Goal: Information Seeking & Learning: Find specific fact

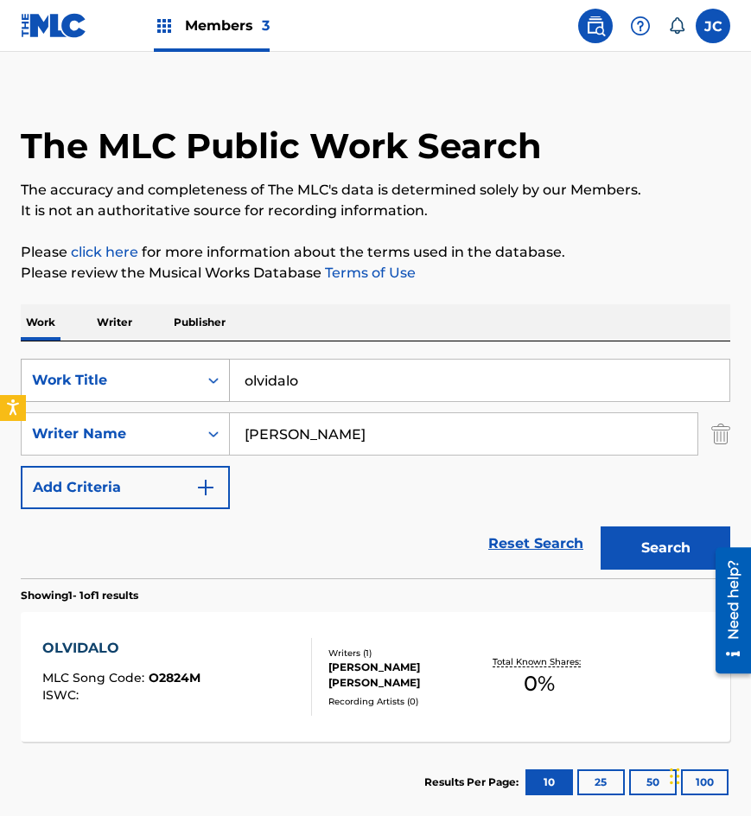
click at [143, 382] on div "SearchWithCriteria8bd8f1d6-700e-4786-abb7-90a611f2d3e8 Work Title olvidalo" at bounding box center [375, 380] width 709 height 43
type input "abril no llega nunca"
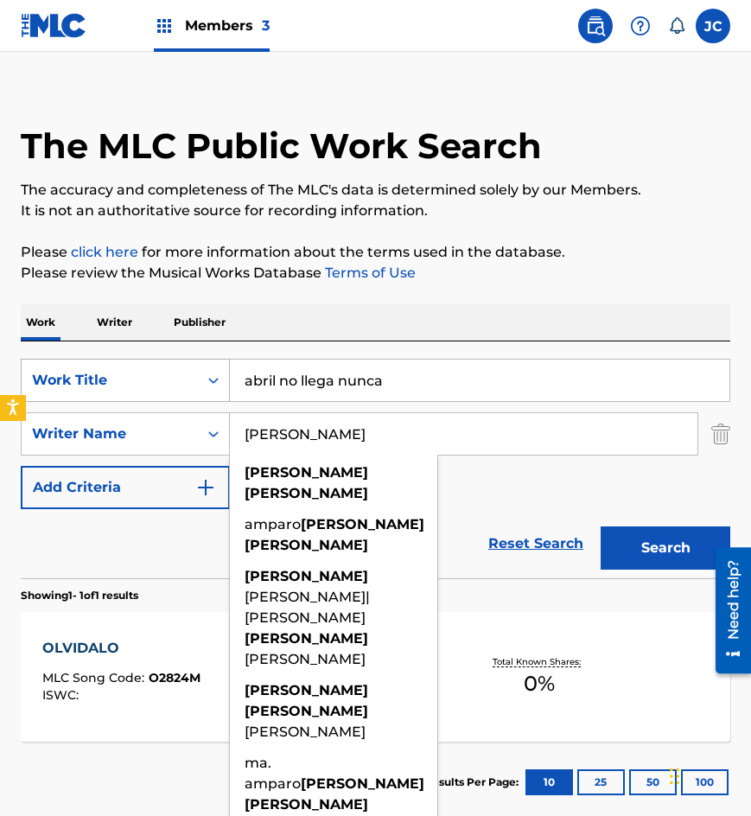
click at [601, 526] on button "Search" at bounding box center [666, 547] width 130 height 43
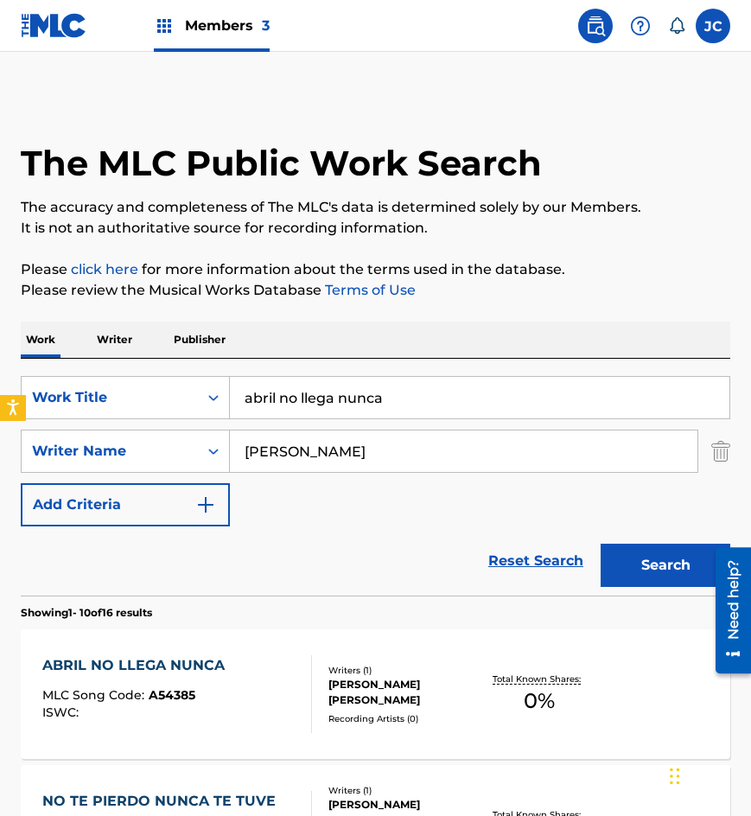
click at [274, 497] on div "SearchWithCriteria8bd8f1d6-700e-4786-abb7-90a611f2d3e8 Work Title abril no lleg…" at bounding box center [375, 451] width 709 height 150
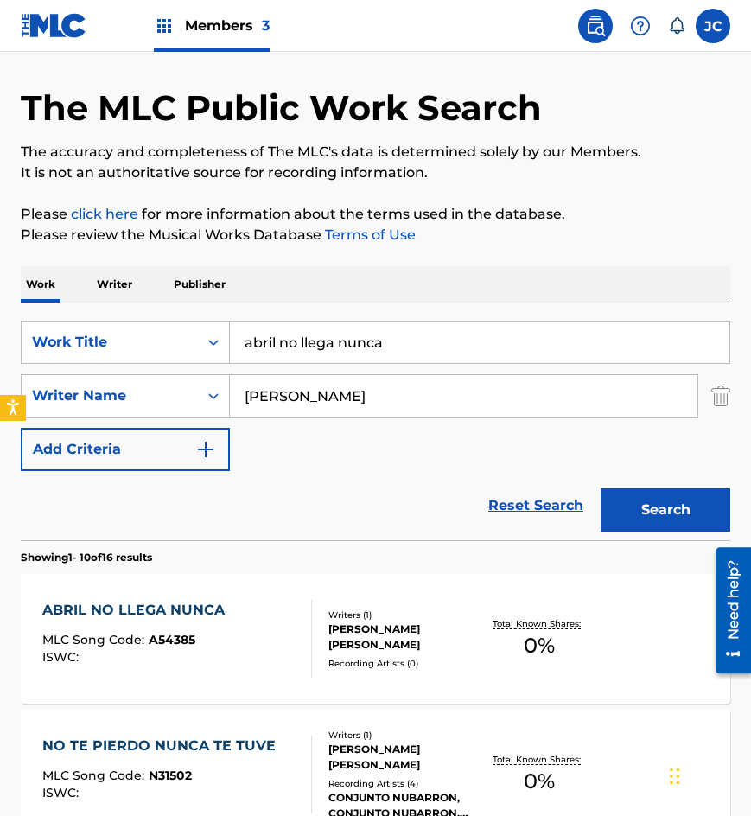
scroll to position [86, 0]
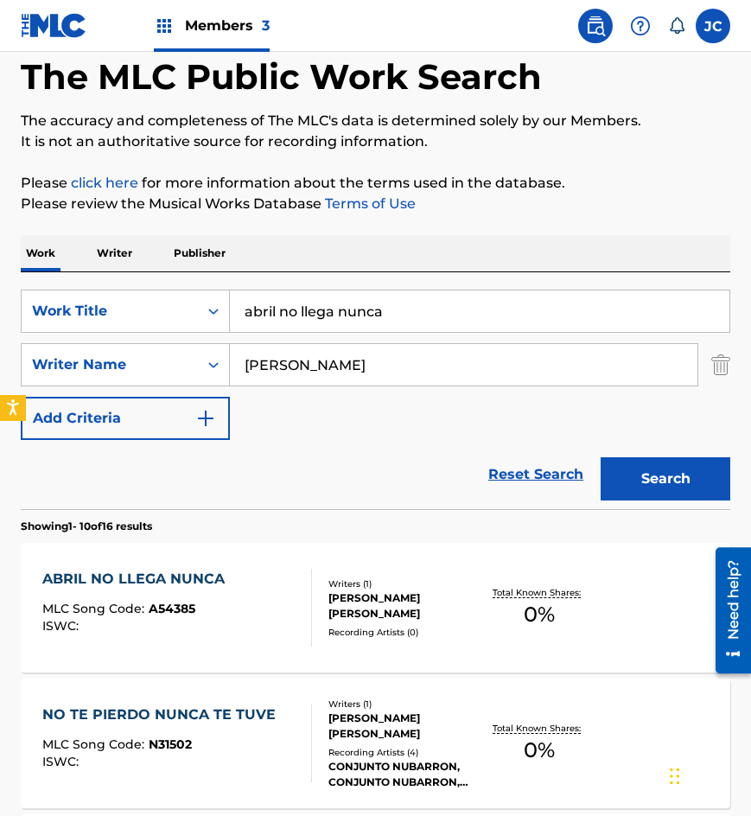
click at [155, 587] on div "ABRIL NO LLEGA NUNCA" at bounding box center [137, 579] width 191 height 21
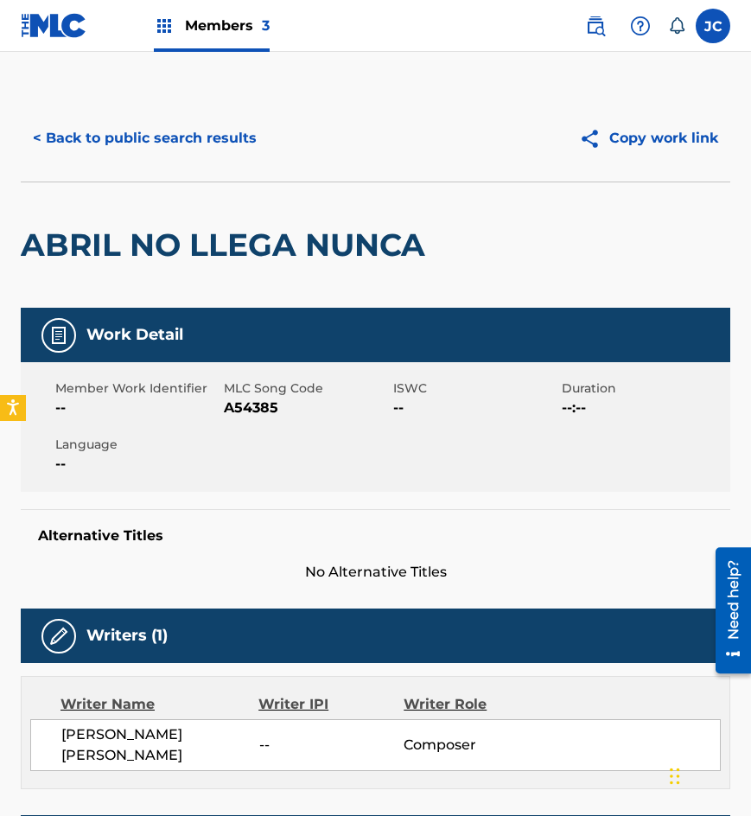
click at [137, 142] on button "< Back to public search results" at bounding box center [145, 138] width 248 height 43
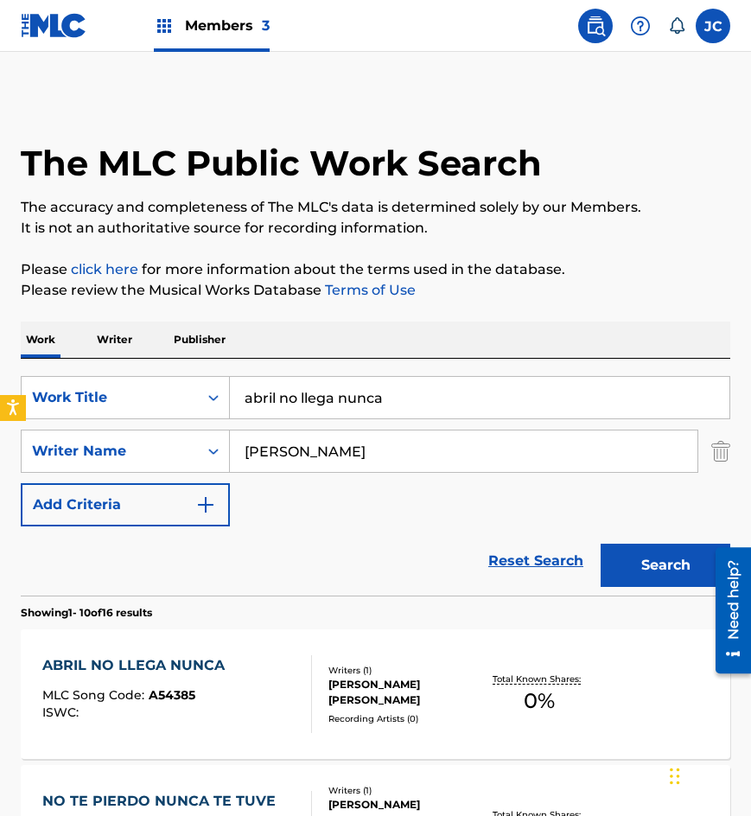
scroll to position [86, 0]
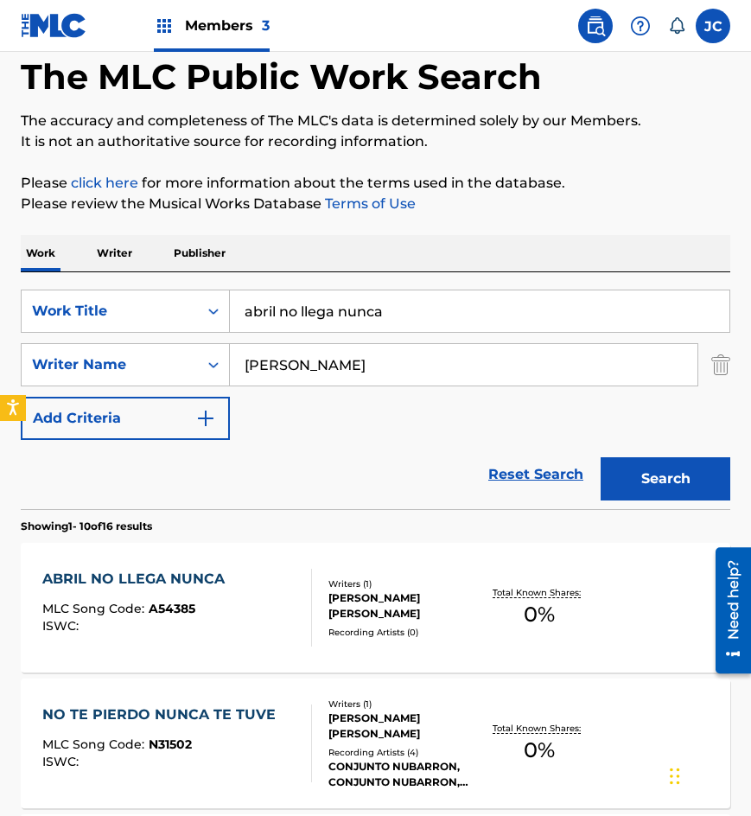
click at [235, 612] on div "ABRIL NO LLEGA NUNCA MLC Song Code : A54385 ISWC :" at bounding box center [177, 608] width 270 height 78
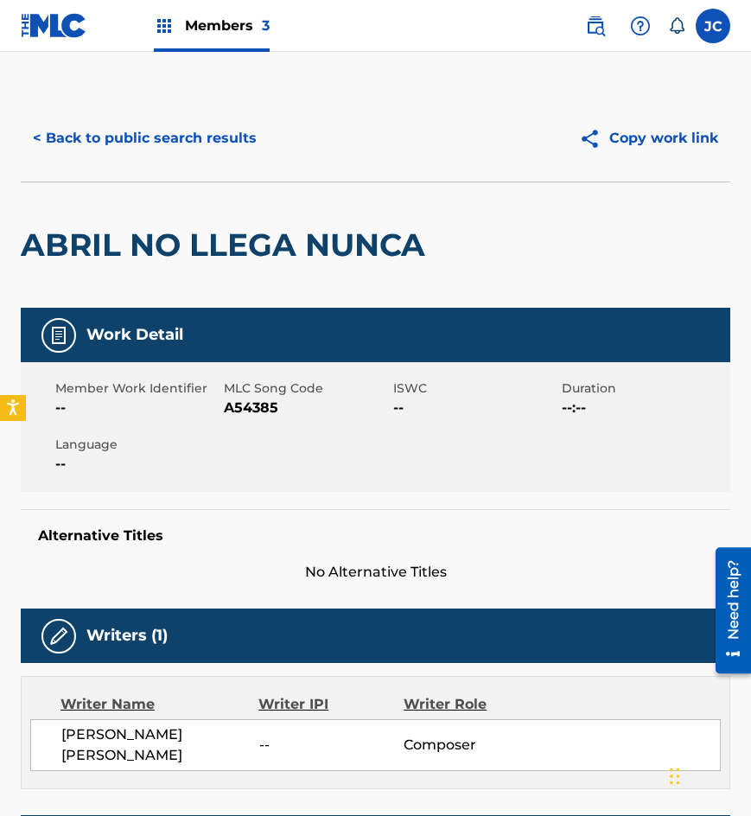
click at [248, 404] on span "A54385" at bounding box center [306, 407] width 164 height 21
copy span "A54385"
click at [121, 123] on button "< Back to public search results" at bounding box center [145, 138] width 248 height 43
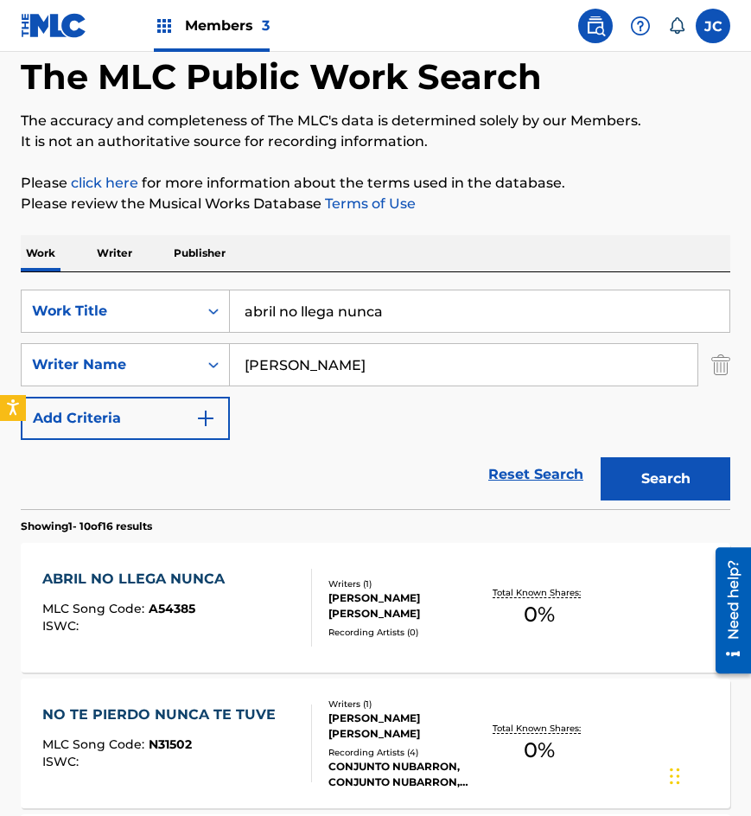
click at [483, 294] on input "abril no llega nunca" at bounding box center [479, 310] width 499 height 41
type input "amor de contrabando"
click at [601, 457] on button "Search" at bounding box center [666, 478] width 130 height 43
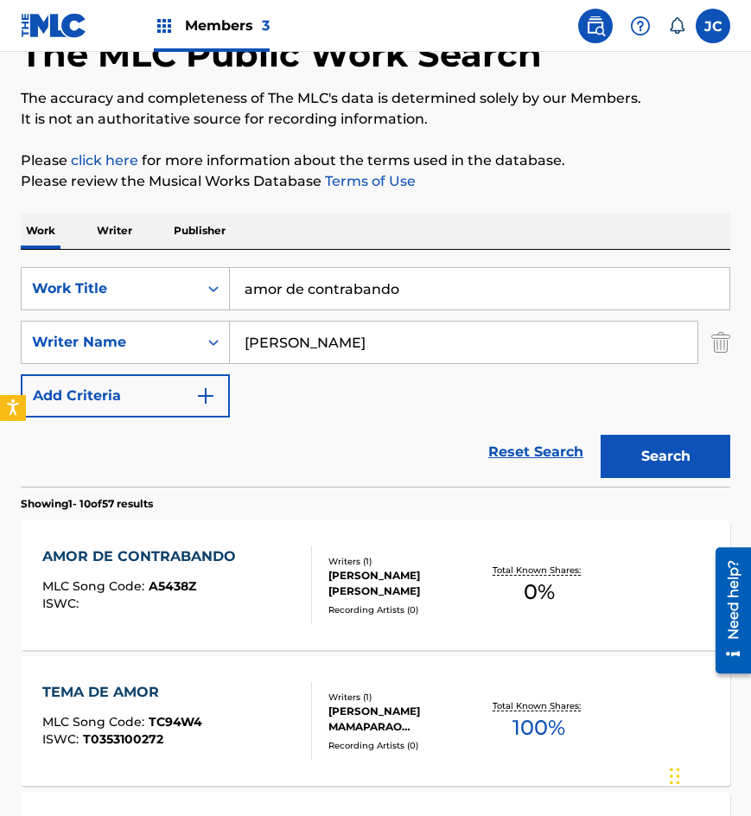
scroll to position [173, 0]
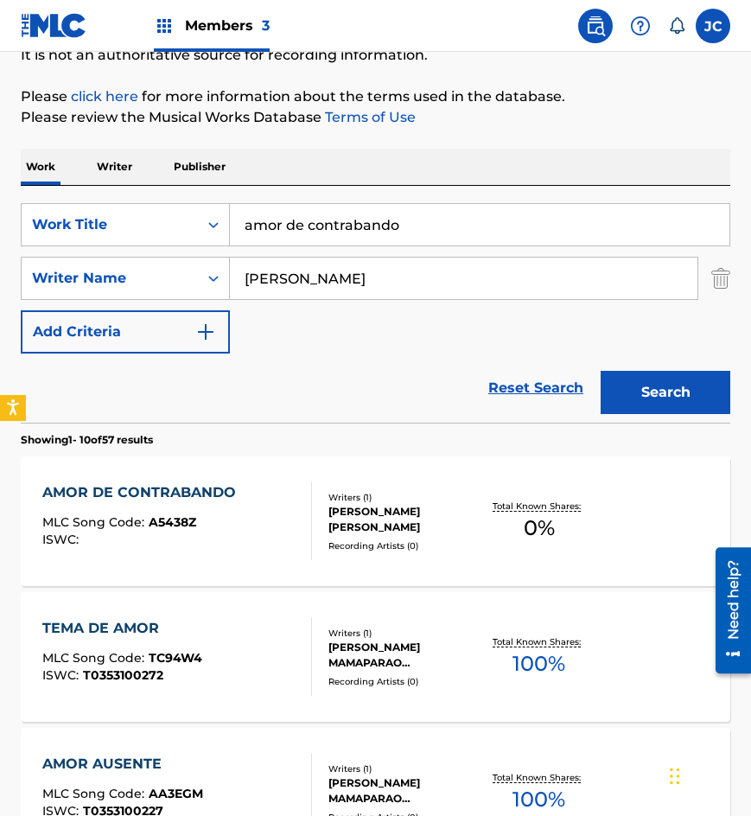
click at [331, 523] on div "[PERSON_NAME] [PERSON_NAME]" at bounding box center [404, 519] width 152 height 31
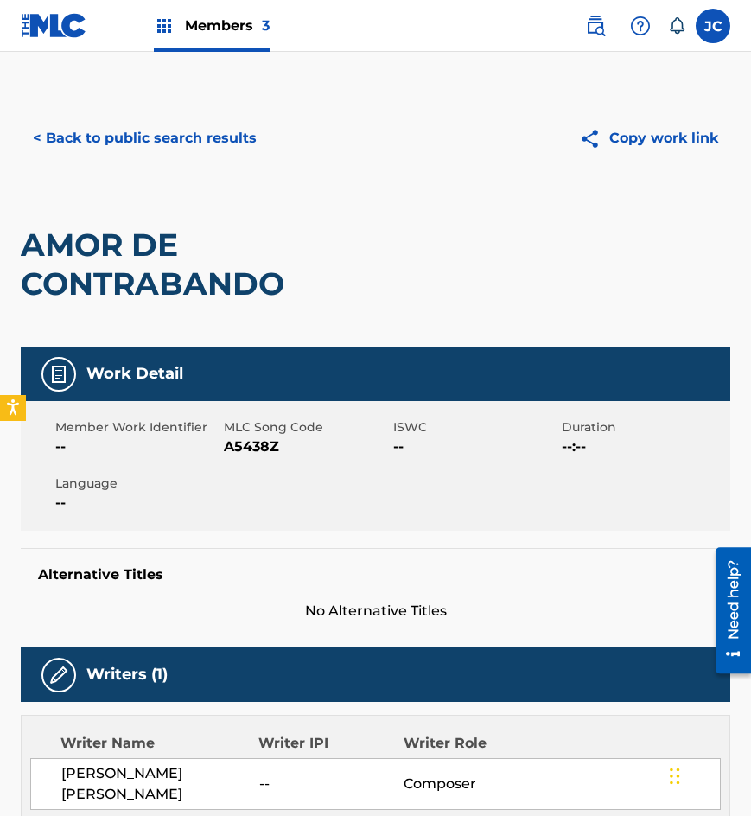
click at [253, 453] on span "A5438Z" at bounding box center [306, 446] width 164 height 21
click at [253, 450] on span "A5438Z" at bounding box center [306, 446] width 164 height 21
click at [258, 448] on span "A5438Z" at bounding box center [306, 446] width 164 height 21
copy span "A5438Z"
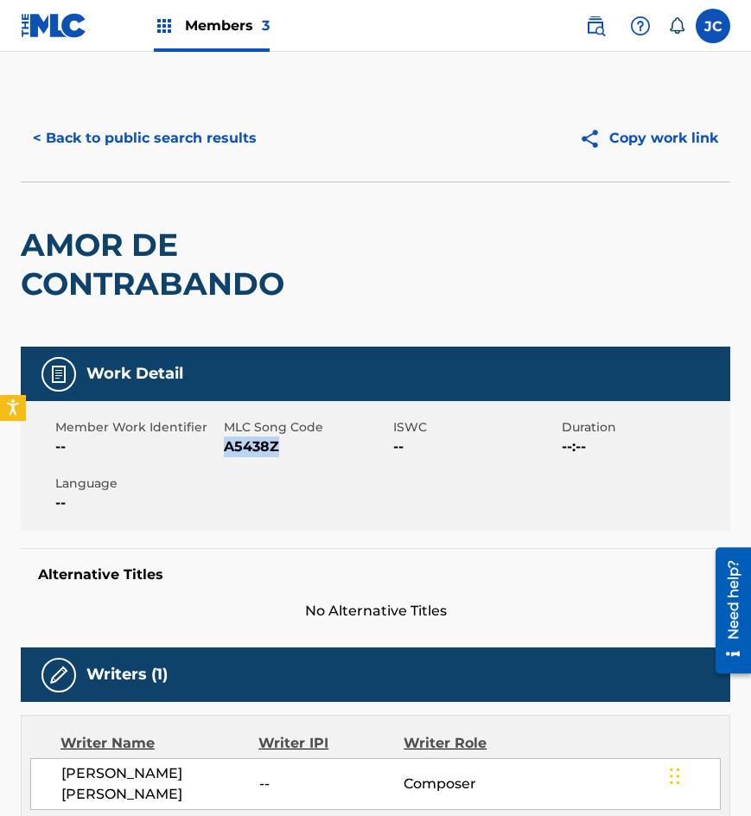
click at [121, 143] on button "< Back to public search results" at bounding box center [145, 138] width 248 height 43
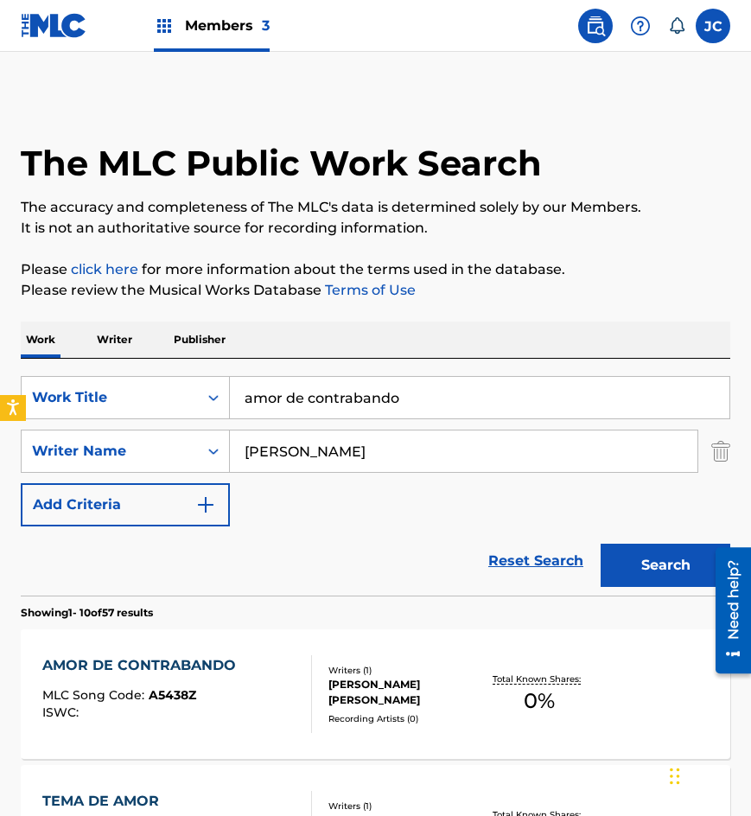
scroll to position [173, 0]
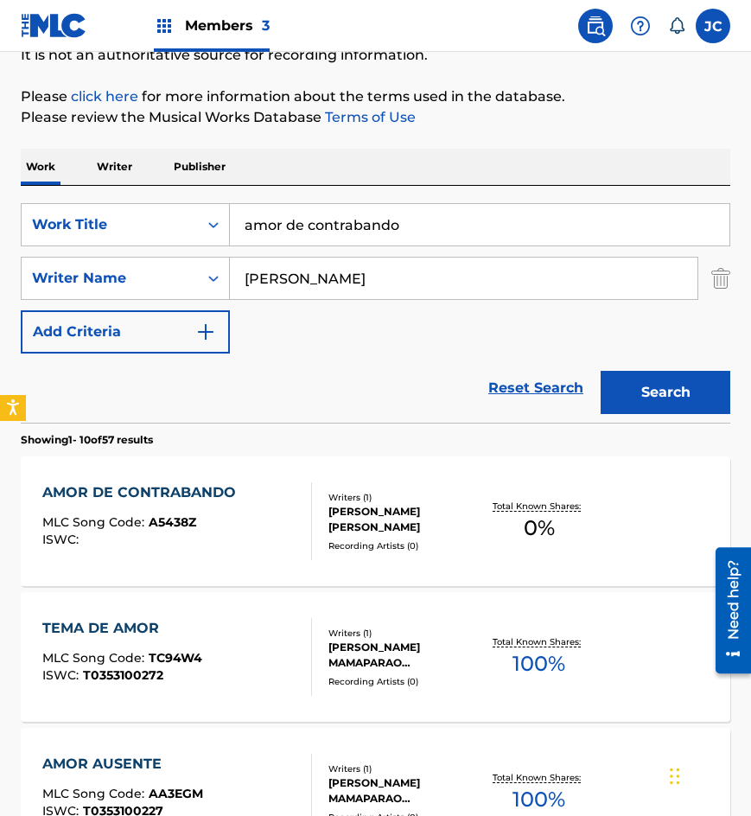
click at [385, 210] on input "amor de contrabando" at bounding box center [479, 224] width 499 height 41
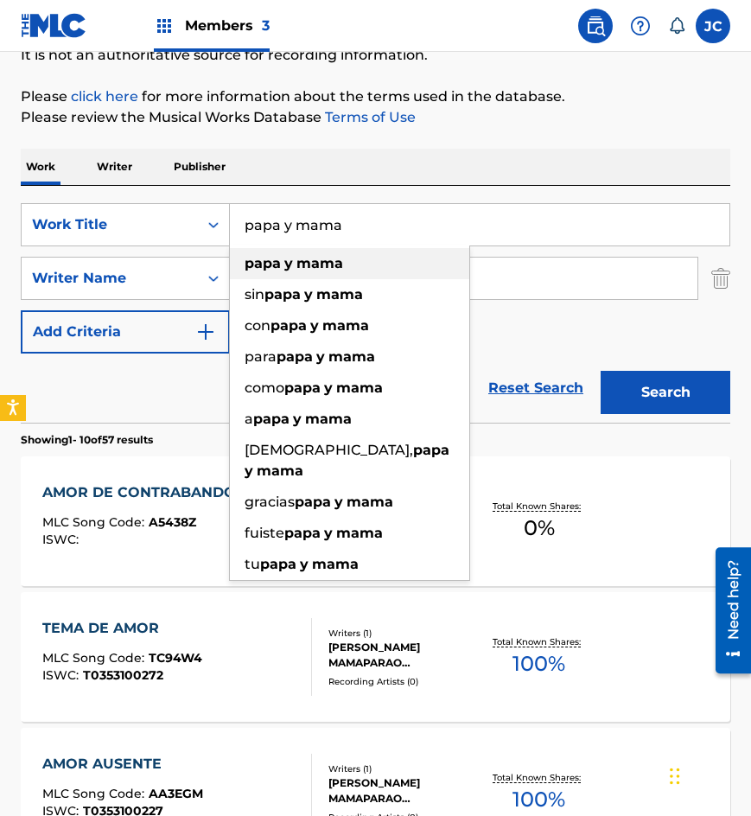
type input "papa y mama"
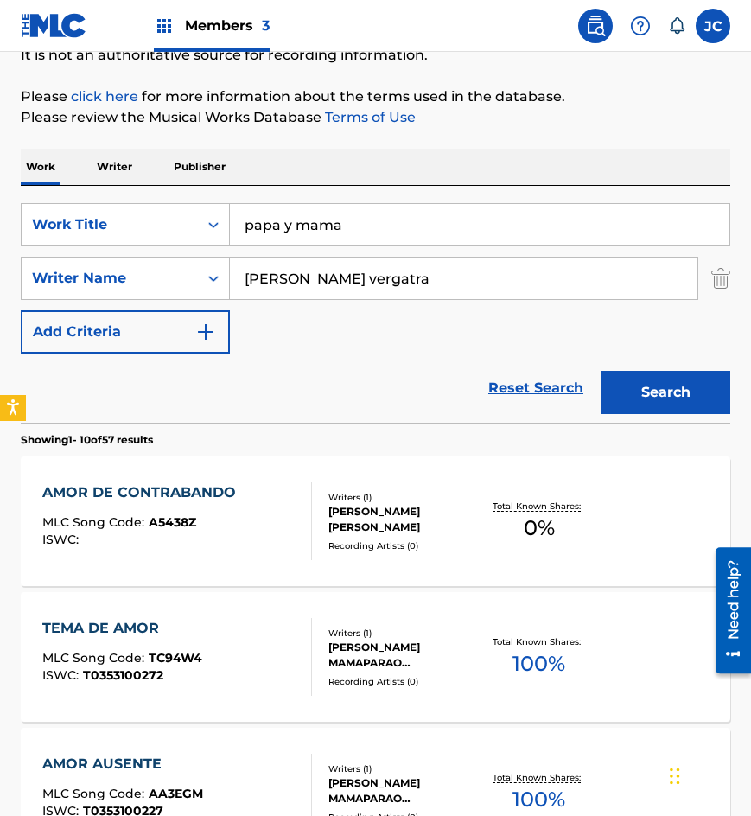
click at [601, 371] on button "Search" at bounding box center [666, 392] width 130 height 43
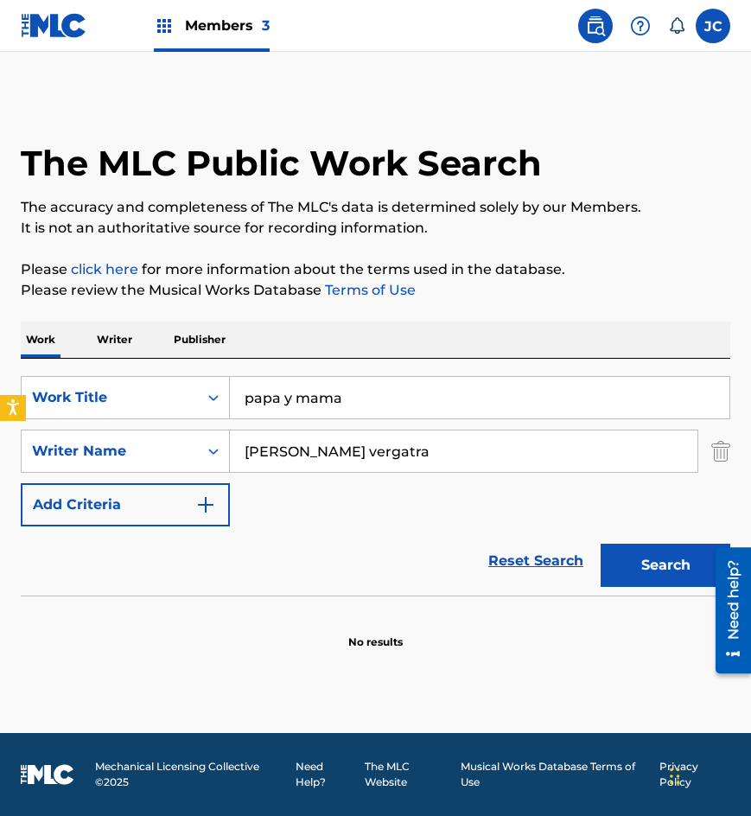
click at [334, 451] on input "[PERSON_NAME] vergatra" at bounding box center [463, 450] width 467 height 41
click at [601, 544] on button "Search" at bounding box center [666, 565] width 130 height 43
click at [413, 452] on input "[PERSON_NAME]" at bounding box center [463, 450] width 467 height 41
type input "flores"
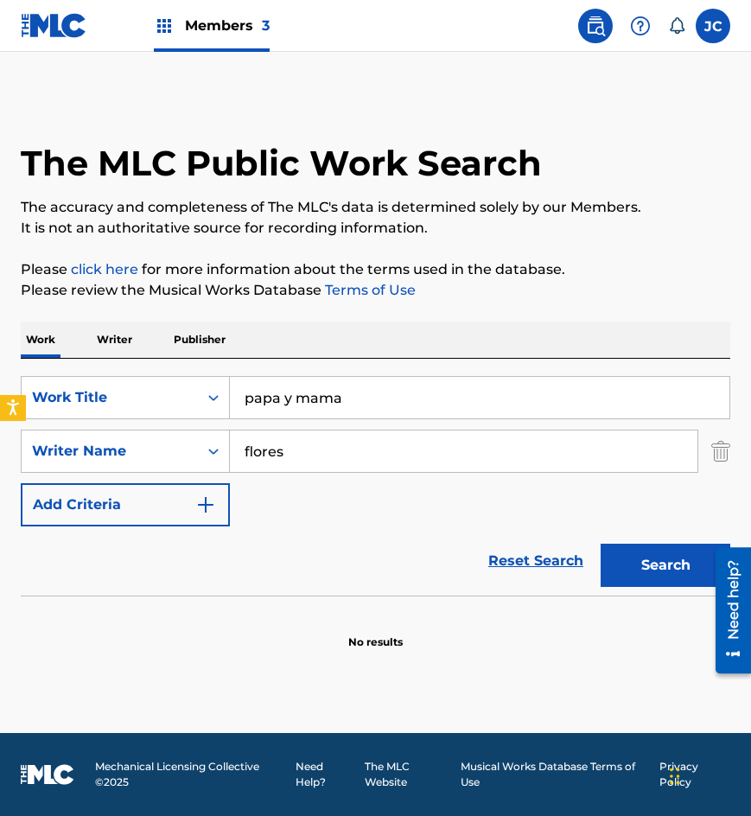
click at [601, 544] on button "Search" at bounding box center [666, 565] width 130 height 43
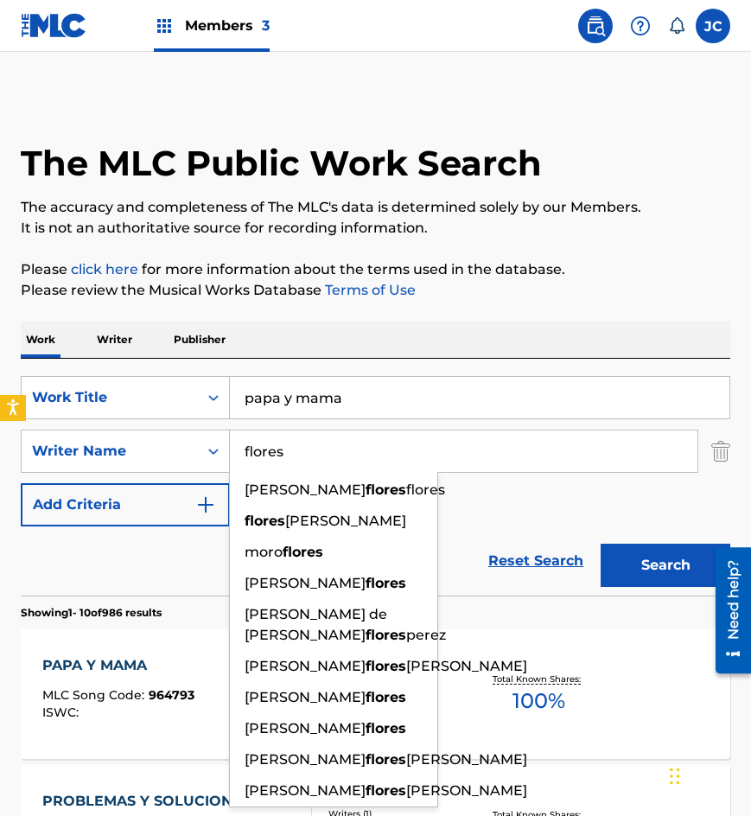
click at [456, 495] on div "SearchWithCriteria8bd8f1d6-700e-4786-abb7-90a611f2d3e8 Work Title papa y mama S…" at bounding box center [375, 451] width 709 height 150
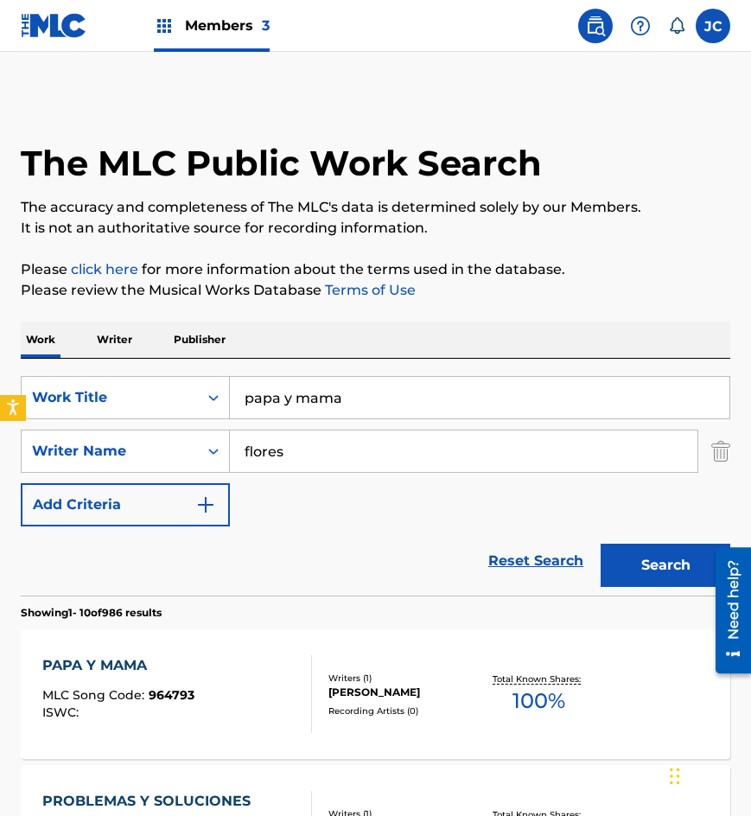
click at [143, 101] on div "The MLC Public Work Search" at bounding box center [375, 154] width 709 height 118
drag, startPoint x: 398, startPoint y: 398, endPoint x: 277, endPoint y: 417, distance: 123.3
click at [276, 417] on input "papa y mama" at bounding box center [479, 397] width 499 height 41
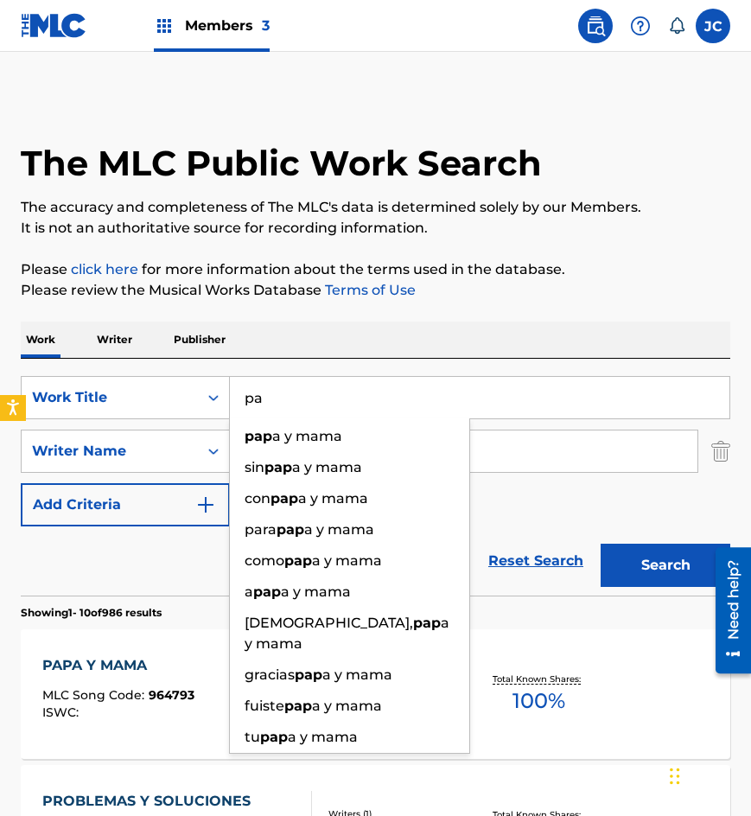
type input "p"
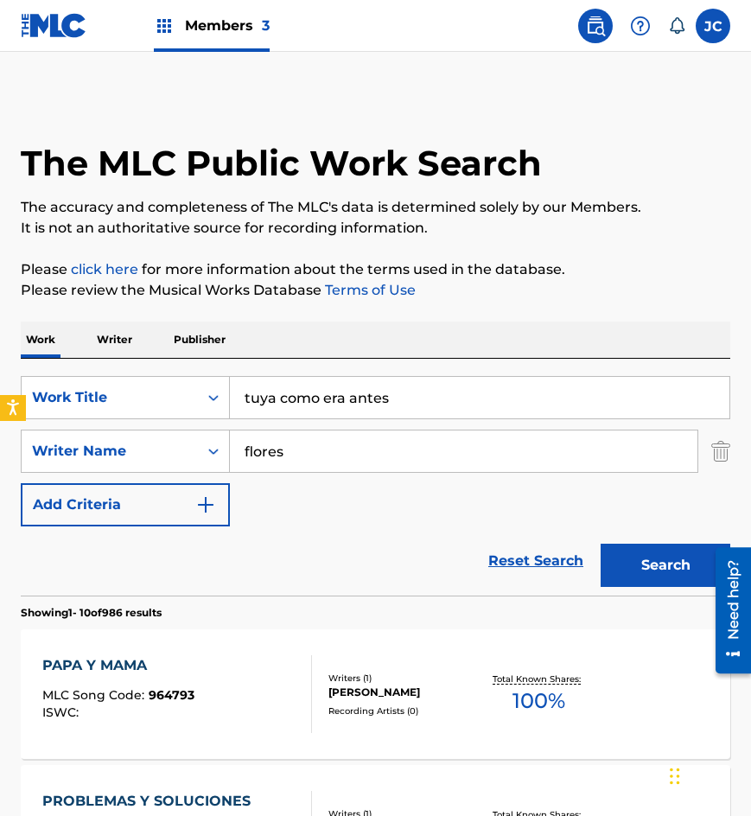
type input "tuya como era antes"
type input "n"
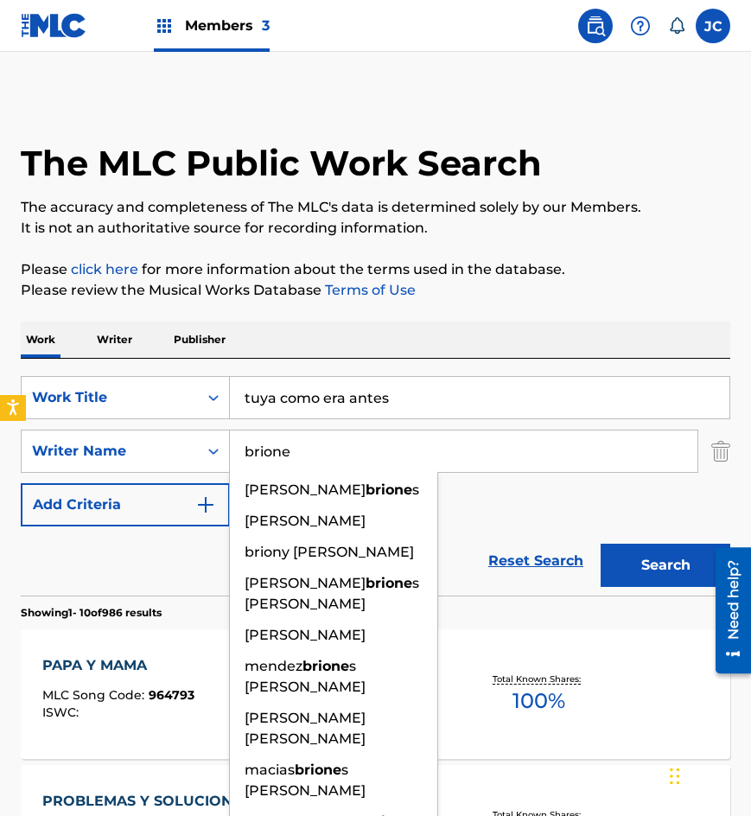
type input "brione"
click at [601, 544] on button "Search" at bounding box center [666, 565] width 130 height 43
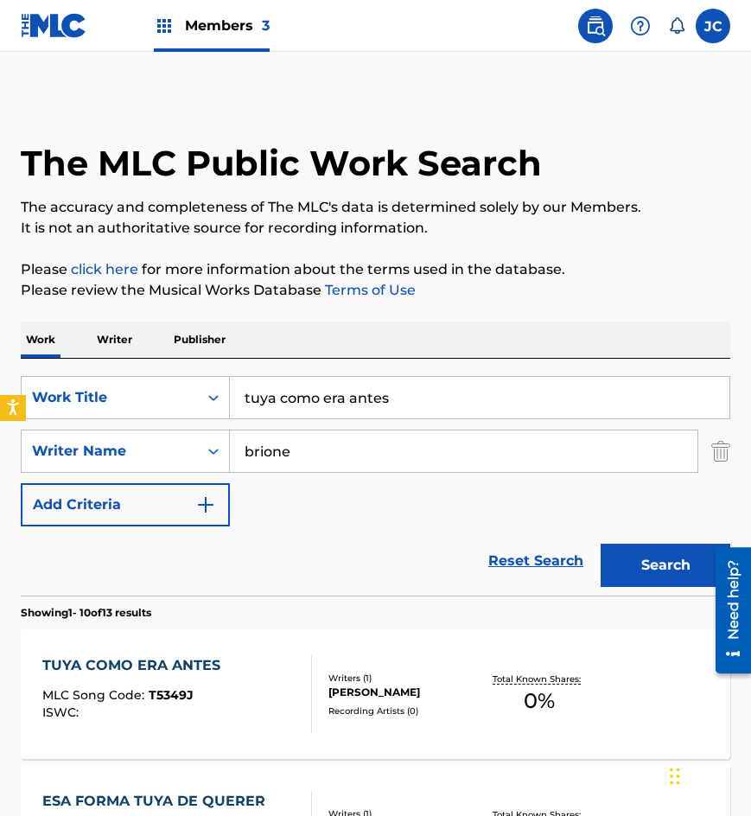
click at [572, 513] on div "SearchWithCriteria8bd8f1d6-700e-4786-abb7-90a611f2d3e8 Work Title tuya como era…" at bounding box center [375, 451] width 709 height 150
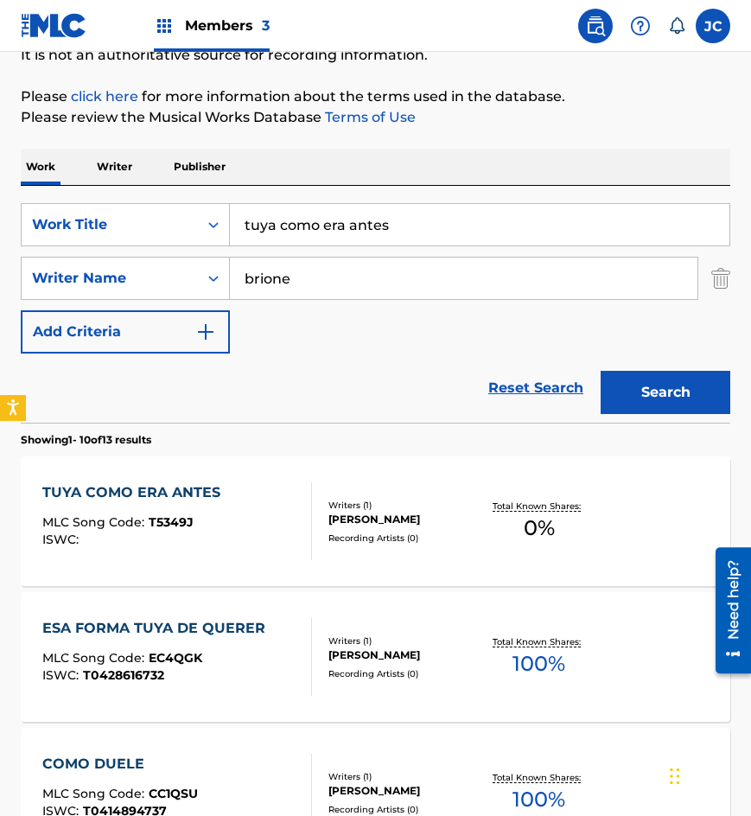
click at [279, 505] on div "TUYA COMO ERA ANTES MLC Song Code : T5349J ISWC :" at bounding box center [177, 521] width 270 height 78
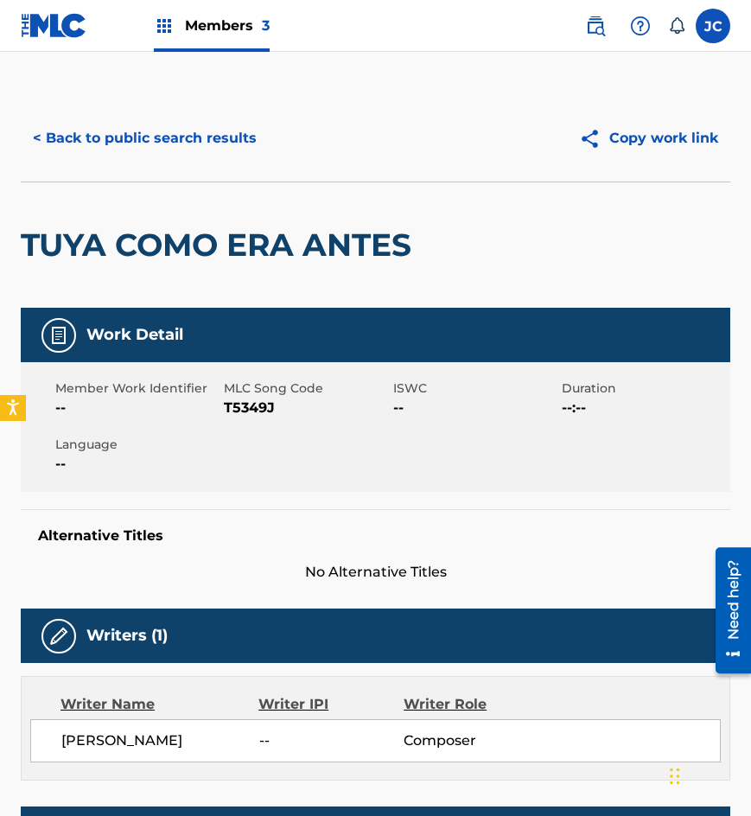
click at [253, 410] on span "T5349J" at bounding box center [306, 407] width 164 height 21
copy span "T5349J"
drag, startPoint x: 181, startPoint y: 160, endPoint x: 195, endPoint y: 165, distance: 15.6
click at [181, 160] on div "< Back to public search results Copy work link" at bounding box center [375, 138] width 709 height 86
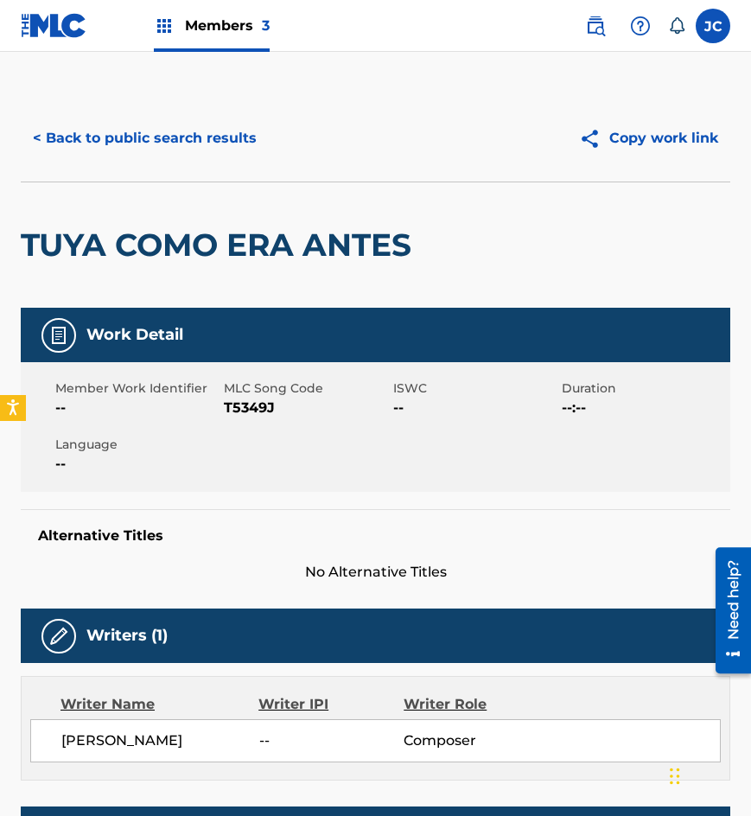
click at [241, 134] on button "< Back to public search results" at bounding box center [145, 138] width 248 height 43
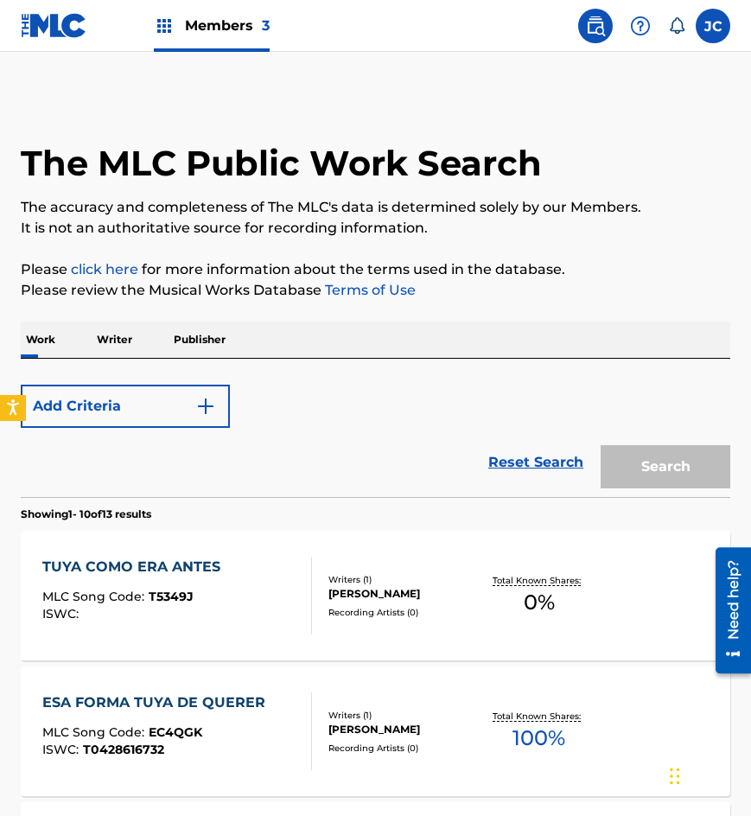
scroll to position [173, 0]
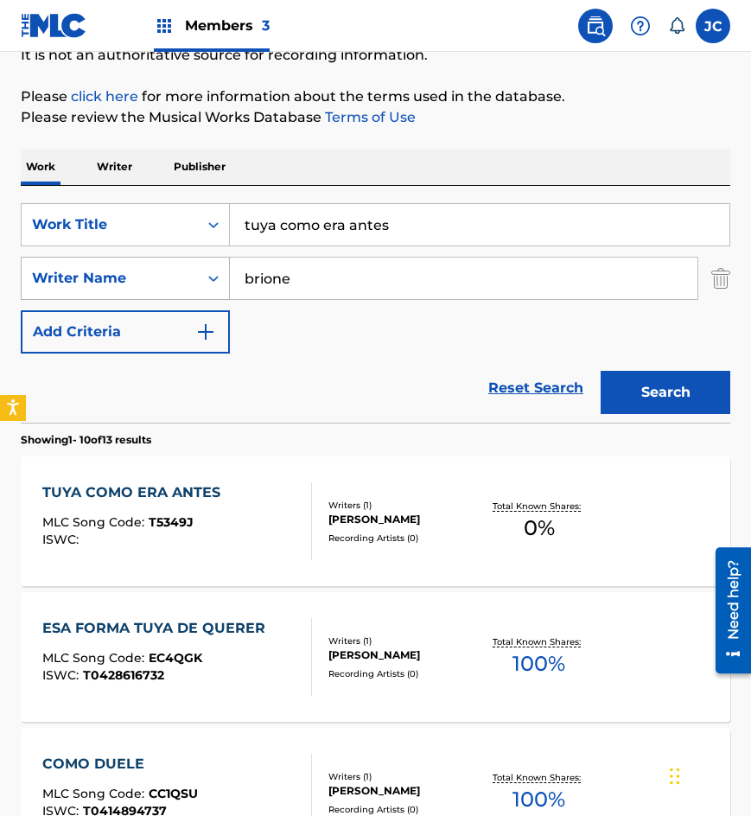
drag, startPoint x: 261, startPoint y: 250, endPoint x: 180, endPoint y: 259, distance: 81.8
click at [181, 259] on div "SearchWithCriteria8bd8f1d6-700e-4786-abb7-90a611f2d3e8 Work Title tuya como era…" at bounding box center [375, 278] width 709 height 150
type input "aprendiz de mariposa"
click at [601, 371] on button "Search" at bounding box center [666, 392] width 130 height 43
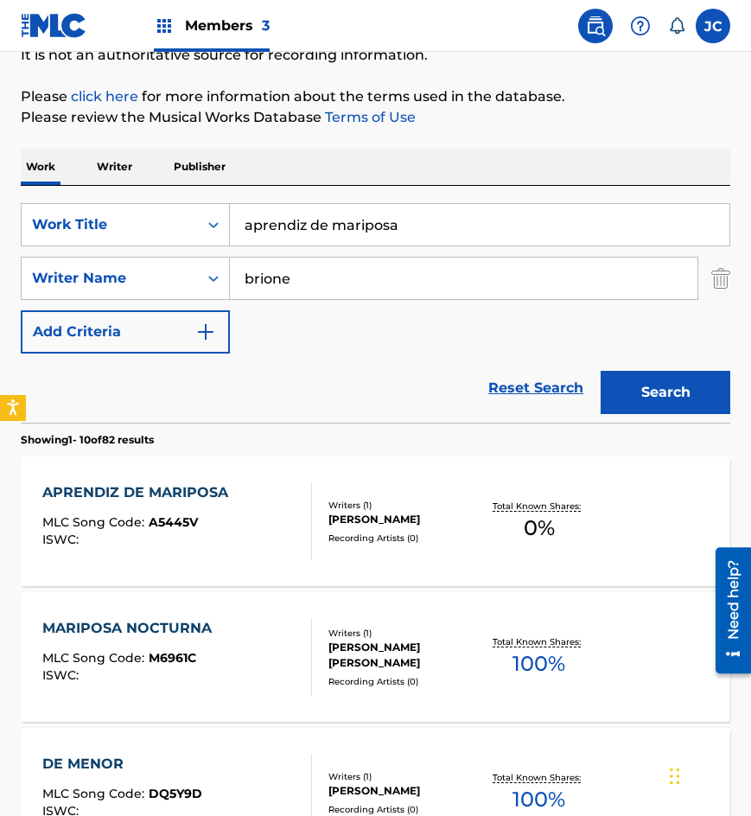
click at [335, 512] on div "[PERSON_NAME]" at bounding box center [404, 520] width 152 height 16
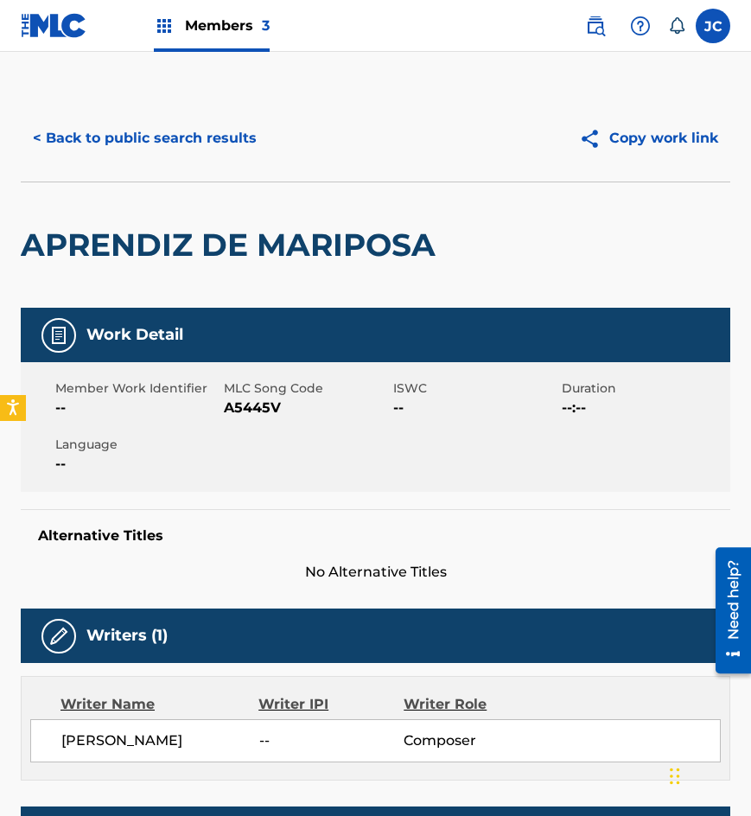
click at [250, 410] on span "A5445V" at bounding box center [306, 407] width 164 height 21
copy span "A5445V"
click at [150, 147] on button "< Back to public search results" at bounding box center [145, 138] width 248 height 43
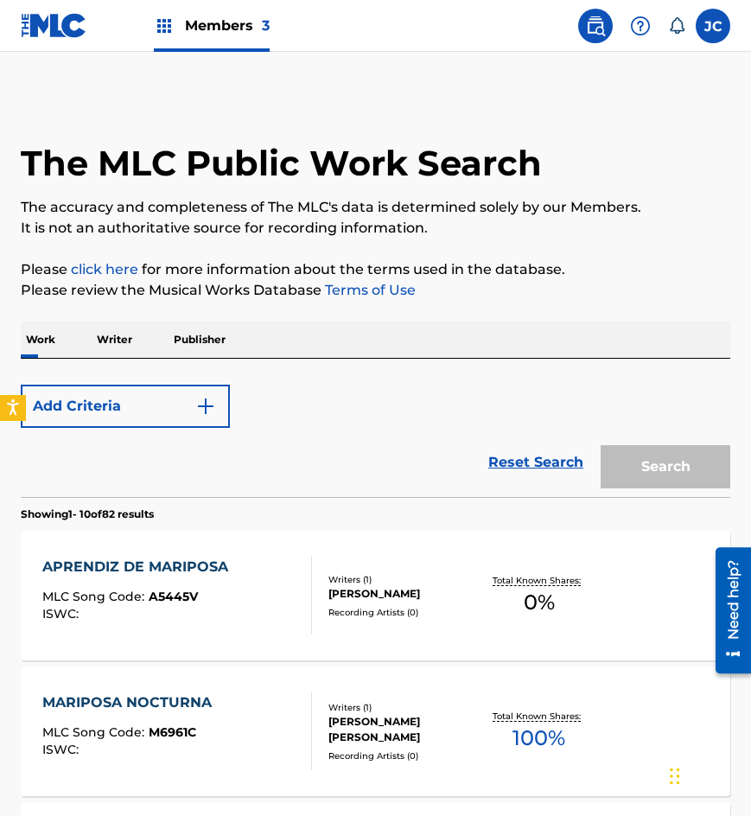
scroll to position [173, 0]
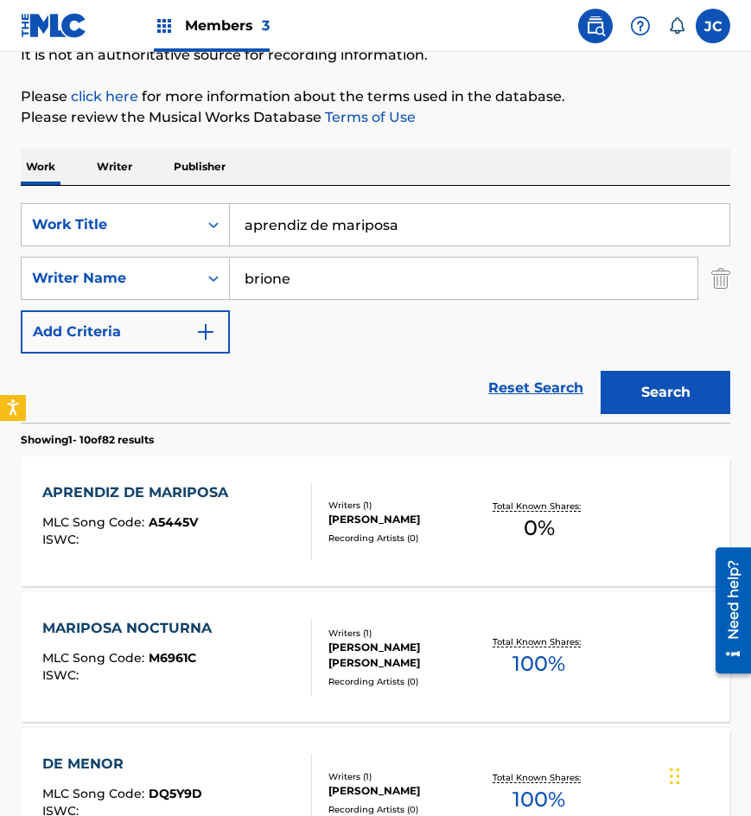
click at [382, 223] on input "aprendiz de mariposa" at bounding box center [479, 224] width 499 height 41
type input "angustia mortal"
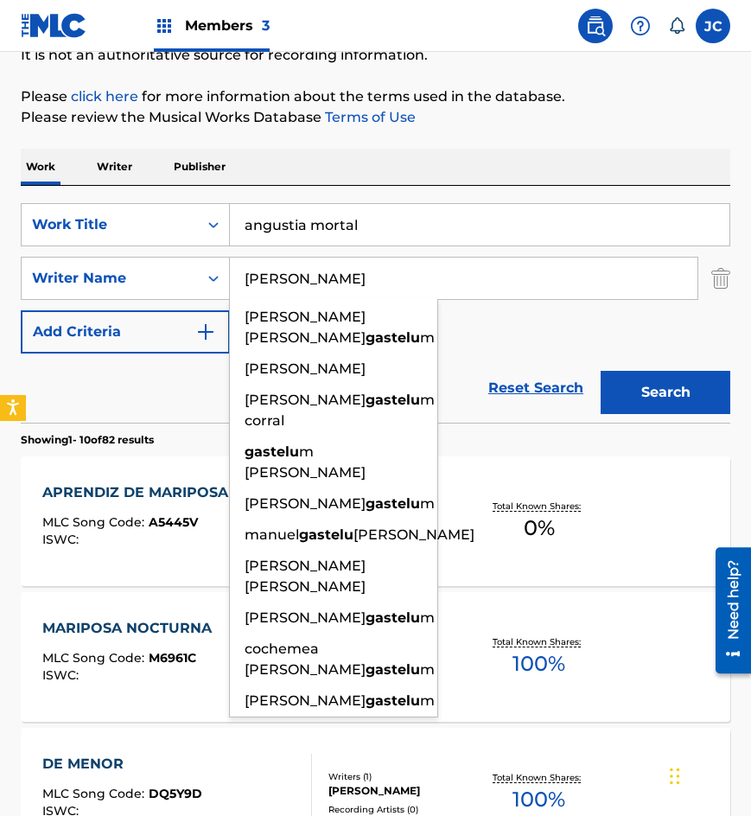
type input "[PERSON_NAME]"
click at [601, 371] on button "Search" at bounding box center [666, 392] width 130 height 43
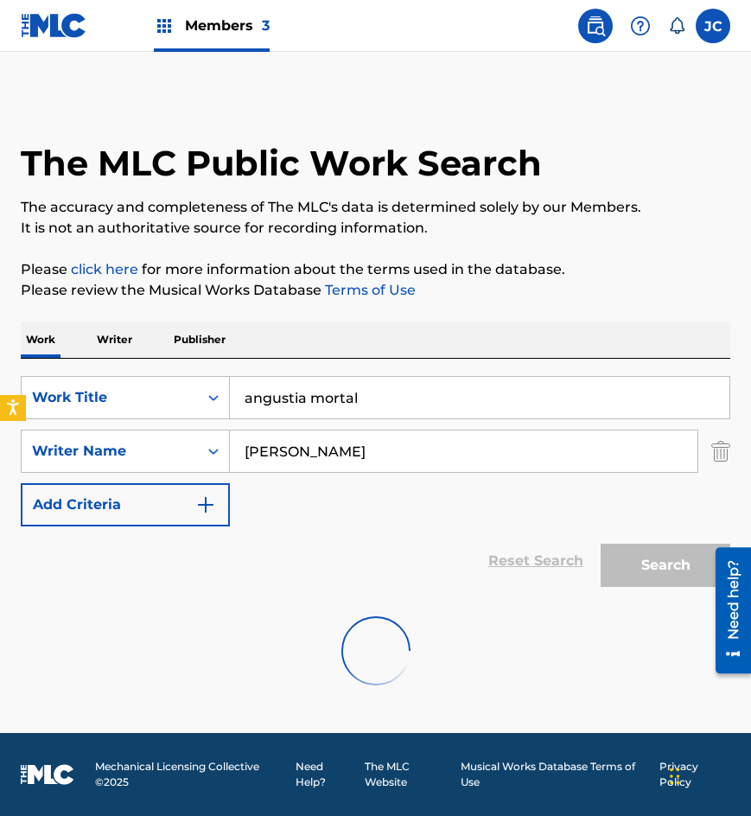
scroll to position [0, 0]
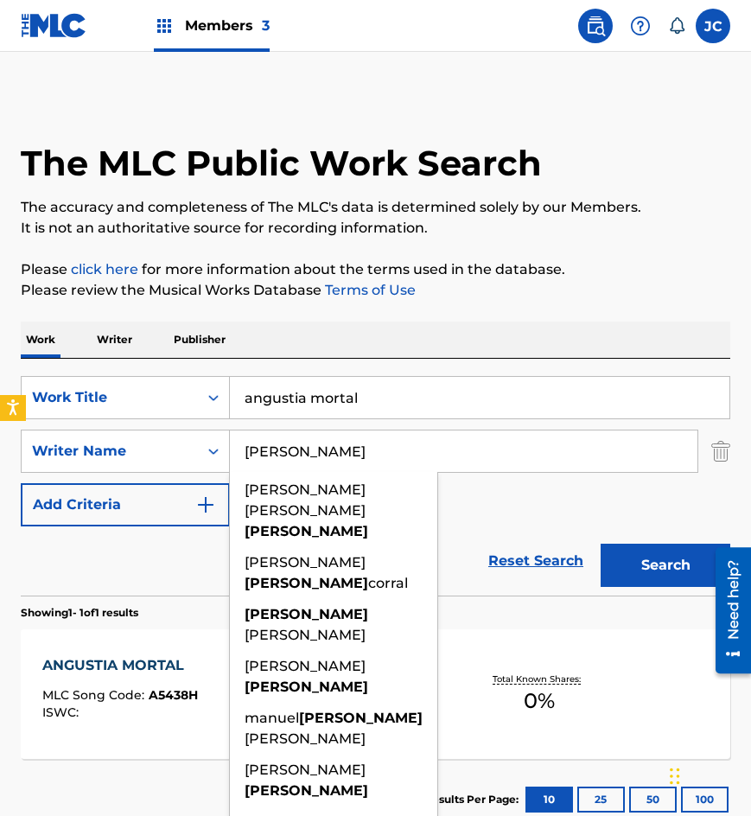
click at [512, 509] on div "SearchWithCriteria8bd8f1d6-700e-4786-abb7-90a611f2d3e8 Work Title angustia mort…" at bounding box center [375, 451] width 709 height 150
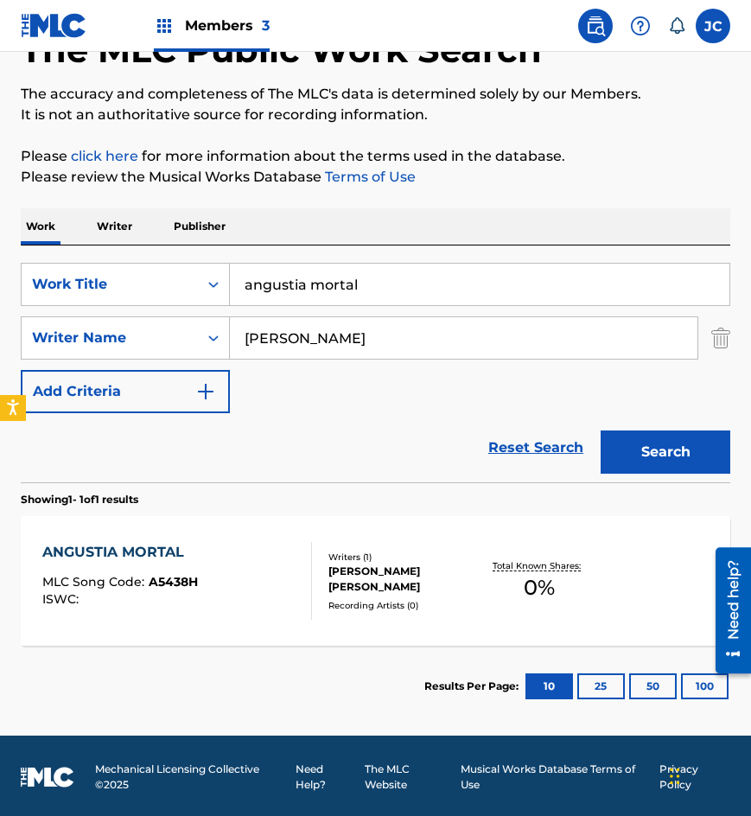
scroll to position [116, 0]
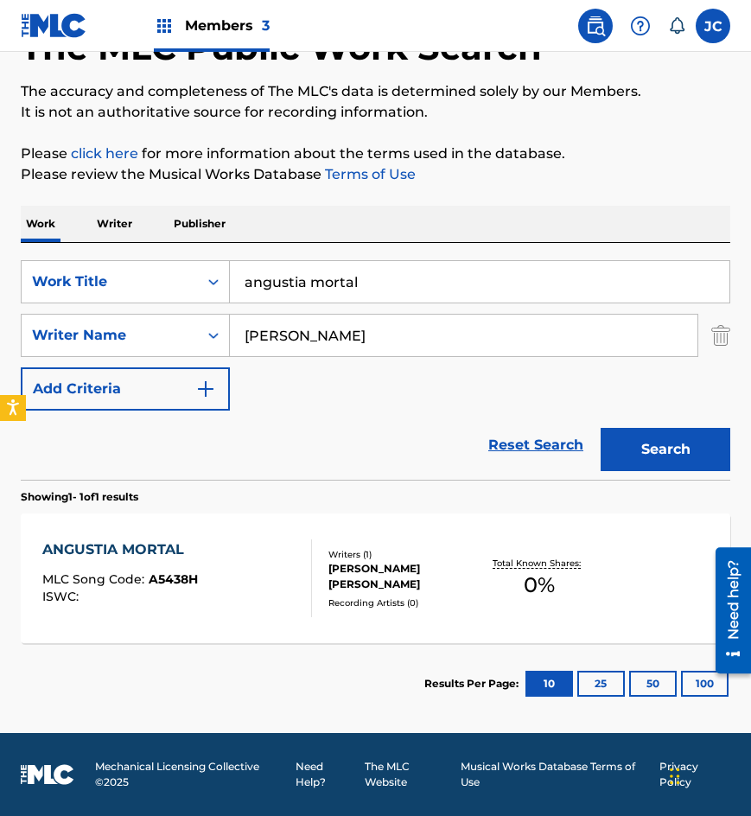
click at [283, 529] on div "ANGUSTIA MORTAL MLC Song Code : A5438H ISWC : Writers ( 1 ) [PERSON_NAME] [PERS…" at bounding box center [375, 578] width 709 height 130
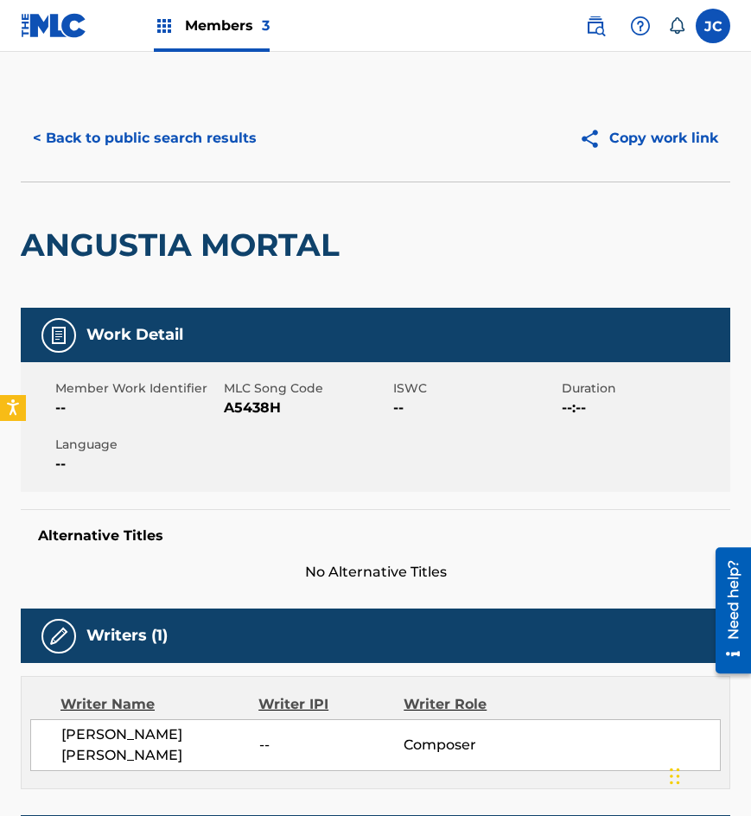
click at [254, 410] on span "A5438H" at bounding box center [306, 407] width 164 height 21
copy span "A5438H"
click at [254, 404] on span "A5438H" at bounding box center [306, 407] width 164 height 21
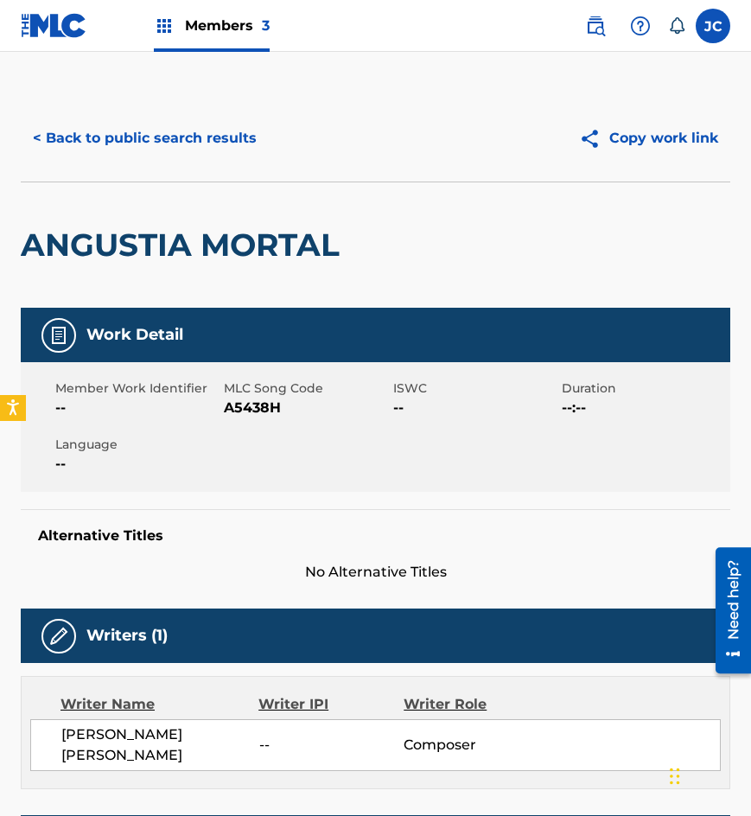
click at [747, 304] on div "< Back to public search results Copy work link ANGUSTIA MORTAL Work Detail Memb…" at bounding box center [375, 577] width 751 height 965
click at [173, 142] on button "< Back to public search results" at bounding box center [145, 138] width 248 height 43
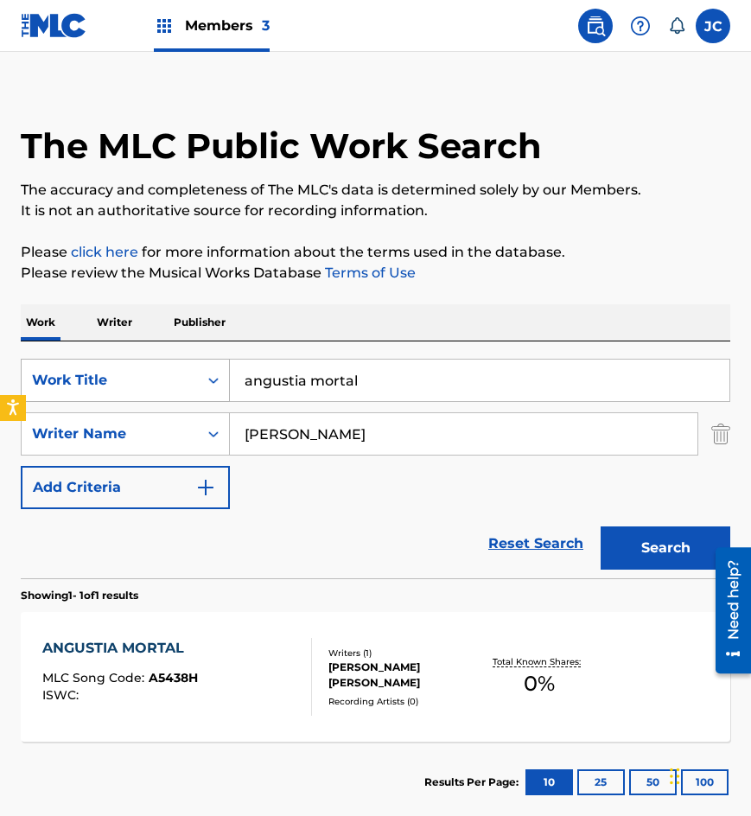
drag, startPoint x: 425, startPoint y: 378, endPoint x: 111, endPoint y: 391, distance: 313.9
click at [111, 391] on div "SearchWithCriteria8bd8f1d6-700e-4786-abb7-90a611f2d3e8 Work Title angustia mort…" at bounding box center [375, 380] width 709 height 43
type input "comenzaba a amanecer"
click at [601, 526] on button "Search" at bounding box center [666, 547] width 130 height 43
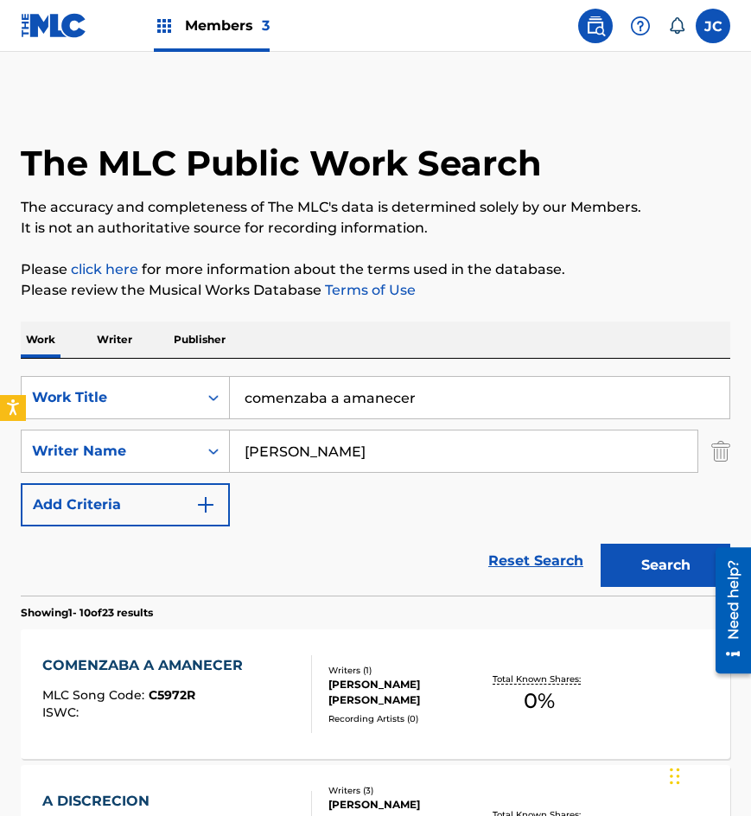
click at [368, 690] on div "[PERSON_NAME] [PERSON_NAME]" at bounding box center [404, 692] width 152 height 31
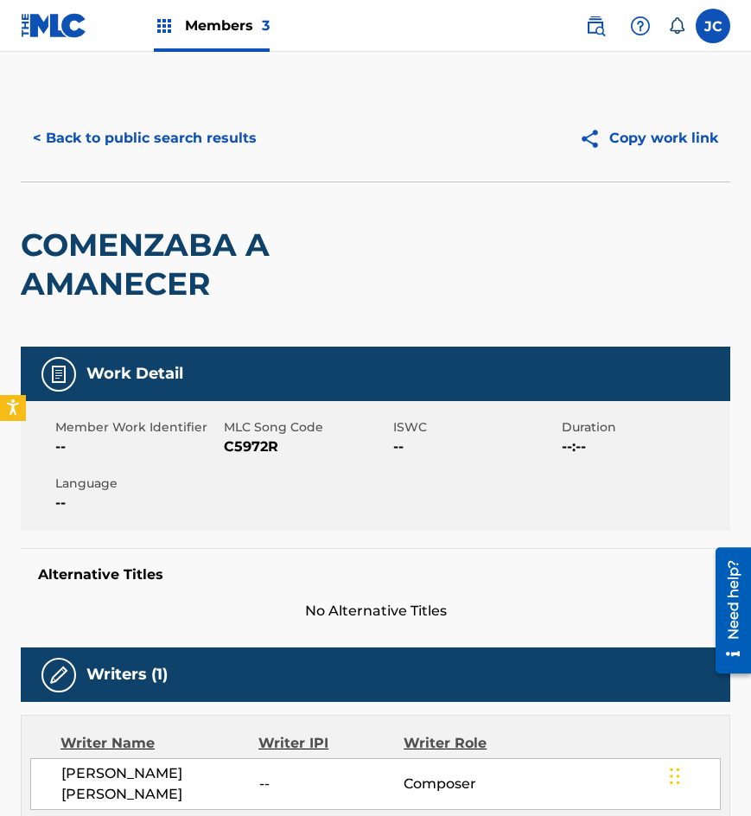
drag, startPoint x: 302, startPoint y: 455, endPoint x: 290, endPoint y: 448, distance: 13.7
click at [302, 455] on span "C5972R" at bounding box center [306, 446] width 164 height 21
click at [254, 448] on span "C5972R" at bounding box center [306, 446] width 164 height 21
copy span "C5972R"
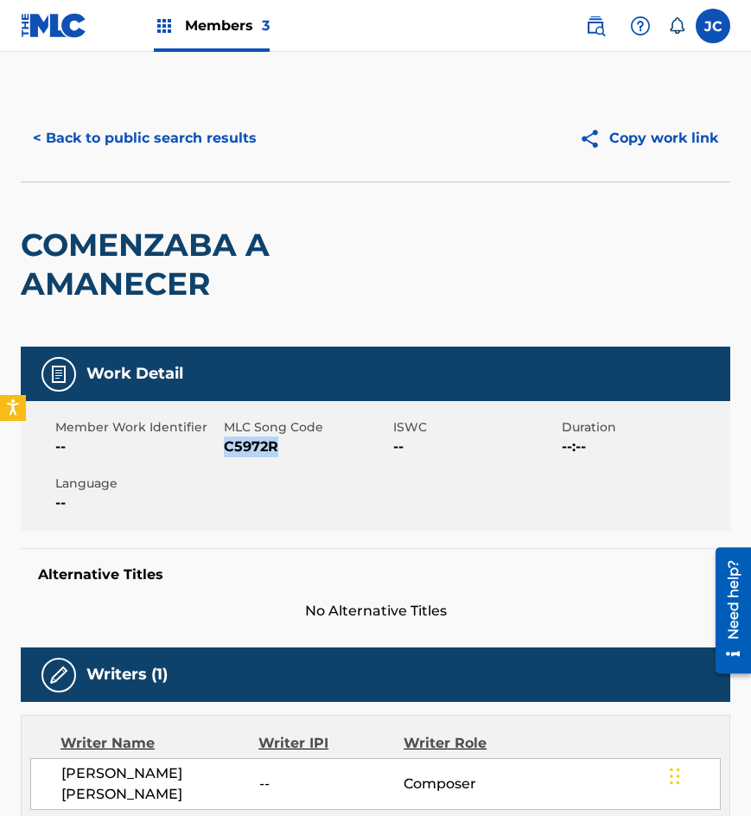
drag, startPoint x: 148, startPoint y: 141, endPoint x: 325, endPoint y: 8, distance: 221.6
click at [148, 141] on button "< Back to public search results" at bounding box center [145, 138] width 248 height 43
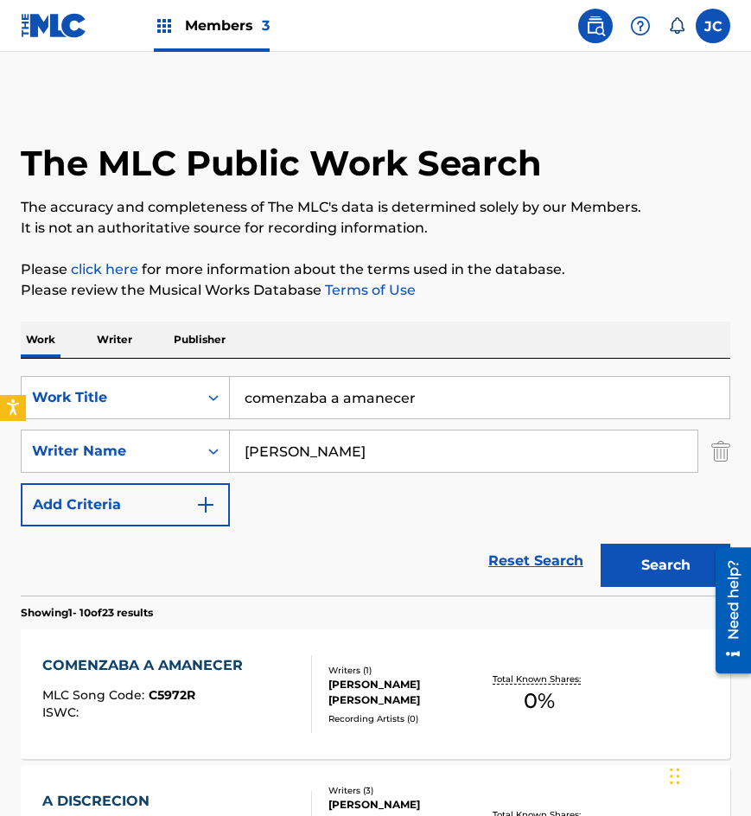
drag, startPoint x: 194, startPoint y: 410, endPoint x: 3, endPoint y: 443, distance: 193.8
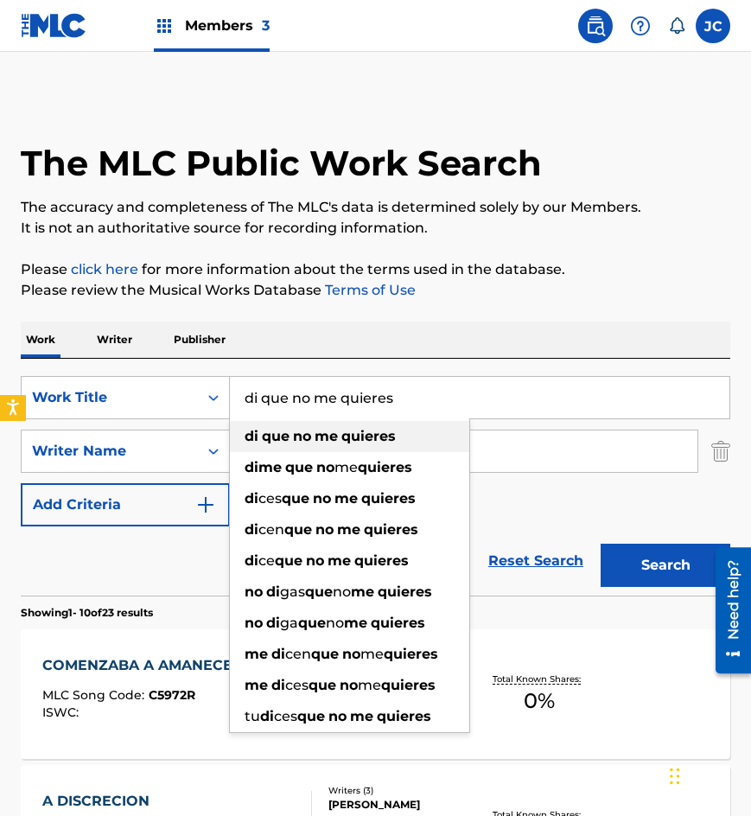
type input "di que no me quieres"
click at [601, 544] on button "Search" at bounding box center [666, 565] width 130 height 43
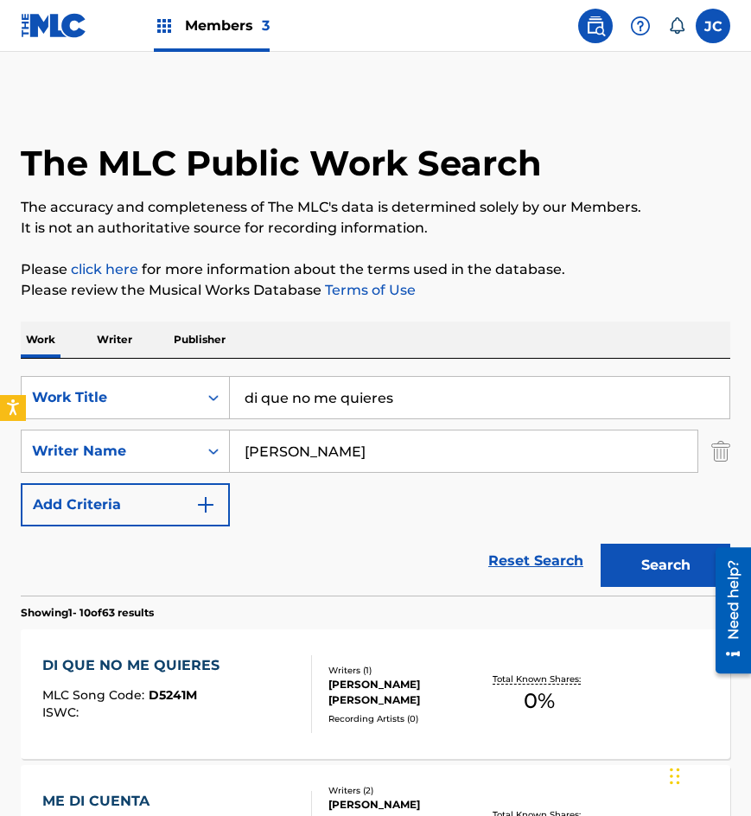
scroll to position [173, 0]
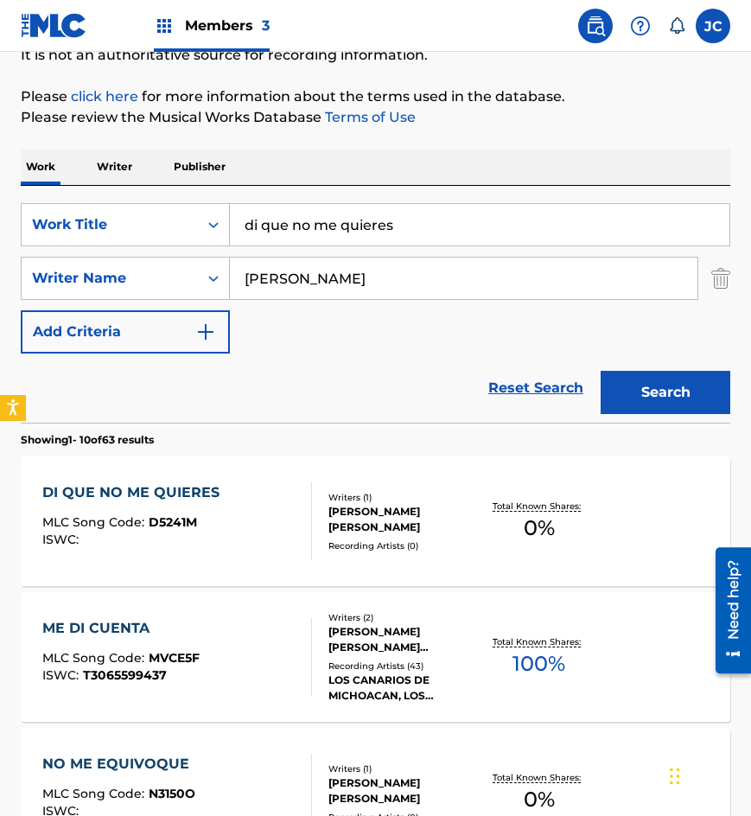
click at [322, 536] on div "Writers ( 1 ) [PERSON_NAME] [PERSON_NAME] Recording Artists ( 0 )" at bounding box center [396, 521] width 168 height 61
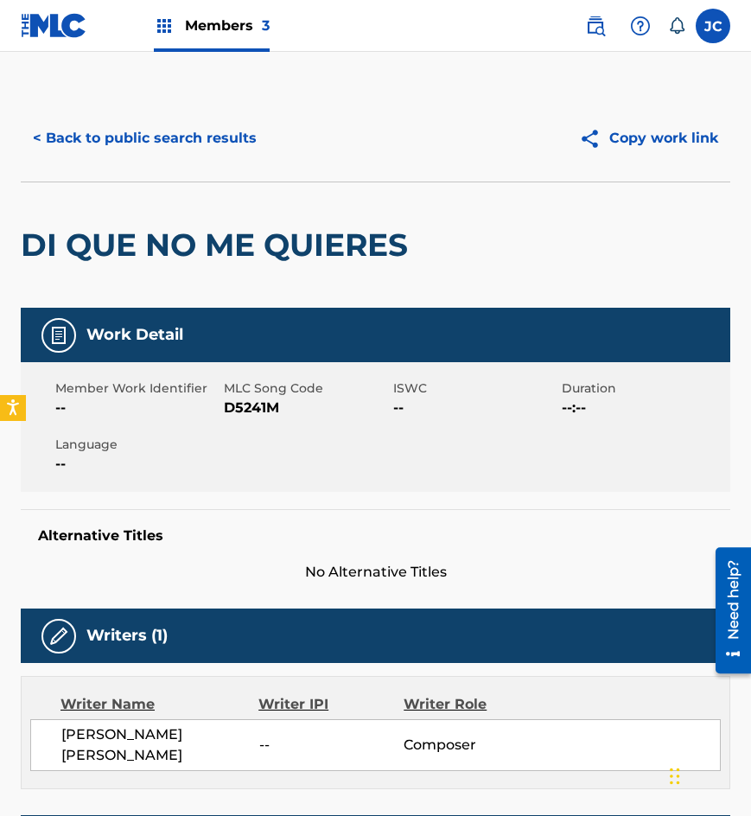
click at [255, 410] on span "D5241M" at bounding box center [306, 407] width 164 height 21
copy span "D5241M"
click at [137, 158] on button "< Back to public search results" at bounding box center [145, 138] width 248 height 43
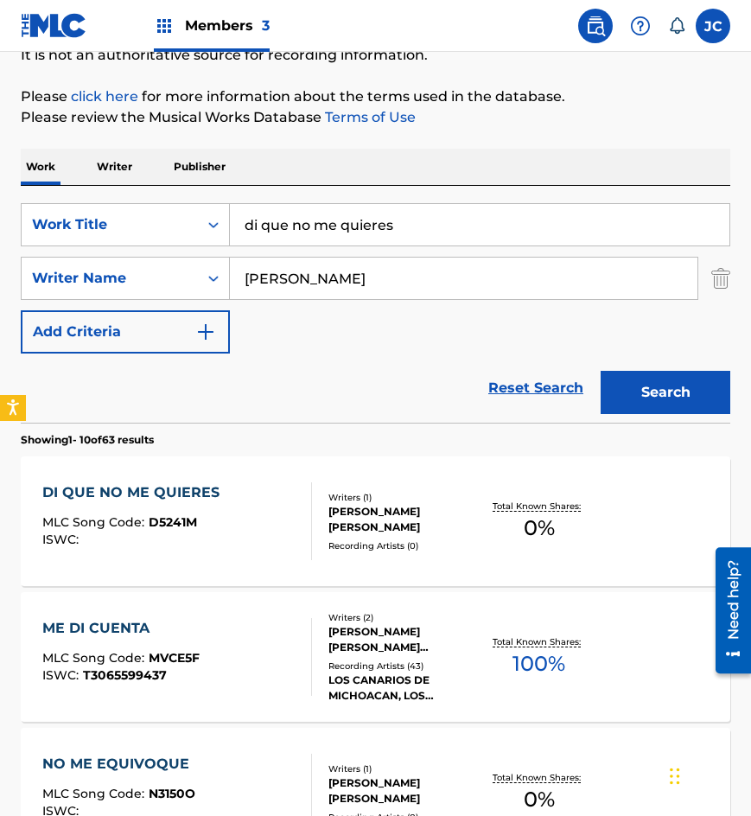
click at [382, 224] on input "di que no me quieres" at bounding box center [479, 224] width 499 height 41
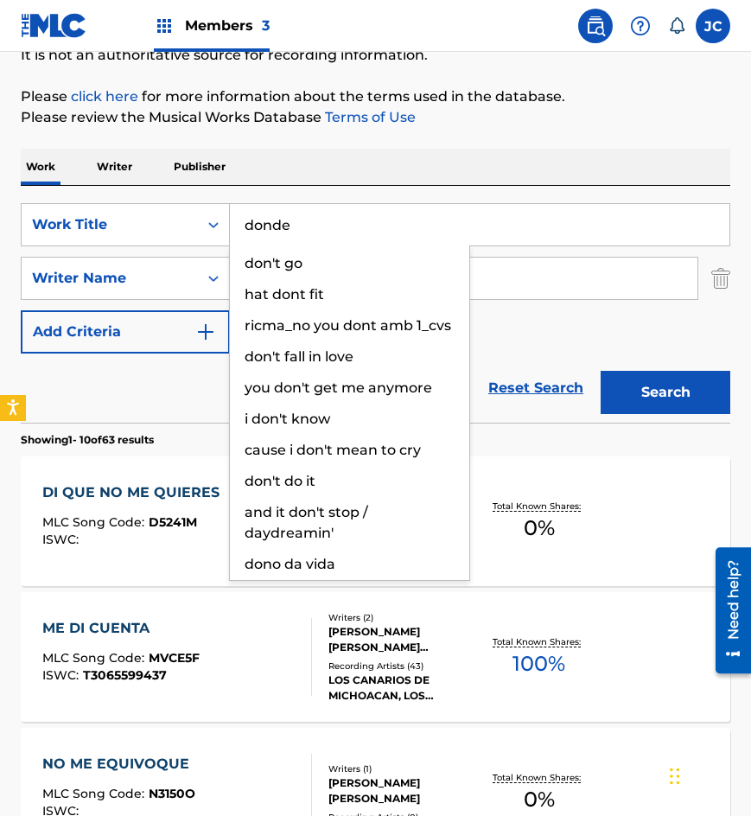
type input "donde"
click at [601, 371] on button "Search" at bounding box center [666, 392] width 130 height 43
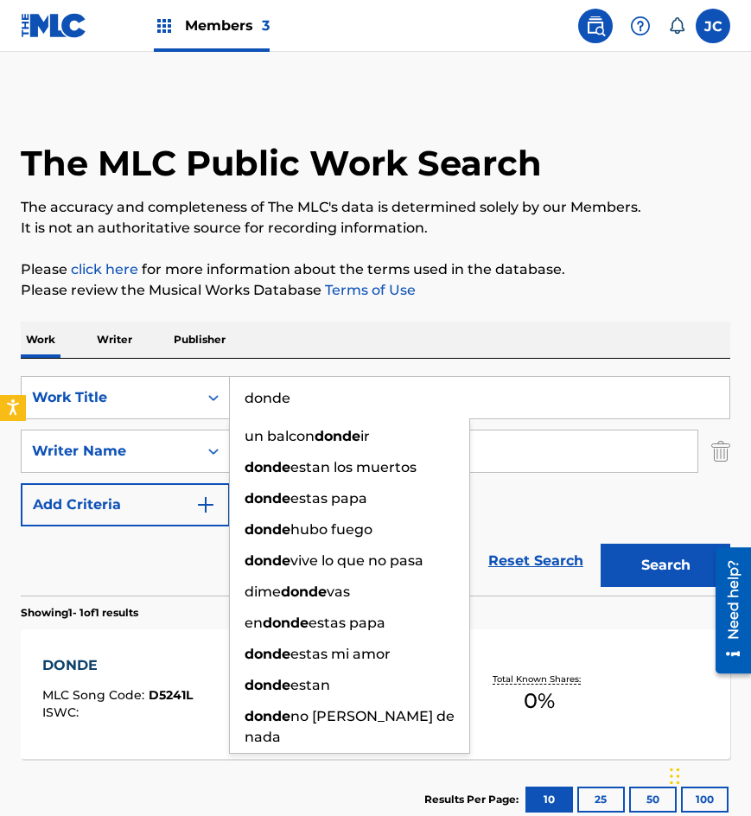
click at [508, 495] on div "SearchWithCriteria8bd8f1d6-700e-4786-abb7-90a611f2d3e8 Work Title donde un balc…" at bounding box center [375, 451] width 709 height 150
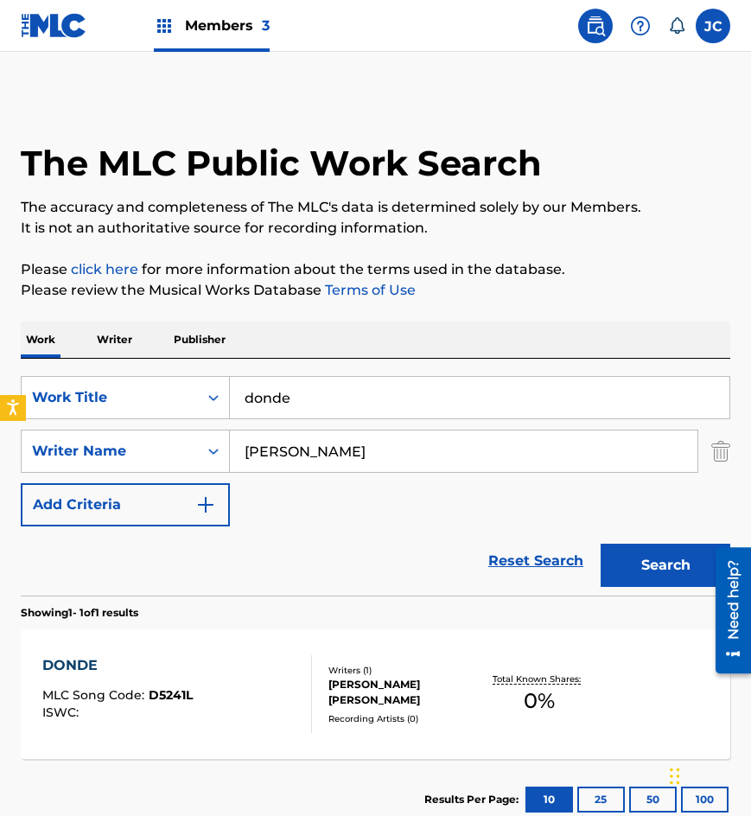
click at [404, 659] on div "DONDE MLC Song Code : D5241L ISWC : Writers ( 1 ) [PERSON_NAME] [PERSON_NAME] R…" at bounding box center [375, 694] width 709 height 130
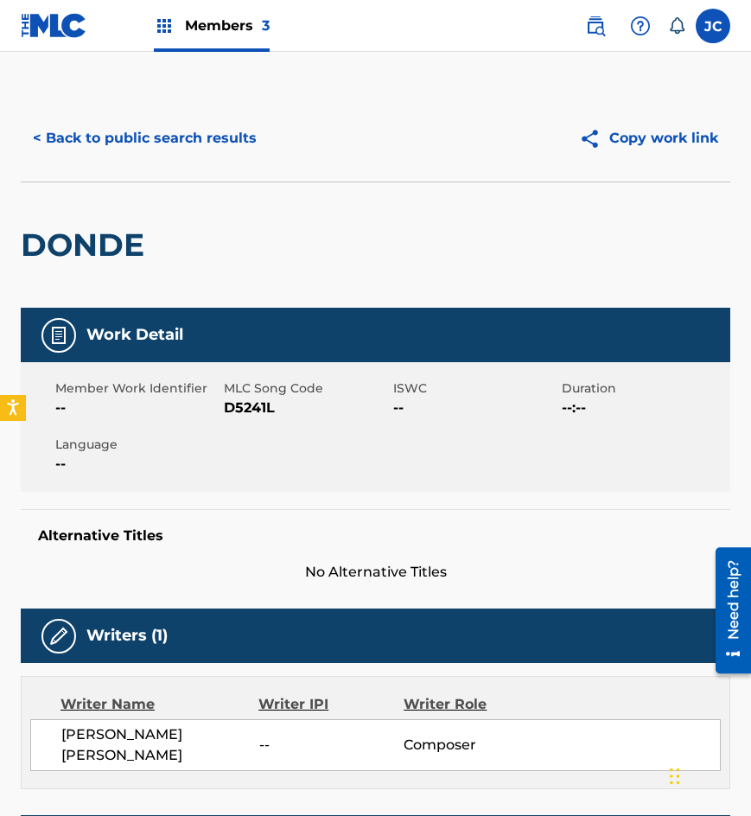
click at [269, 404] on span "D5241L" at bounding box center [306, 407] width 164 height 21
copy span "D5241L"
drag, startPoint x: 67, startPoint y: 137, endPoint x: 359, endPoint y: 28, distance: 312.0
click at [67, 137] on button "< Back to public search results" at bounding box center [145, 138] width 248 height 43
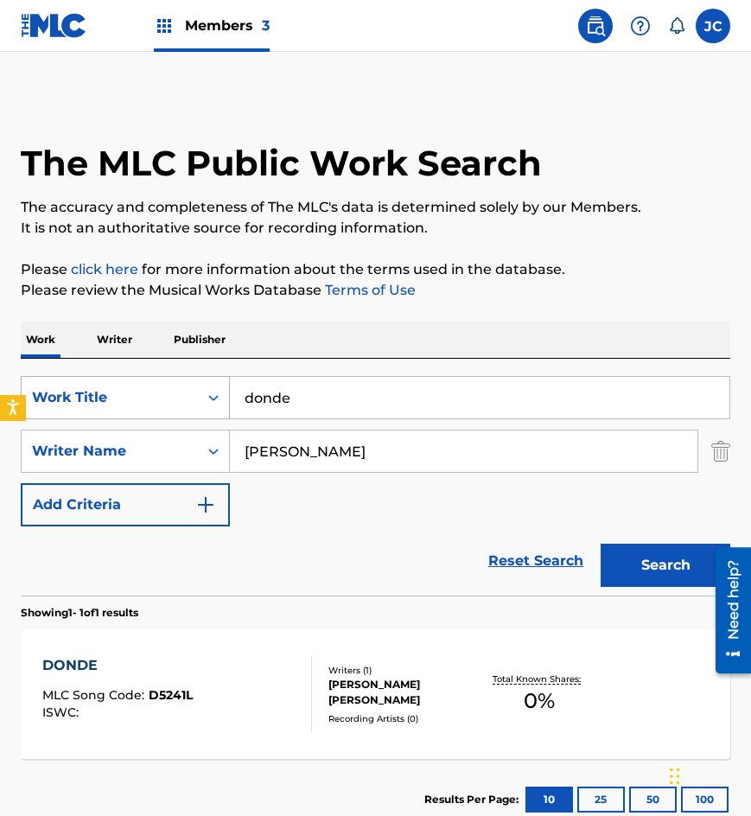
drag, startPoint x: 382, startPoint y: 401, endPoint x: 175, endPoint y: 384, distance: 207.2
click at [175, 384] on div "SearchWithCriteria8bd8f1d6-700e-4786-abb7-90a611f2d3e8 Work Title donde" at bounding box center [375, 397] width 709 height 43
type input "no me equivoque"
click at [601, 544] on button "Search" at bounding box center [666, 565] width 130 height 43
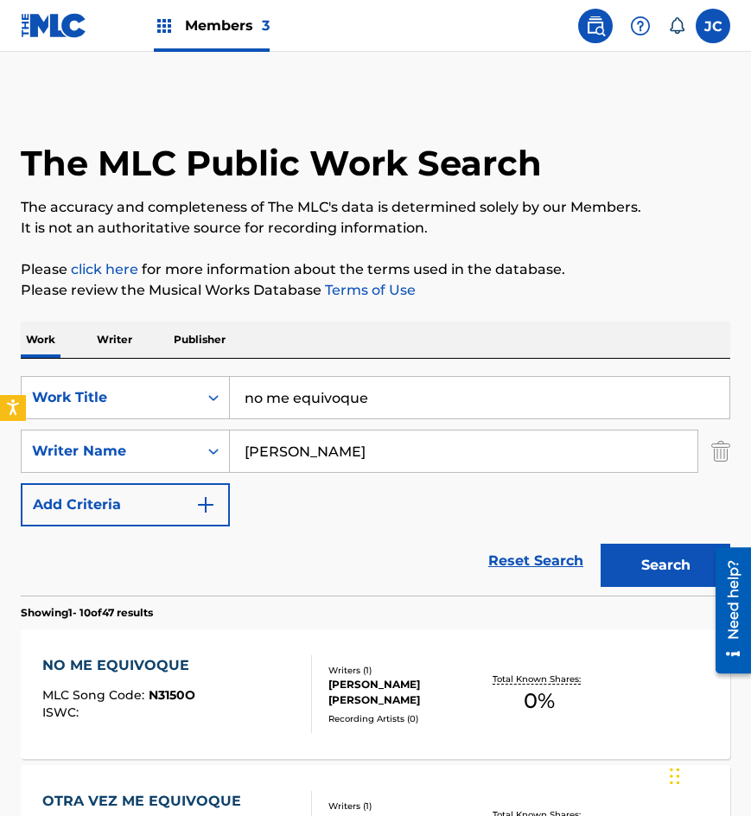
click at [454, 690] on div "[PERSON_NAME] [PERSON_NAME]" at bounding box center [404, 692] width 152 height 31
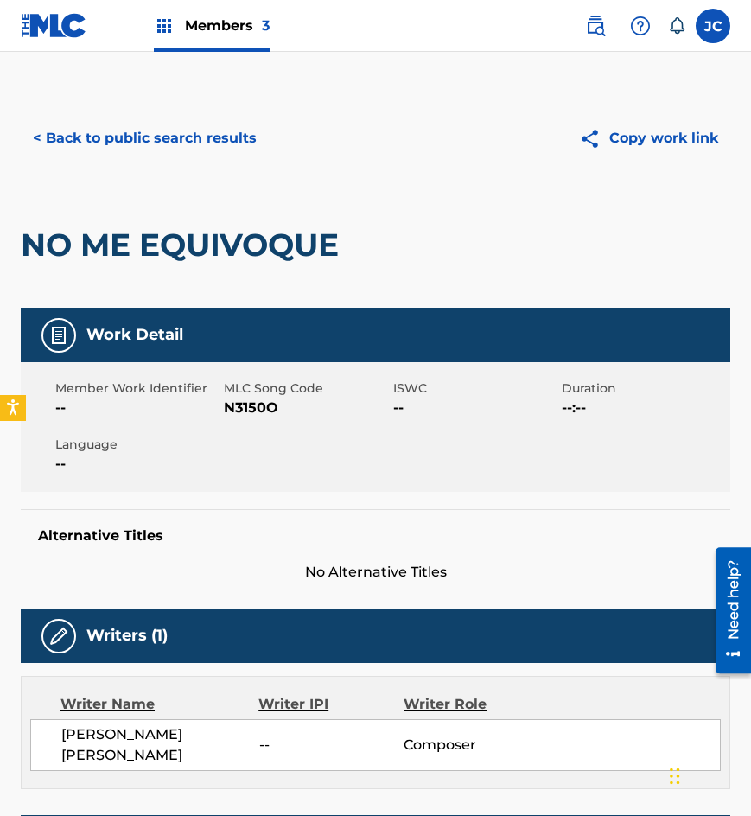
click at [240, 407] on span "N3150O" at bounding box center [306, 407] width 164 height 21
copy span "N3150O"
click at [142, 149] on button "< Back to public search results" at bounding box center [145, 138] width 248 height 43
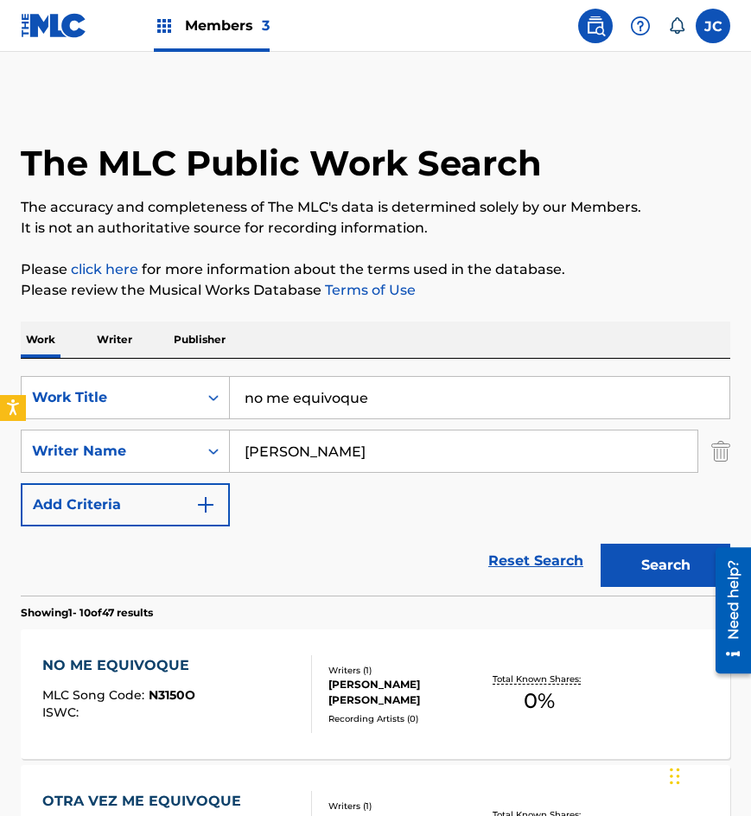
drag, startPoint x: 414, startPoint y: 402, endPoint x: 238, endPoint y: 416, distance: 176.9
click at [242, 418] on div "no me equivoque" at bounding box center [480, 397] width 500 height 43
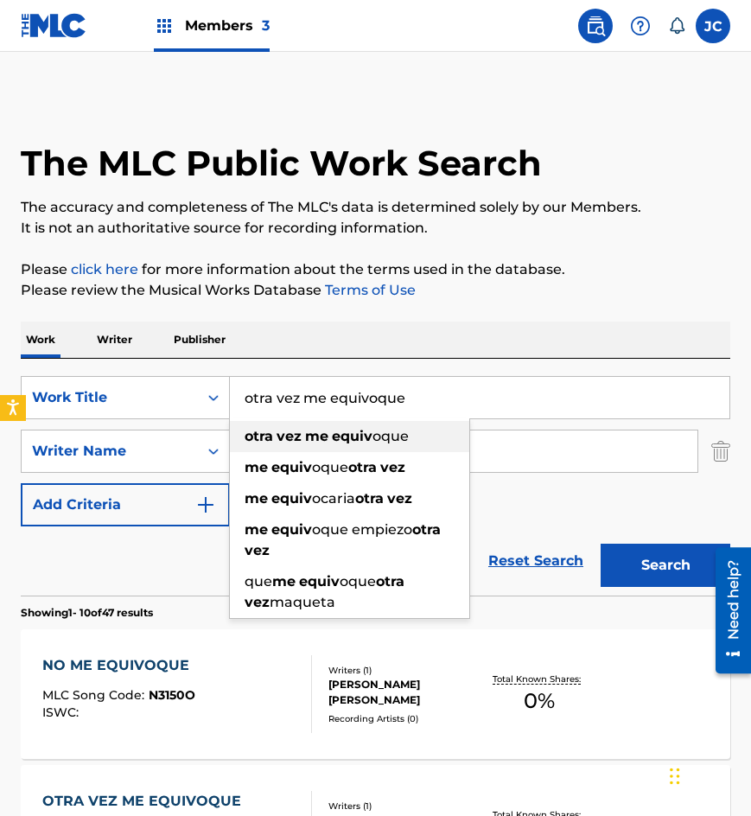
type input "otra vez me equivoque"
click at [601, 544] on button "Search" at bounding box center [666, 565] width 130 height 43
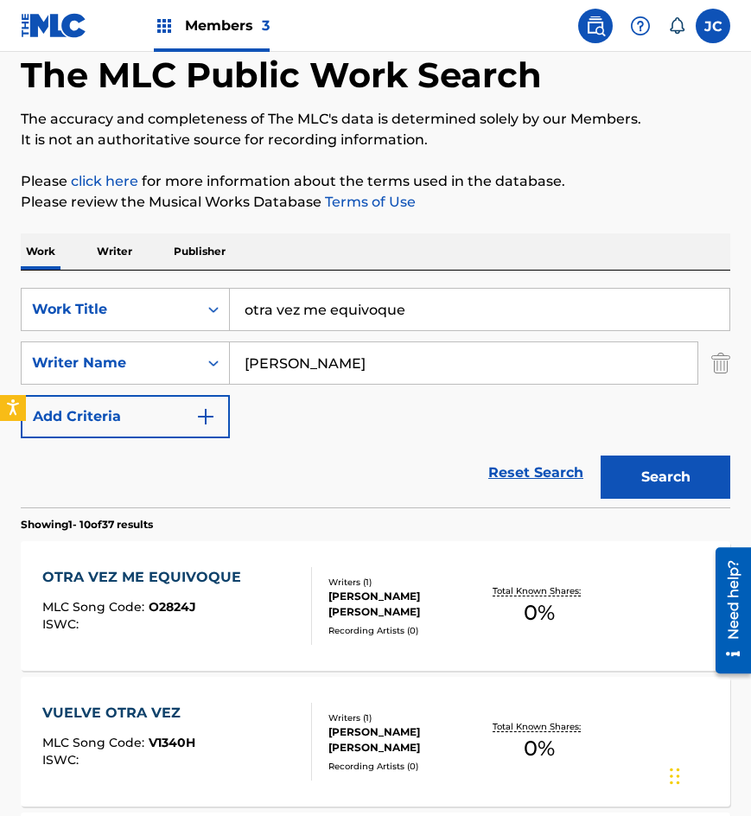
scroll to position [173, 0]
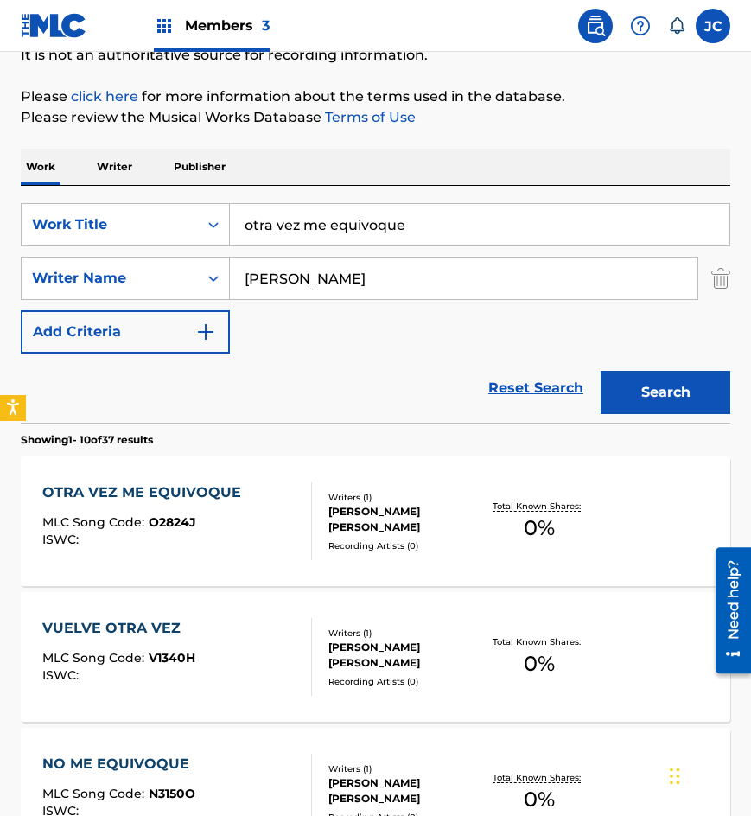
click at [222, 490] on div "OTRA VEZ ME EQUIVOQUE" at bounding box center [145, 492] width 207 height 21
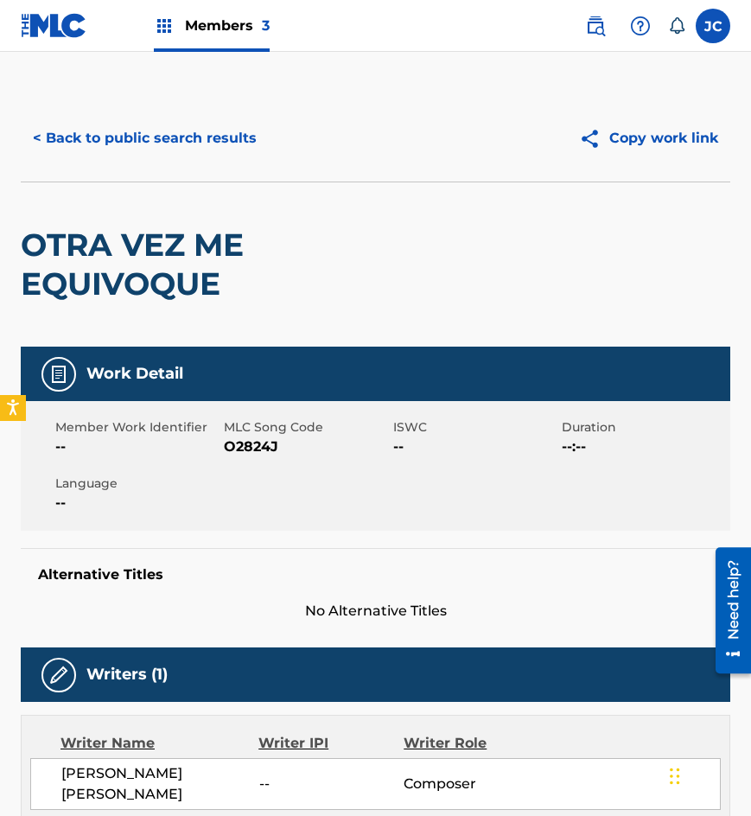
click at [270, 451] on span "O2824J" at bounding box center [306, 446] width 164 height 21
click at [264, 448] on span "O2824J" at bounding box center [306, 446] width 164 height 21
copy span "O2824J"
click at [162, 124] on button "< Back to public search results" at bounding box center [145, 138] width 248 height 43
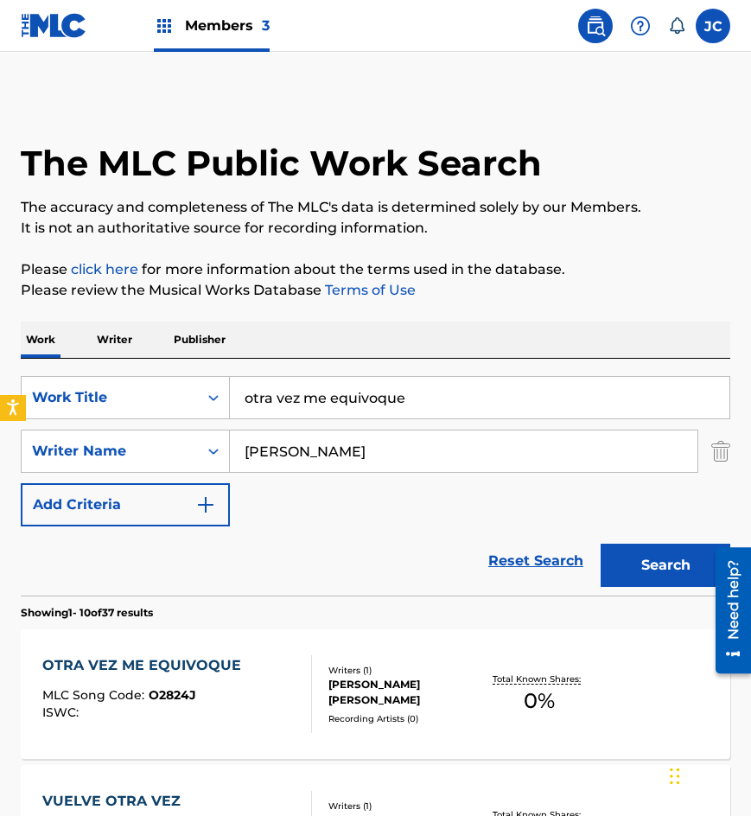
scroll to position [173, 0]
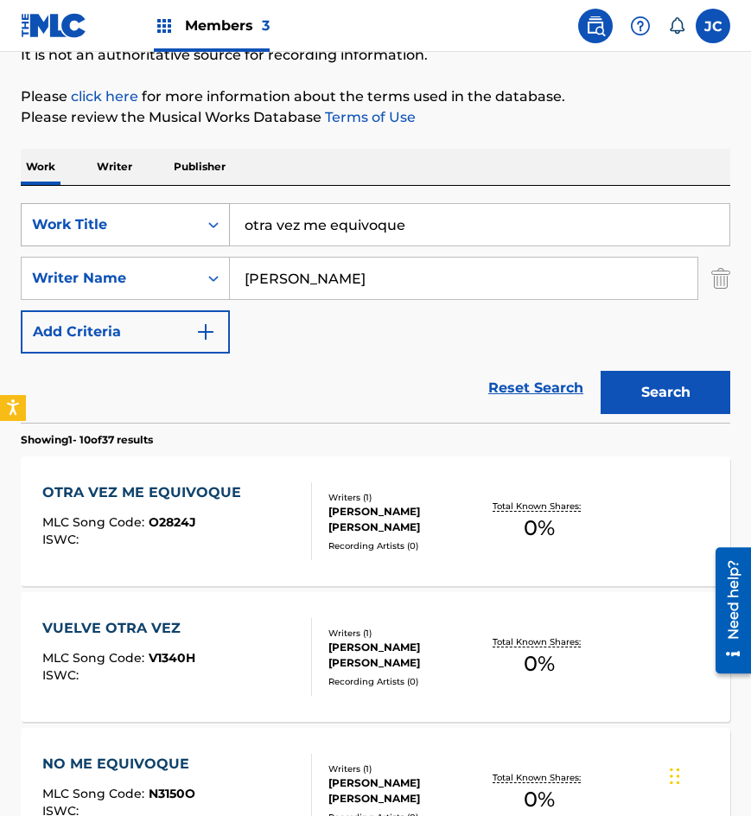
click at [41, 241] on div "SearchWithCriteria8bd8f1d6-700e-4786-abb7-90a611f2d3e8 Work Title otra vez me e…" at bounding box center [375, 224] width 709 height 43
type input "te estuve traicionando"
click at [601, 371] on button "Search" at bounding box center [666, 392] width 130 height 43
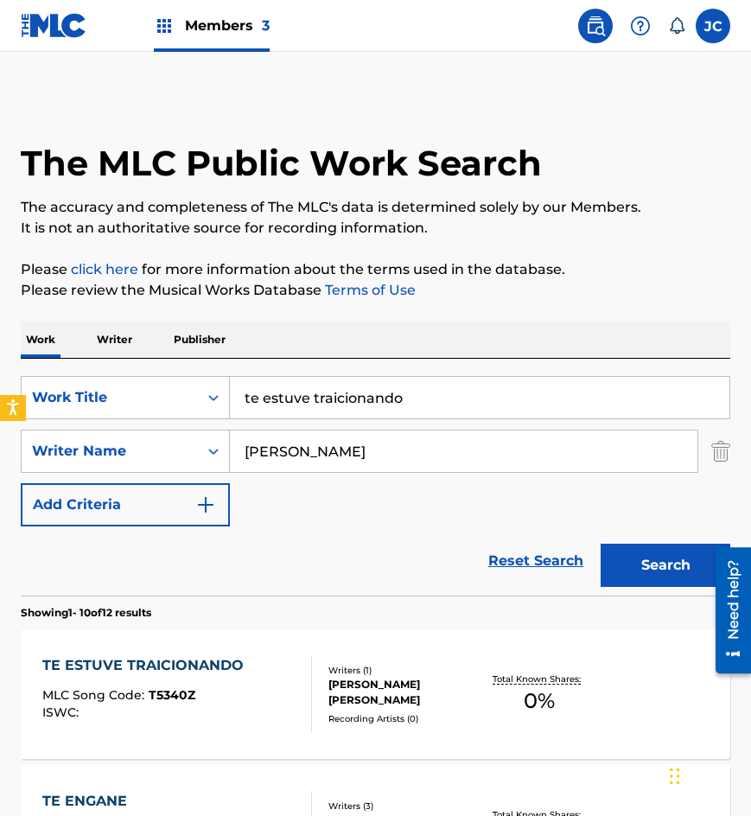
scroll to position [86, 0]
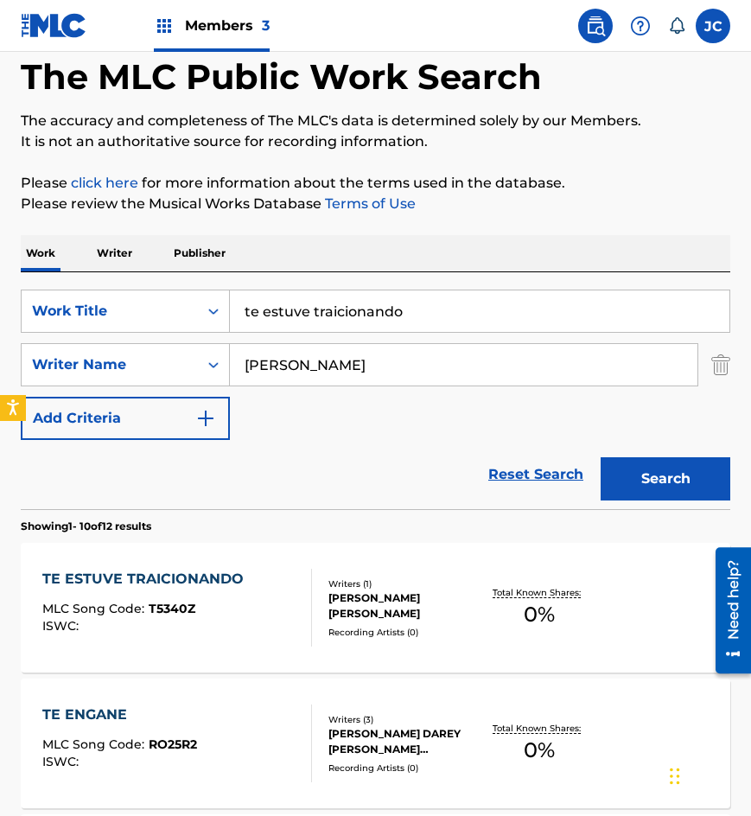
click at [361, 592] on div "[PERSON_NAME] [PERSON_NAME]" at bounding box center [404, 605] width 152 height 31
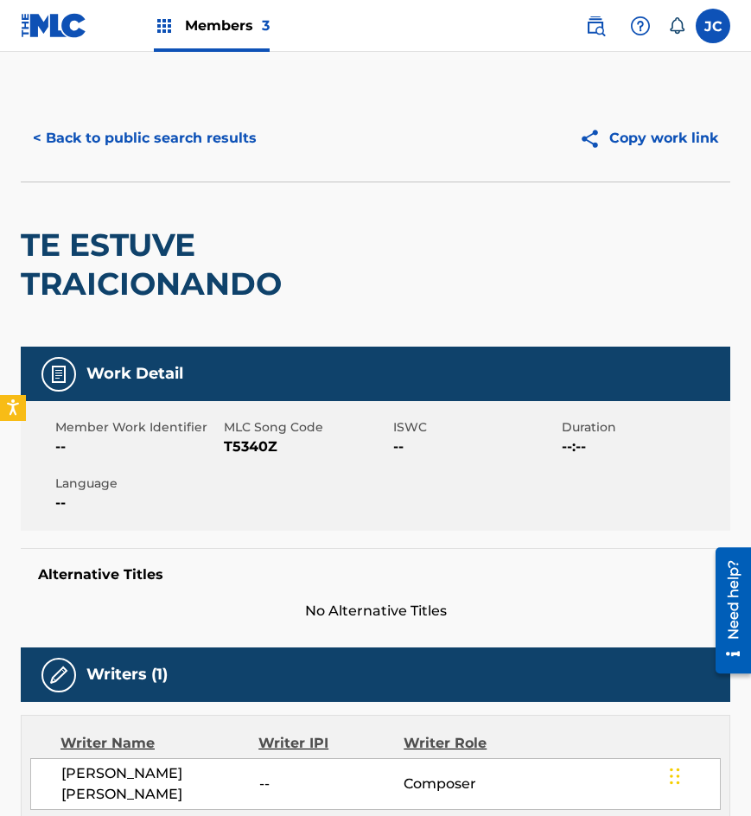
click at [253, 448] on span "T5340Z" at bounding box center [306, 446] width 164 height 21
click at [170, 127] on button "< Back to public search results" at bounding box center [145, 138] width 248 height 43
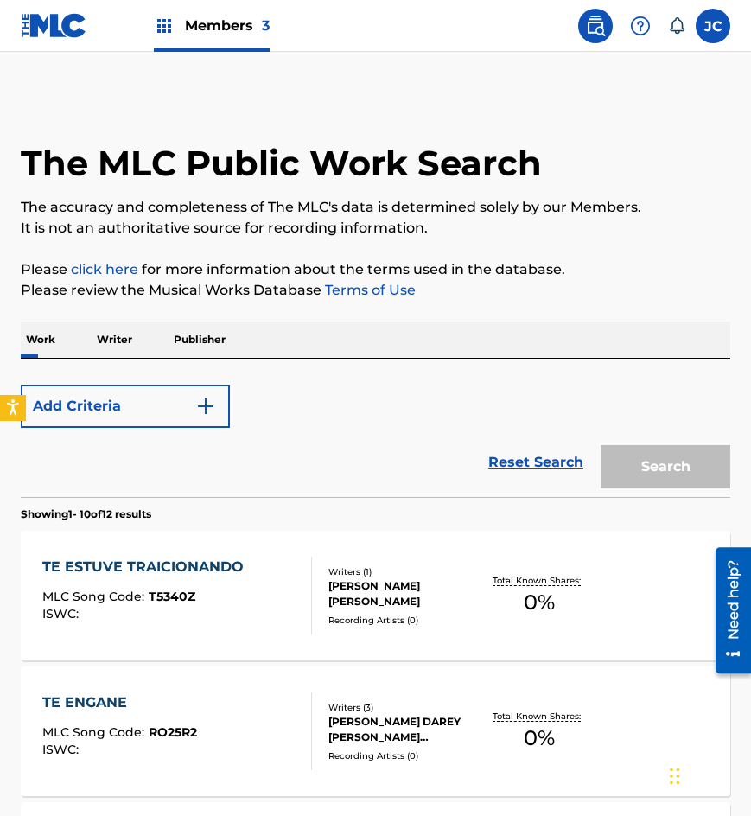
scroll to position [86, 0]
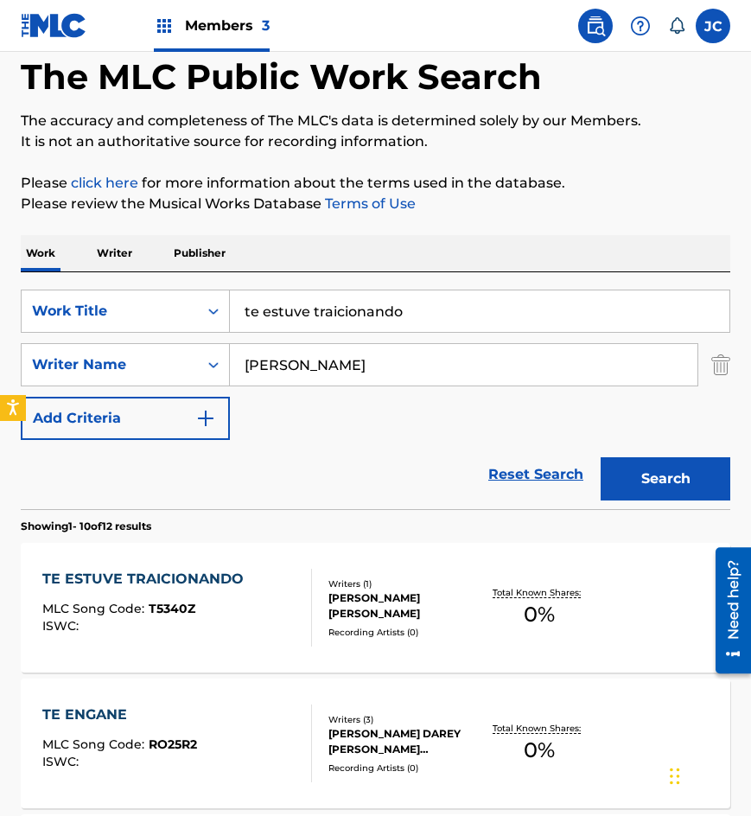
type input "amigo amigo"
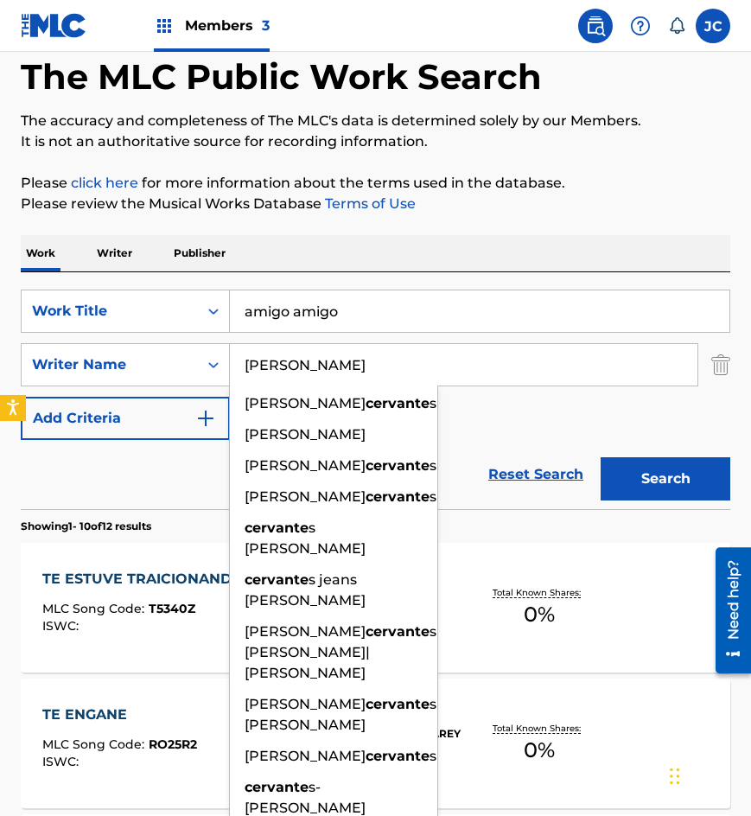
type input "[PERSON_NAME]"
click at [601, 457] on button "Search" at bounding box center [666, 478] width 130 height 43
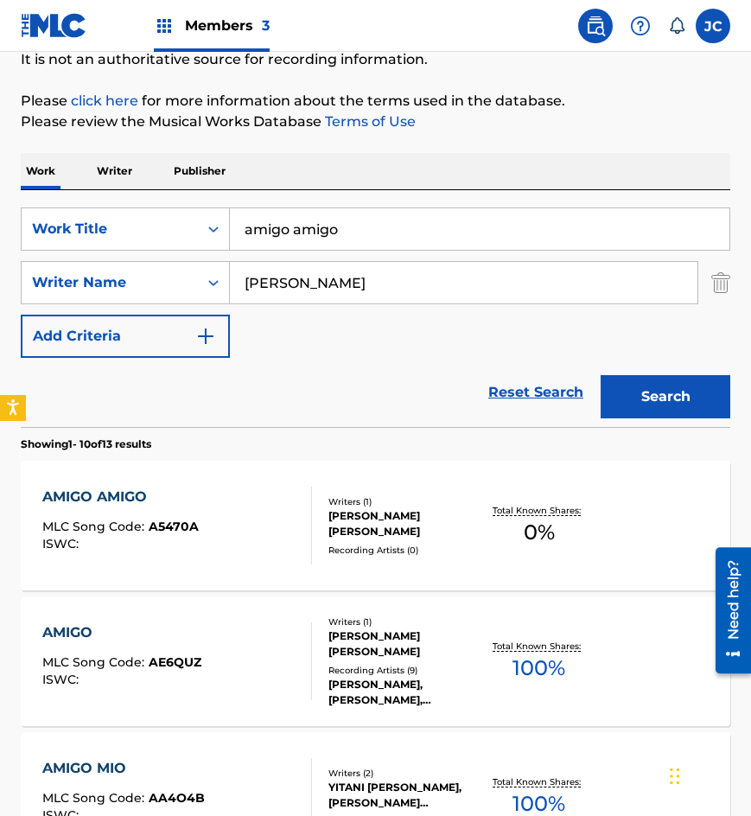
scroll to position [173, 0]
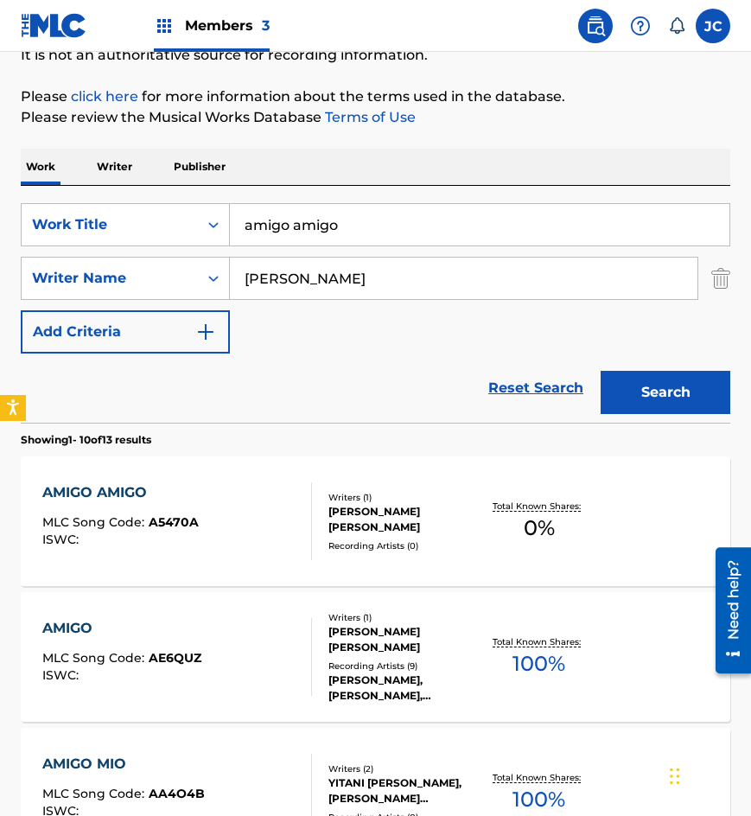
click at [115, 506] on div "AMIGO AMIGO MLC Song Code : A5470A ISWC :" at bounding box center [120, 521] width 156 height 78
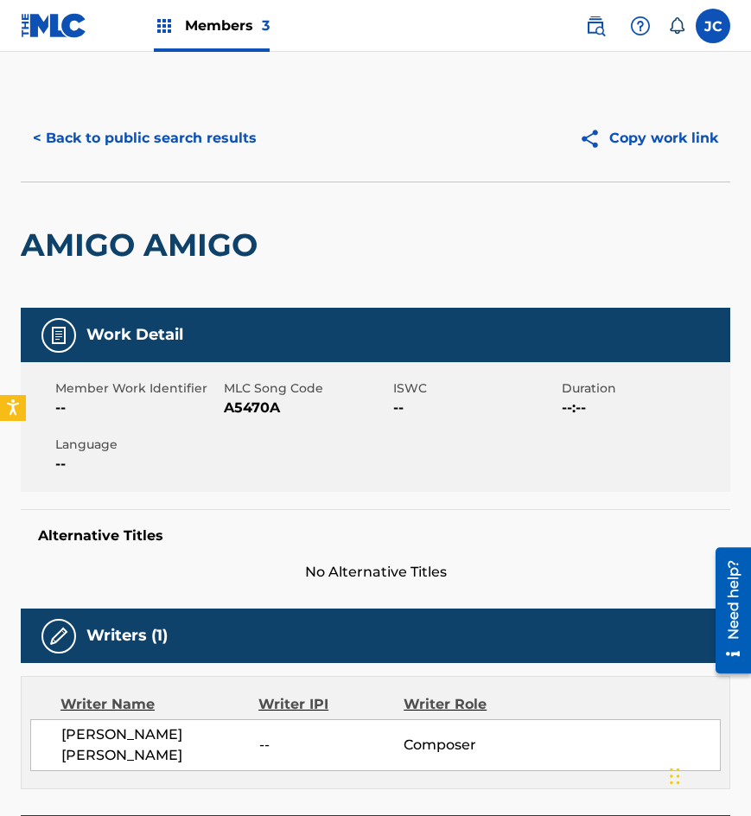
click at [238, 407] on span "A5470A" at bounding box center [306, 407] width 164 height 21
click at [165, 156] on button "< Back to public search results" at bounding box center [145, 138] width 248 height 43
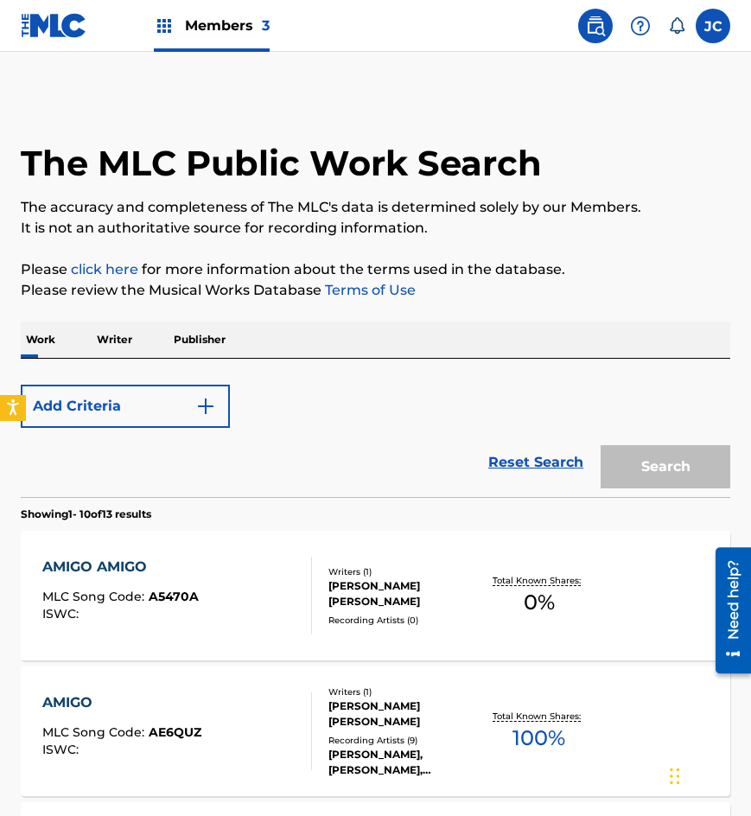
scroll to position [173, 0]
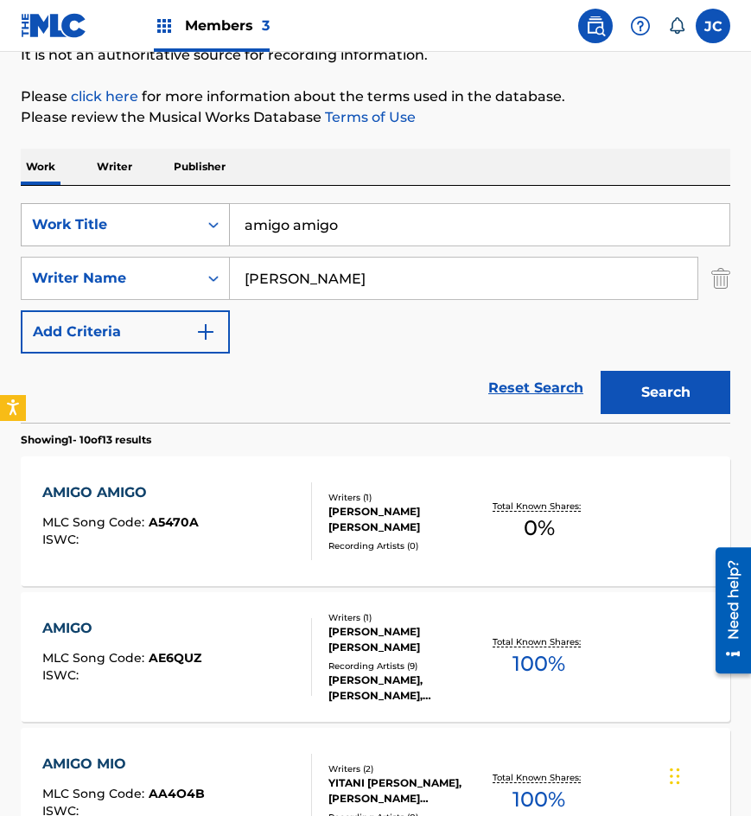
drag, startPoint x: 387, startPoint y: 215, endPoint x: 111, endPoint y: 241, distance: 277.7
click at [112, 245] on div "SearchWithCriteria8bd8f1d6-700e-4786-abb7-90a611f2d3e8 Work Title amigo amigo" at bounding box center [375, 224] width 709 height 43
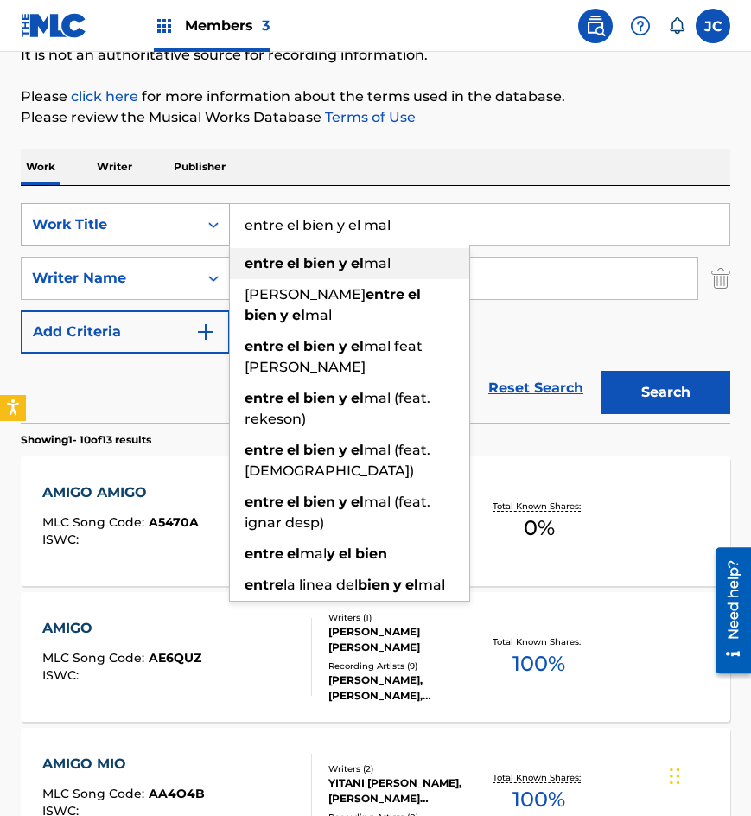
type input "entre el bien y el mal"
click at [601, 371] on button "Search" at bounding box center [666, 392] width 130 height 43
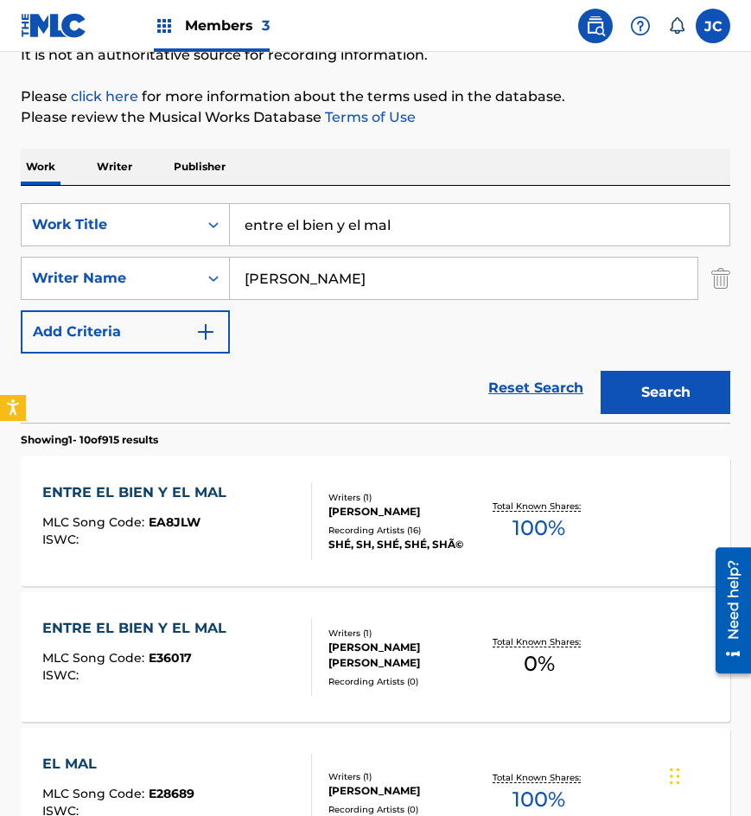
scroll to position [346, 0]
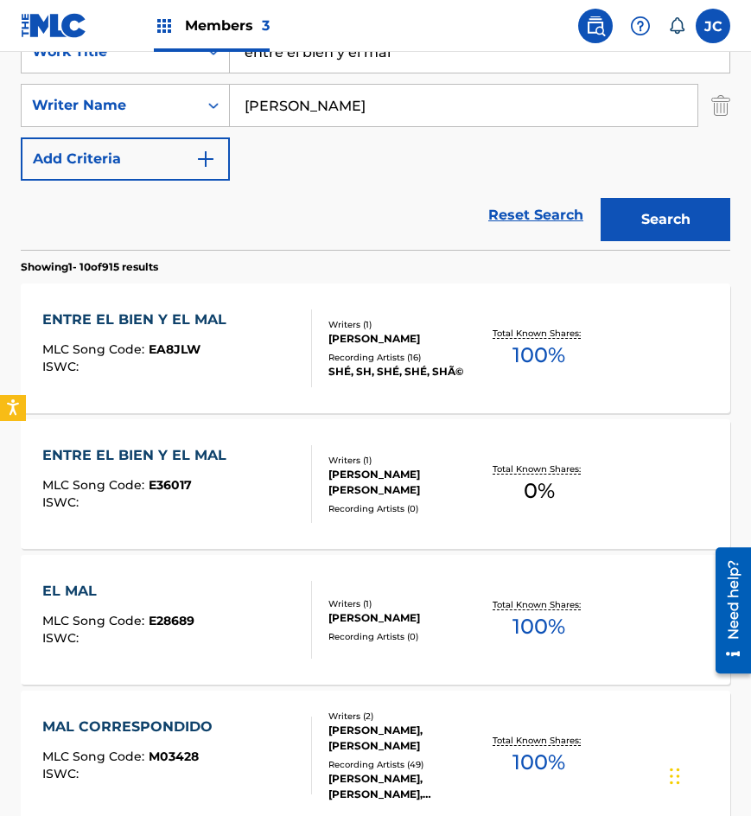
click at [218, 494] on div "MLC Song Code : E36017" at bounding box center [138, 487] width 193 height 17
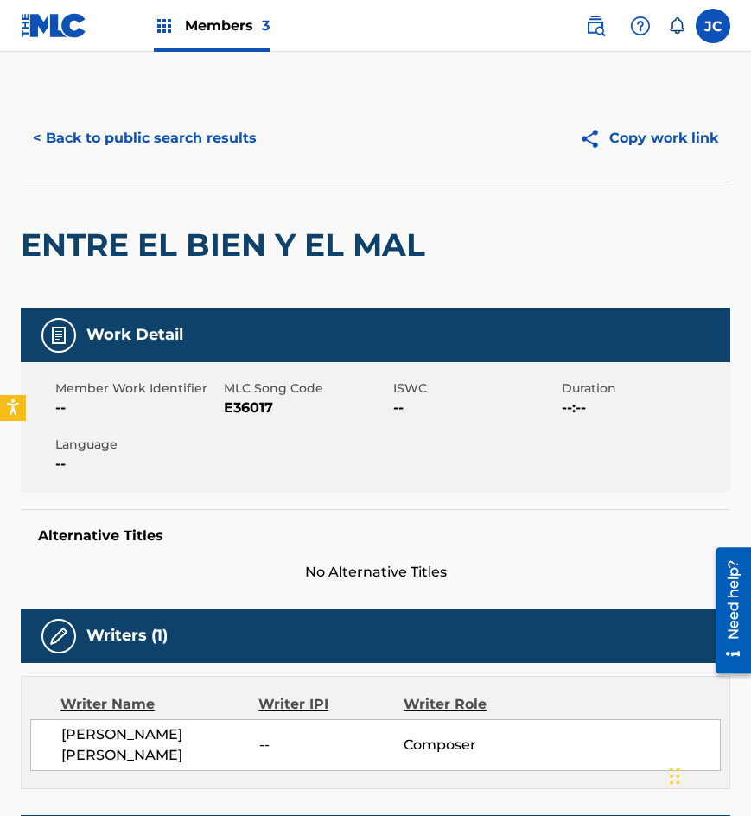
click at [242, 413] on span "E36017" at bounding box center [306, 407] width 164 height 21
drag, startPoint x: 152, startPoint y: 134, endPoint x: 338, endPoint y: 22, distance: 217.1
click at [152, 134] on button "< Back to public search results" at bounding box center [145, 138] width 248 height 43
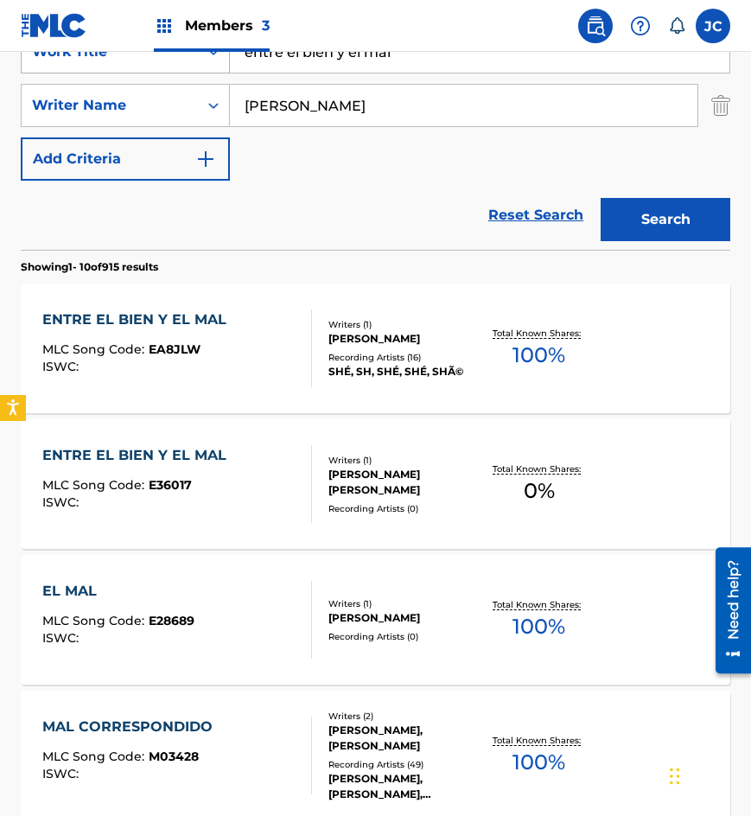
click at [227, 62] on div "SearchWithCriteria8bd8f1d6-700e-4786-abb7-90a611f2d3e8 Work Title entre el bien…" at bounding box center [375, 51] width 709 height 43
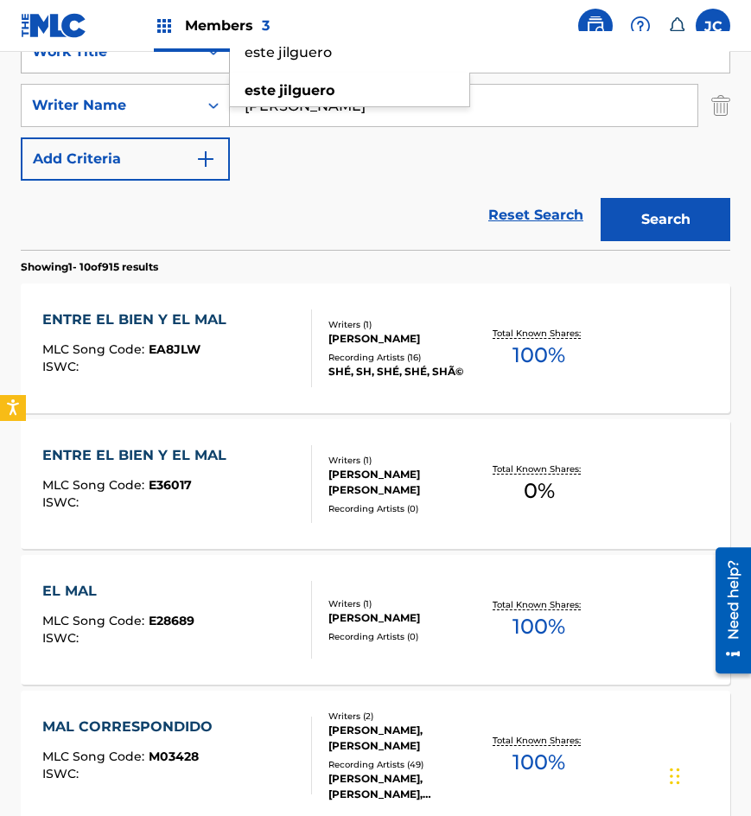
type input "este jilguero"
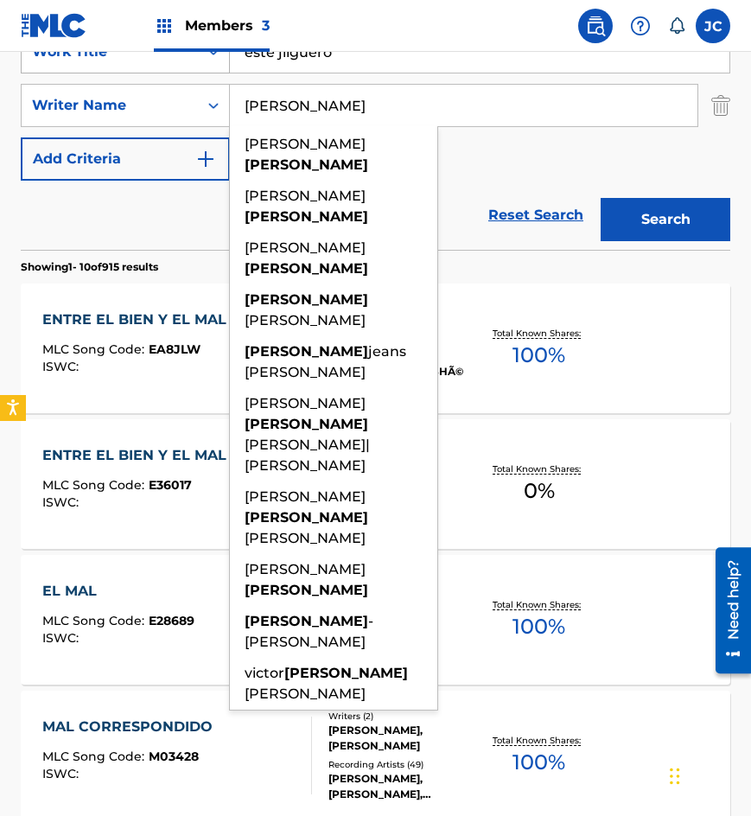
click at [601, 198] on button "Search" at bounding box center [666, 219] width 130 height 43
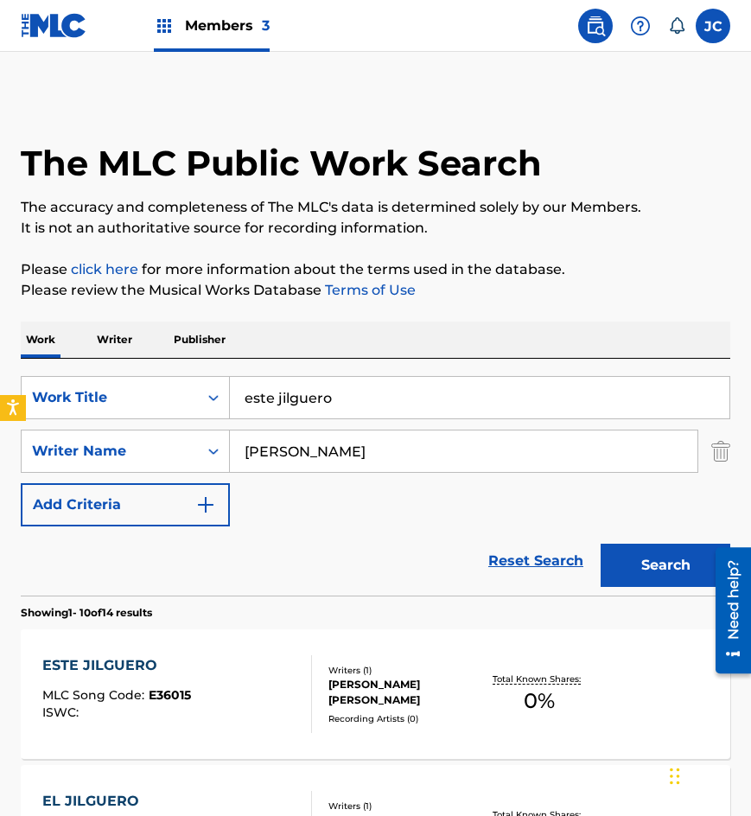
click at [406, 500] on div "SearchWithCriteria8bd8f1d6-700e-4786-abb7-90a611f2d3e8 Work Title este jilguero…" at bounding box center [375, 451] width 709 height 150
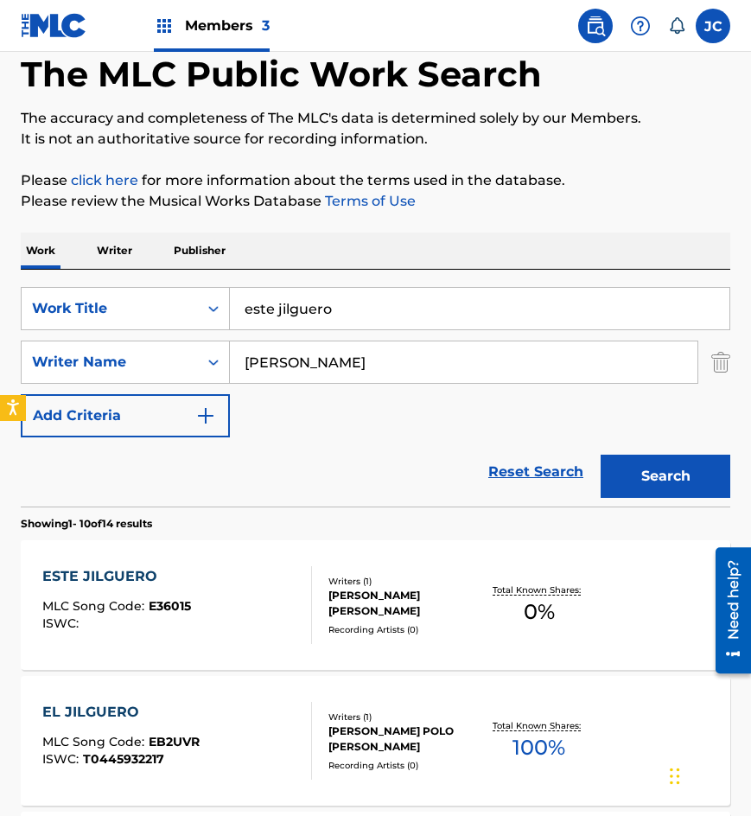
scroll to position [173, 0]
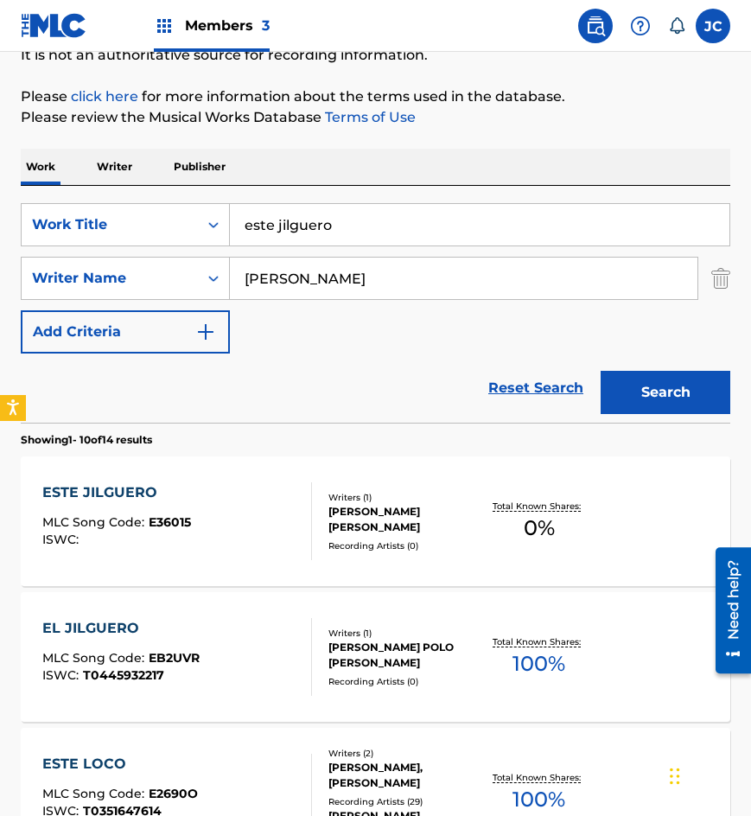
click at [246, 505] on div "ESTE JILGUERO MLC Song Code : E36015 ISWC :" at bounding box center [177, 521] width 270 height 78
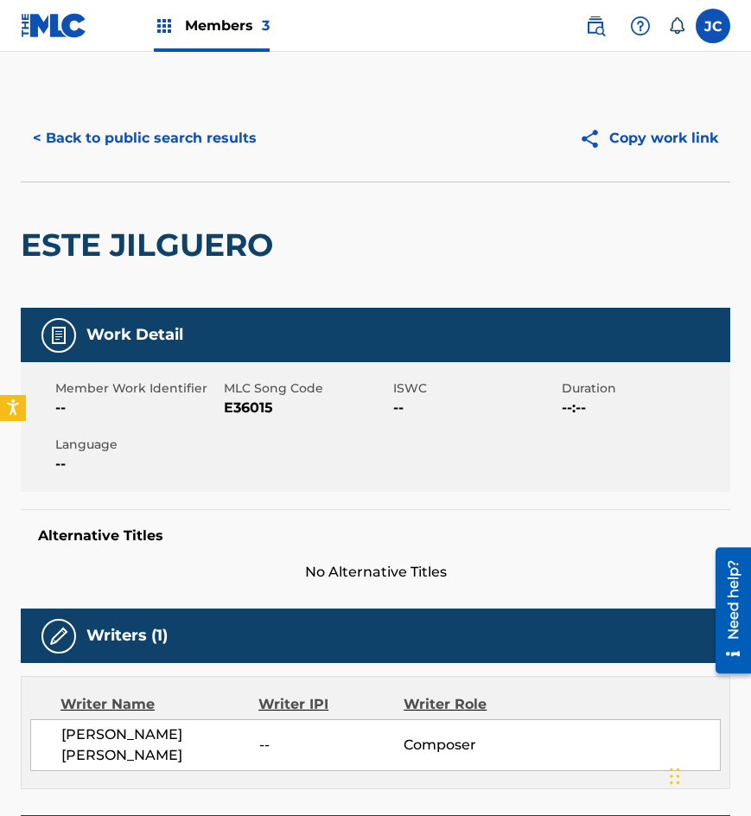
click at [237, 410] on span "E36015" at bounding box center [306, 407] width 164 height 21
click at [163, 137] on button "< Back to public search results" at bounding box center [145, 138] width 248 height 43
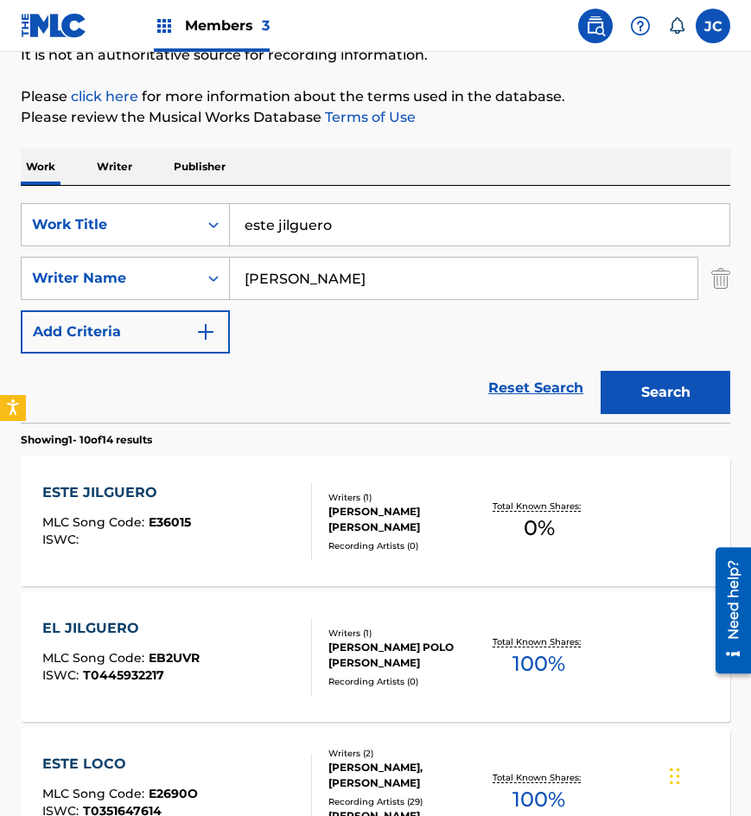
click at [393, 228] on input "este jilguero" at bounding box center [479, 224] width 499 height 41
type input "hoy"
click at [601, 371] on button "Search" at bounding box center [666, 392] width 130 height 43
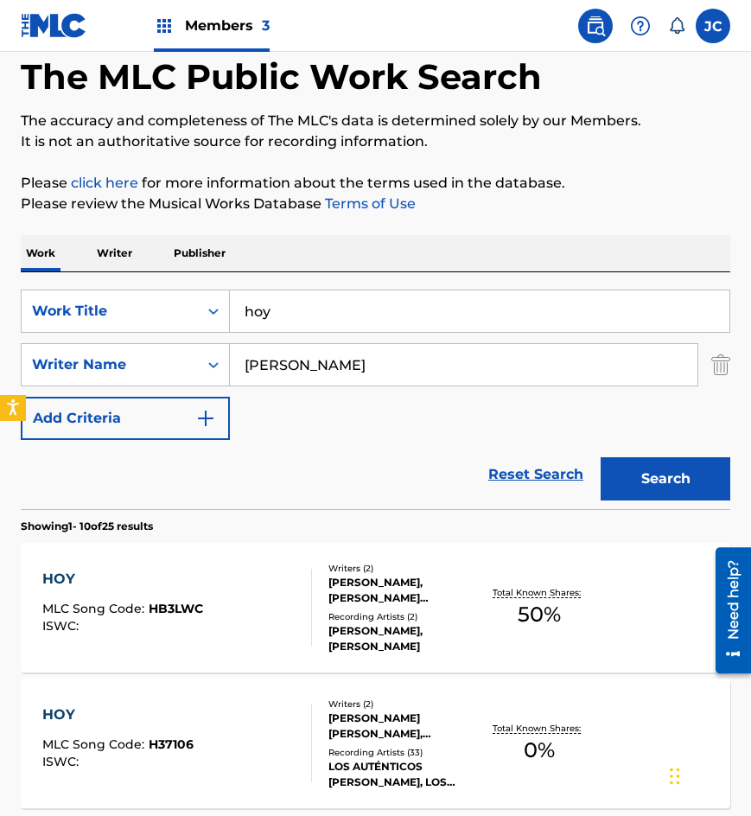
scroll to position [259, 0]
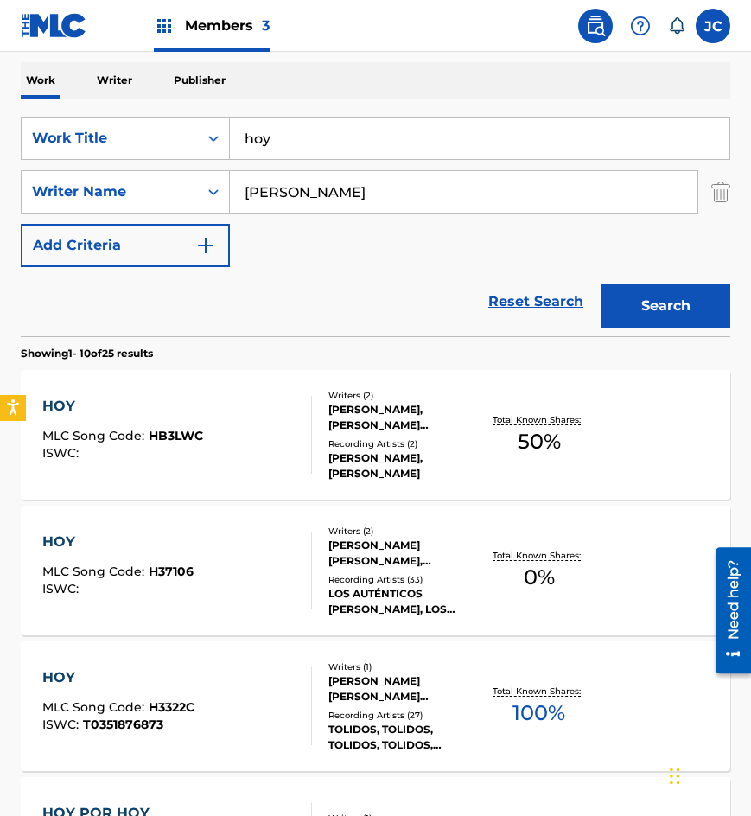
click at [317, 575] on div "Writers ( 2 ) [PERSON_NAME] [PERSON_NAME], [PERSON_NAME] Recording Artists ( 33…" at bounding box center [396, 571] width 168 height 92
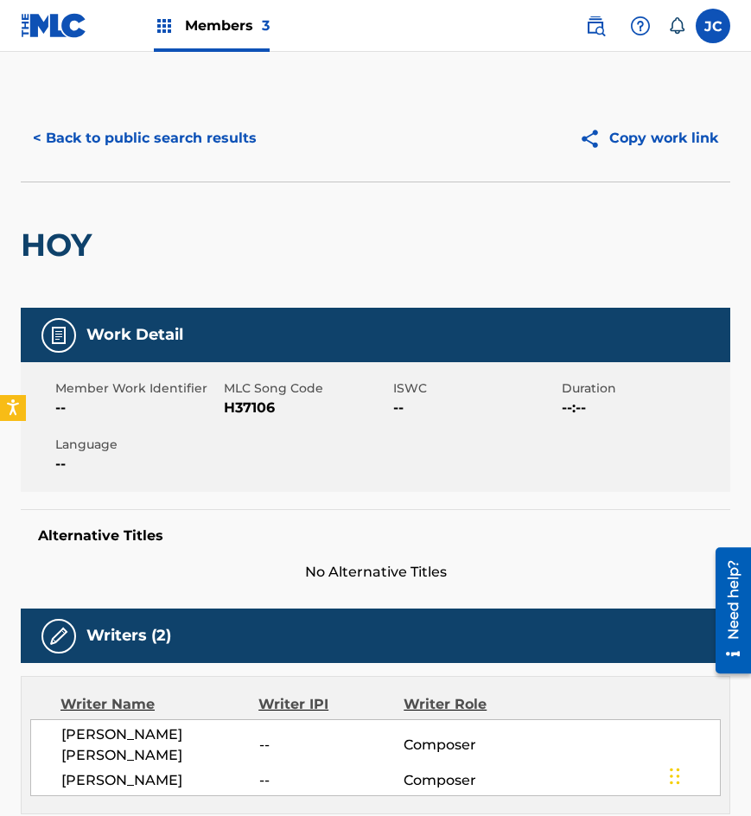
click at [265, 406] on span "H37106" at bounding box center [306, 407] width 164 height 21
click at [65, 156] on button "< Back to public search results" at bounding box center [145, 138] width 248 height 43
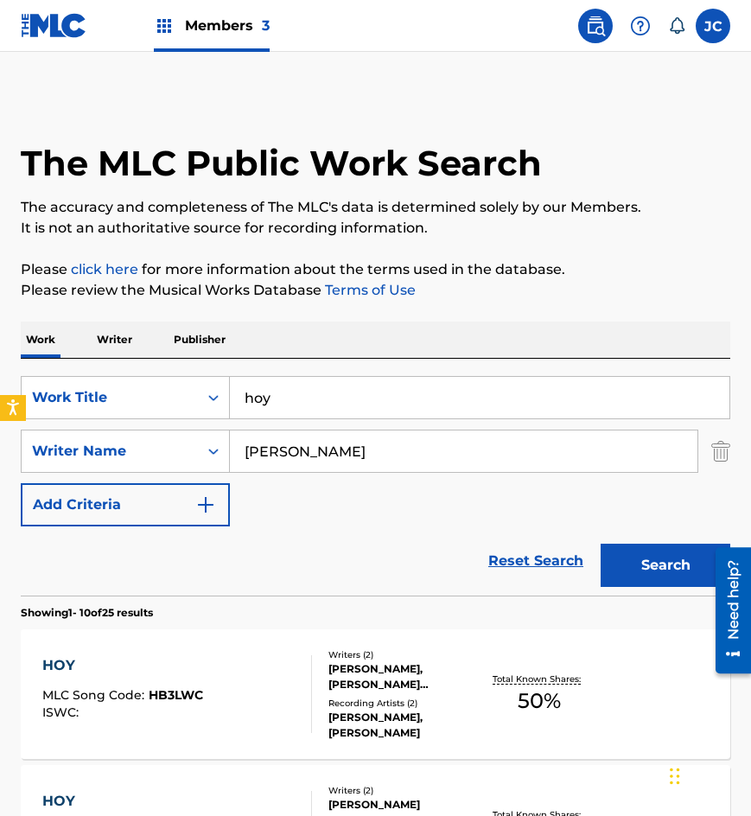
scroll to position [259, 0]
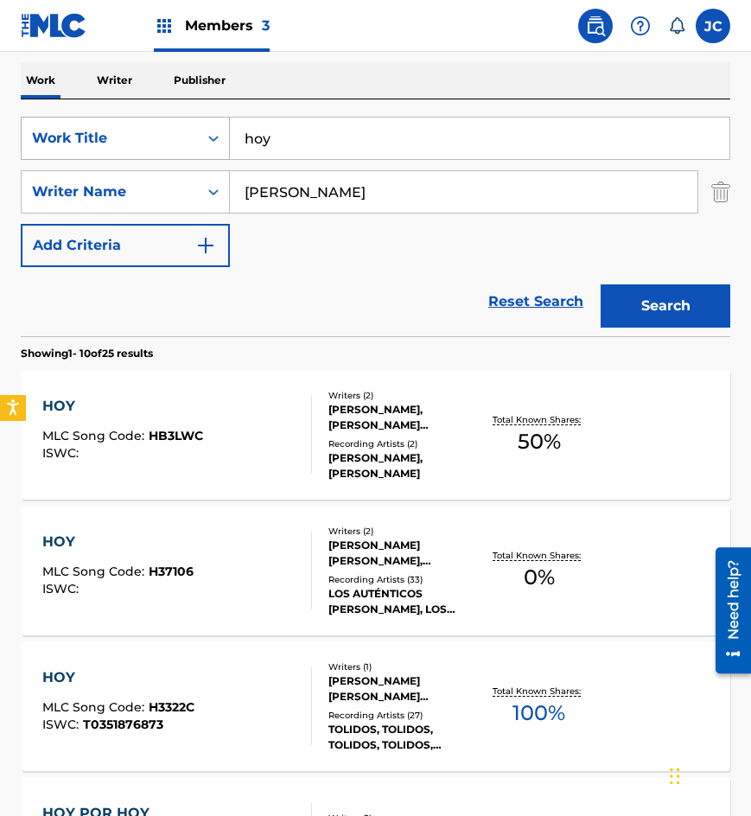
drag, startPoint x: 391, startPoint y: 139, endPoint x: 213, endPoint y: 122, distance: 179.7
click at [213, 123] on div "SearchWithCriteria8bd8f1d6-700e-4786-abb7-90a611f2d3e8 Work Title hoy" at bounding box center [375, 138] width 709 height 43
type input "mas vidas que un gato"
click at [601, 284] on button "Search" at bounding box center [666, 305] width 130 height 43
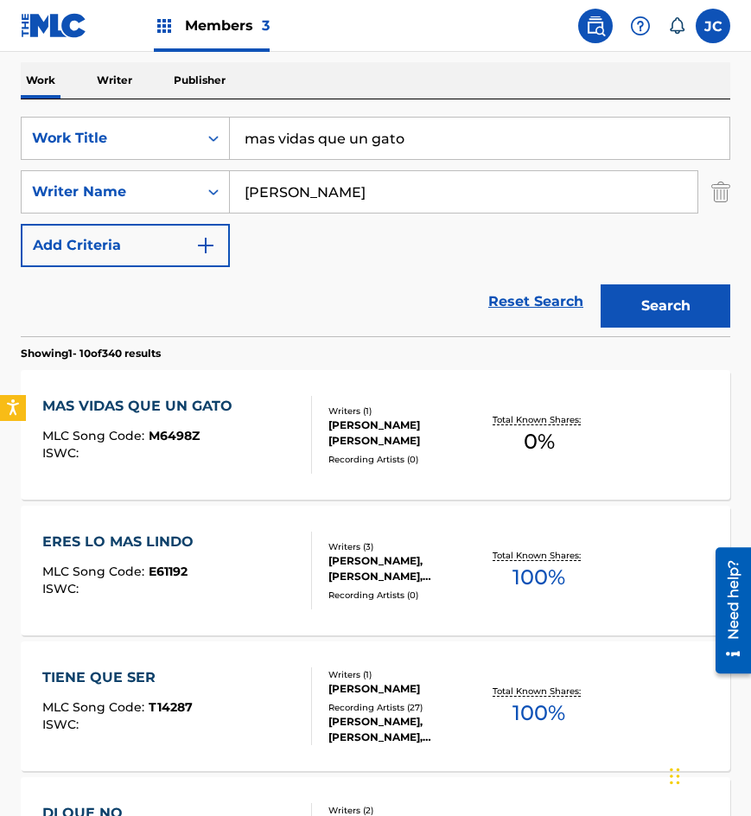
click at [360, 437] on div "[PERSON_NAME] [PERSON_NAME]" at bounding box center [404, 432] width 152 height 31
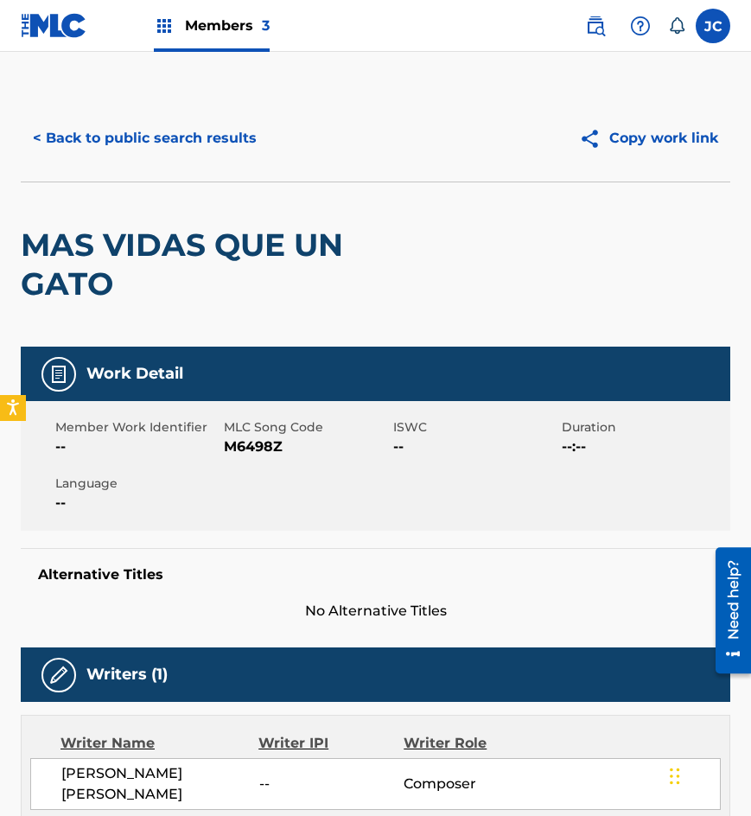
click at [266, 436] on span "MLC Song Code" at bounding box center [306, 427] width 164 height 18
click at [271, 449] on span "M6498Z" at bounding box center [306, 446] width 164 height 21
click at [99, 118] on button "< Back to public search results" at bounding box center [145, 138] width 248 height 43
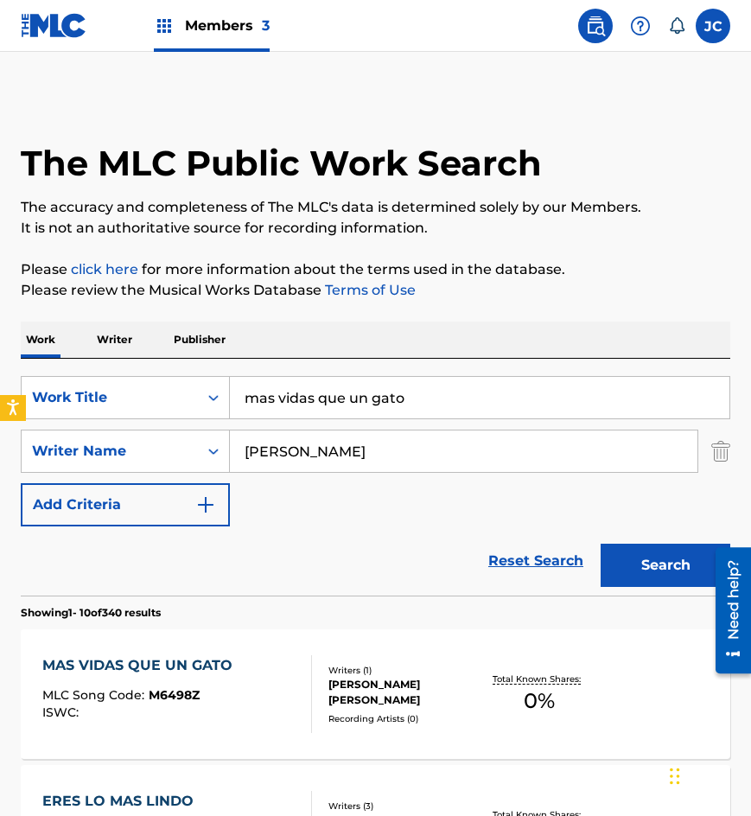
scroll to position [259, 0]
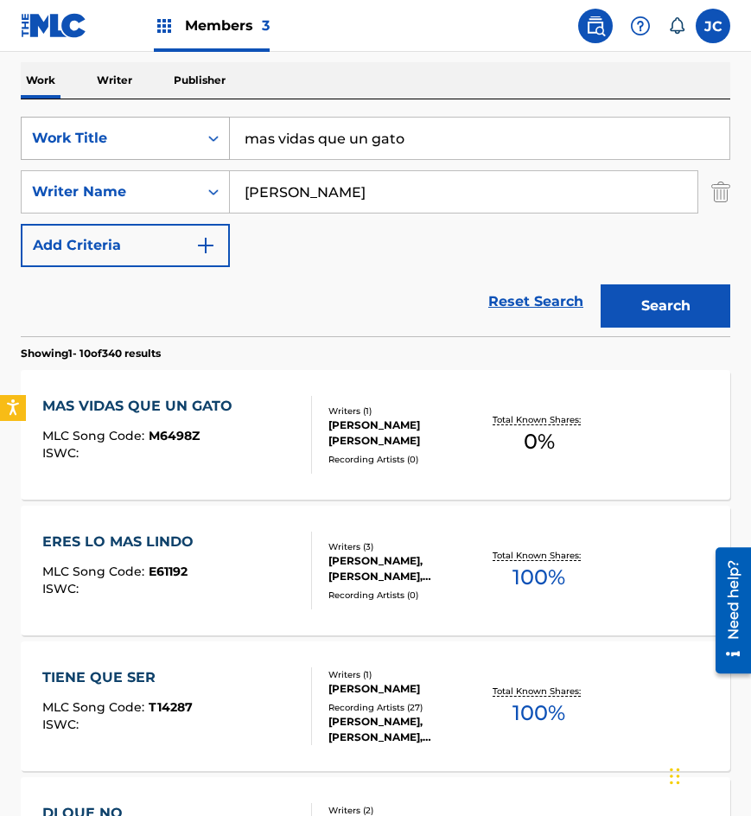
drag, startPoint x: 331, startPoint y: 138, endPoint x: 207, endPoint y: 137, distance: 124.4
click at [207, 137] on div "SearchWithCriteria8bd8f1d6-700e-4786-abb7-90a611f2d3e8 Work Title mas vidas que…" at bounding box center [375, 138] width 709 height 43
type input "no regreso nunca"
click at [601, 284] on button "Search" at bounding box center [666, 305] width 130 height 43
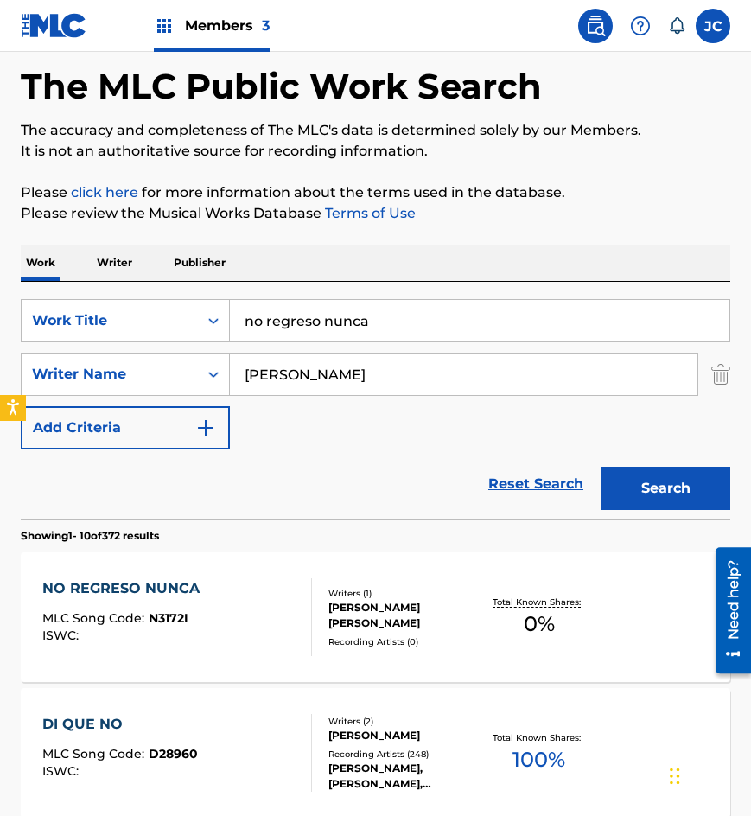
scroll to position [173, 0]
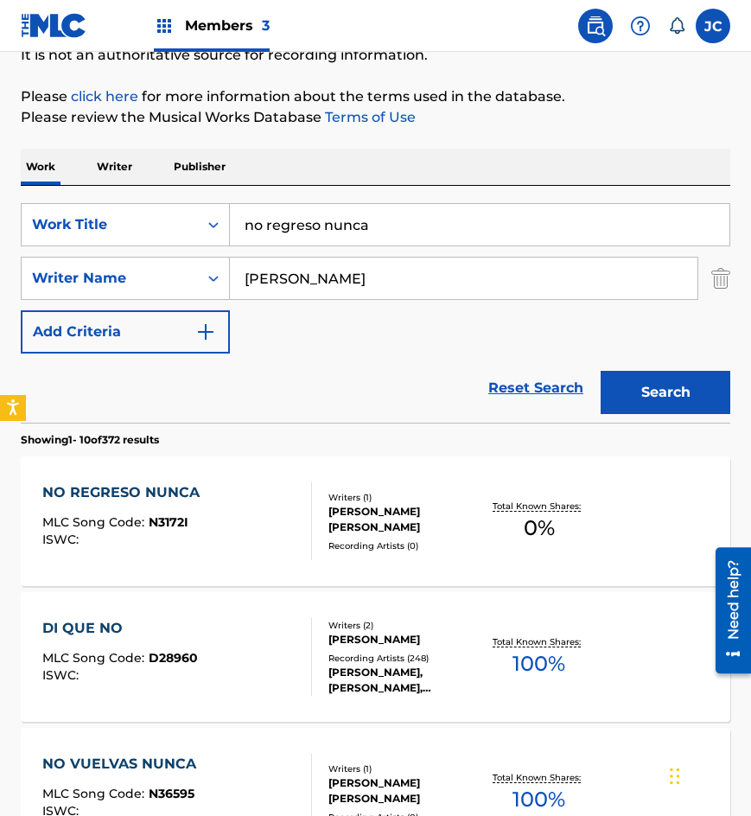
click at [293, 524] on div "NO REGRESO NUNCA MLC Song Code : N3172I ISWC :" at bounding box center [177, 521] width 270 height 78
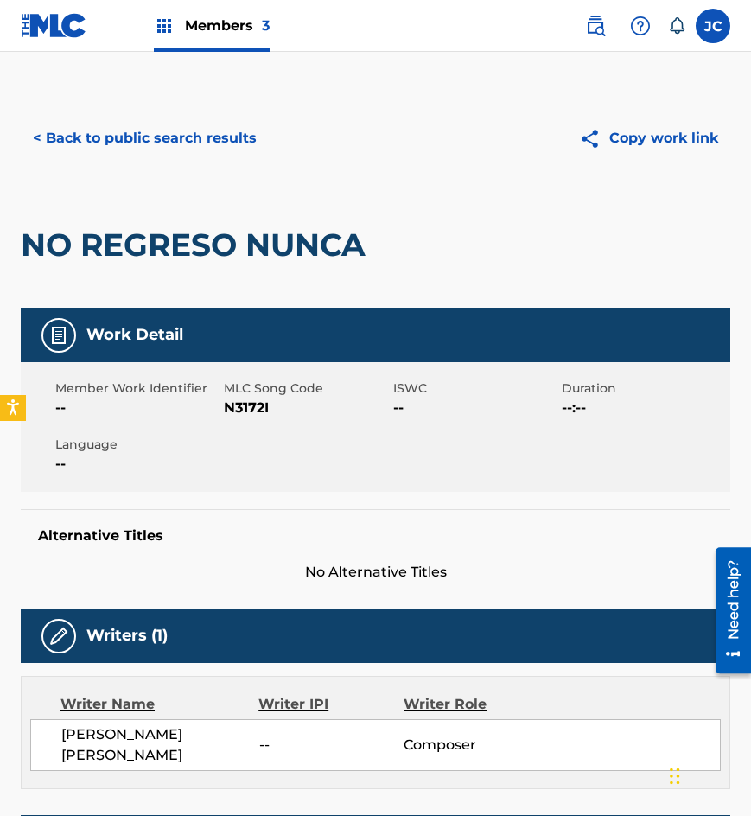
click at [238, 417] on span "N3172I" at bounding box center [306, 407] width 164 height 21
click at [240, 408] on span "N3172I" at bounding box center [306, 407] width 164 height 21
click at [80, 153] on button "< Back to public search results" at bounding box center [145, 138] width 248 height 43
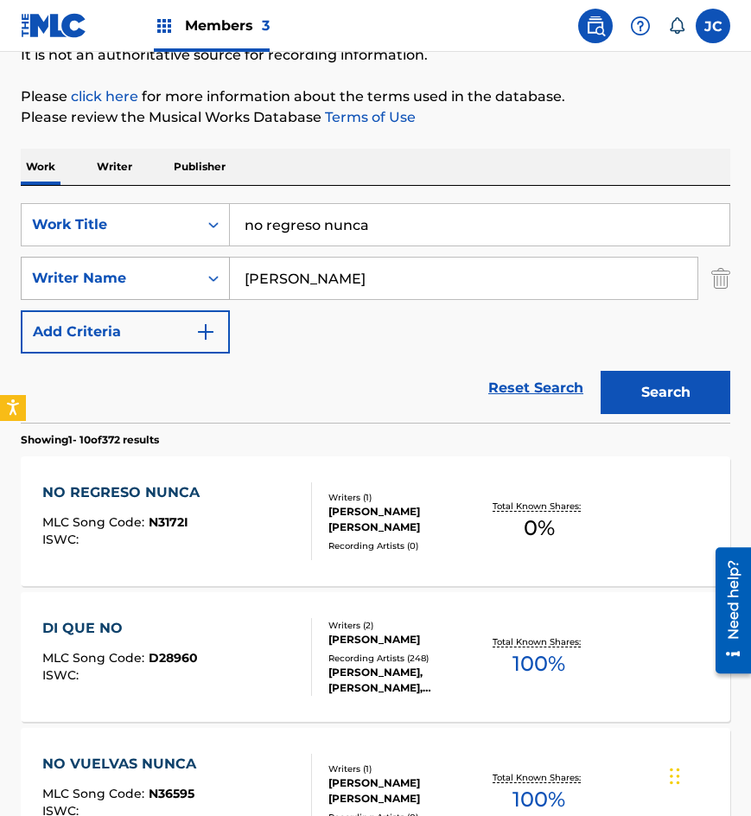
drag, startPoint x: 389, startPoint y: 226, endPoint x: 29, endPoint y: 245, distance: 360.0
click at [80, 257] on div "SearchWithCriteria8bd8f1d6-700e-4786-abb7-90a611f2d3e8 Work Title no regreso nu…" at bounding box center [375, 278] width 709 height 150
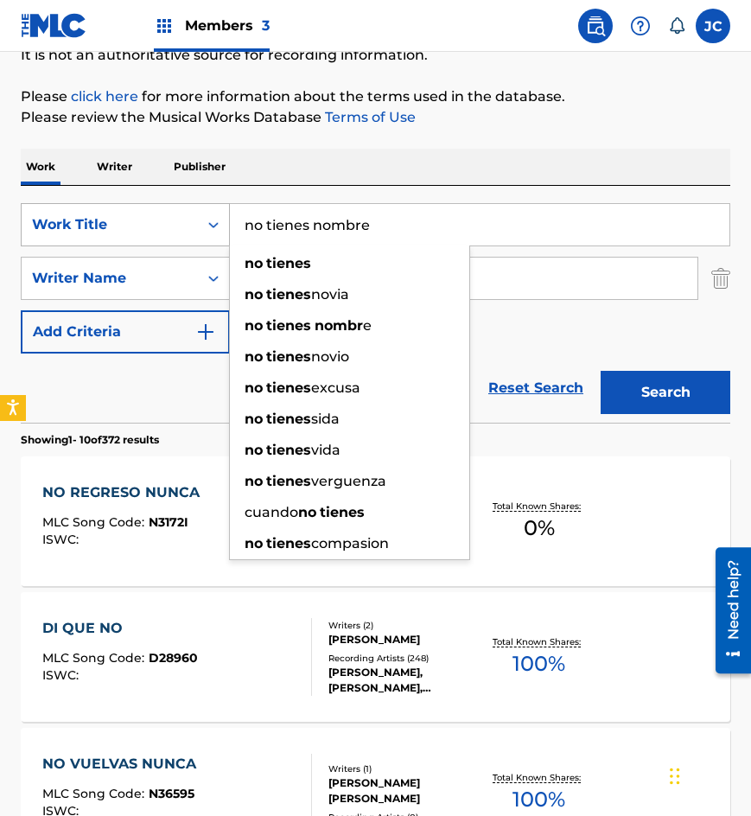
type input "no tienes nombre"
click at [601, 371] on button "Search" at bounding box center [666, 392] width 130 height 43
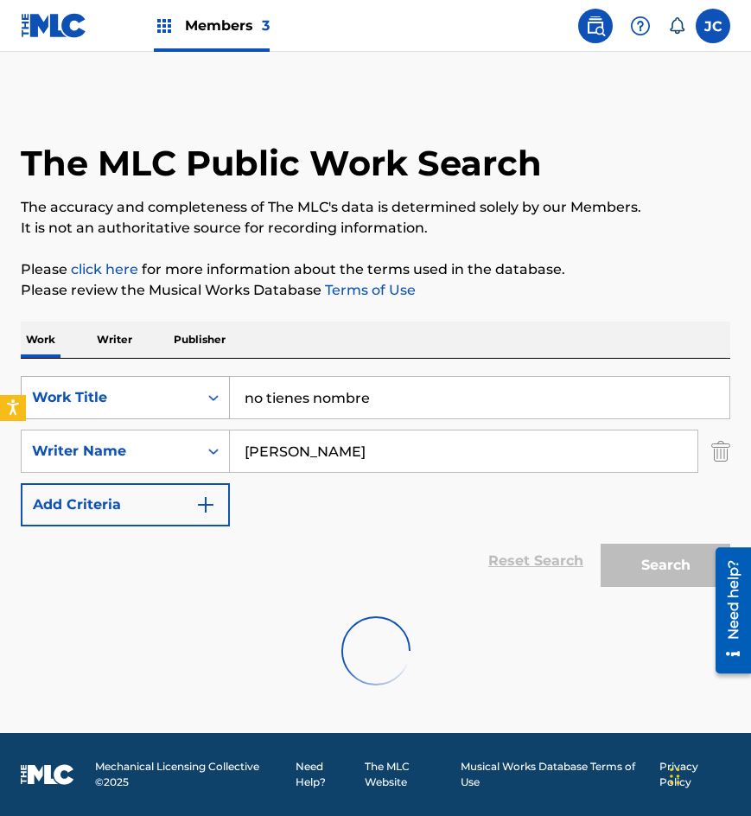
scroll to position [0, 0]
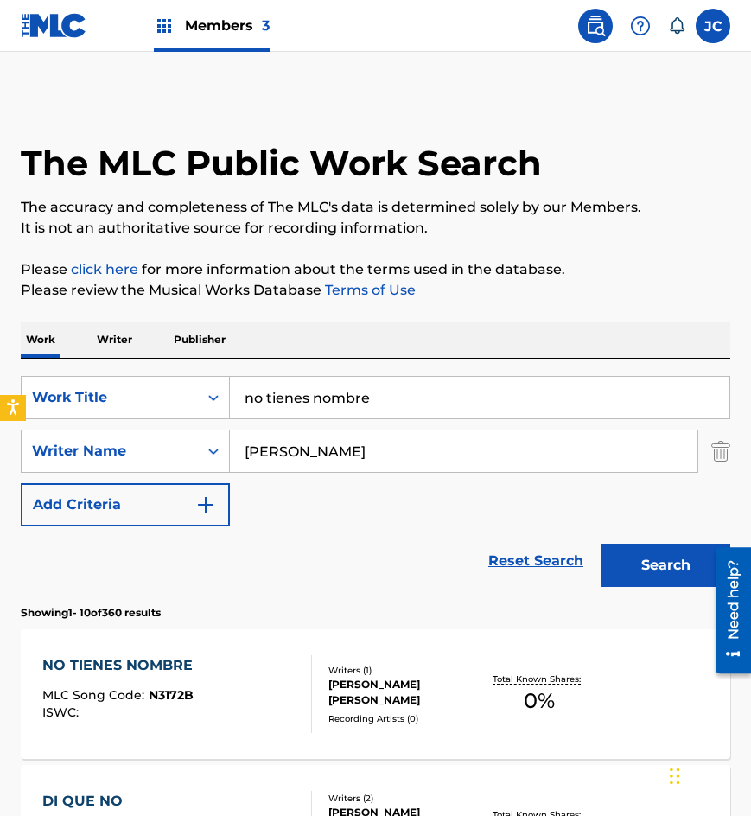
click at [365, 681] on div "[PERSON_NAME] [PERSON_NAME]" at bounding box center [404, 692] width 152 height 31
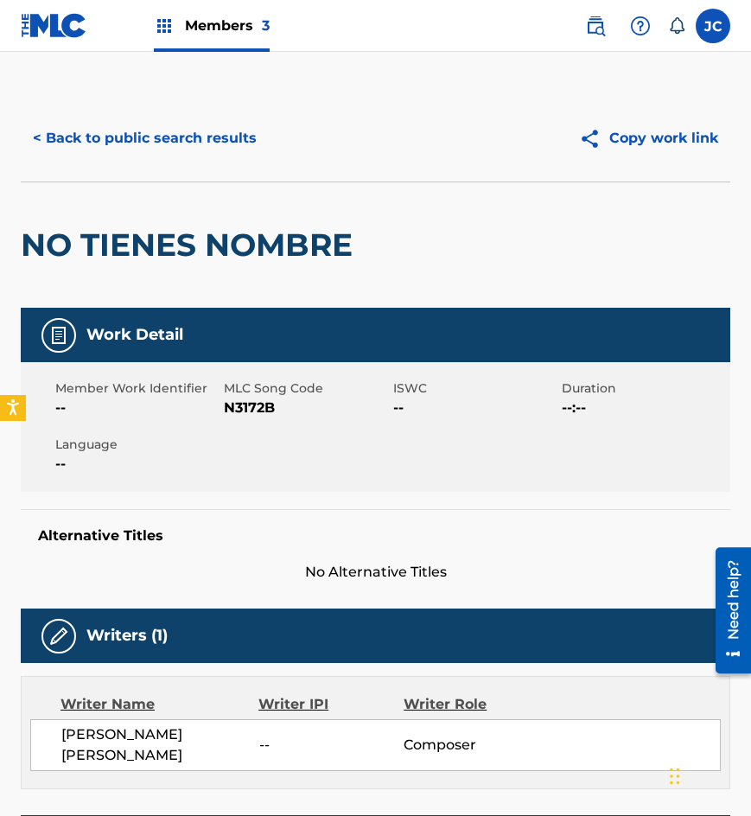
click at [267, 402] on span "N3172B" at bounding box center [306, 407] width 164 height 21
click at [122, 125] on button "< Back to public search results" at bounding box center [145, 138] width 248 height 43
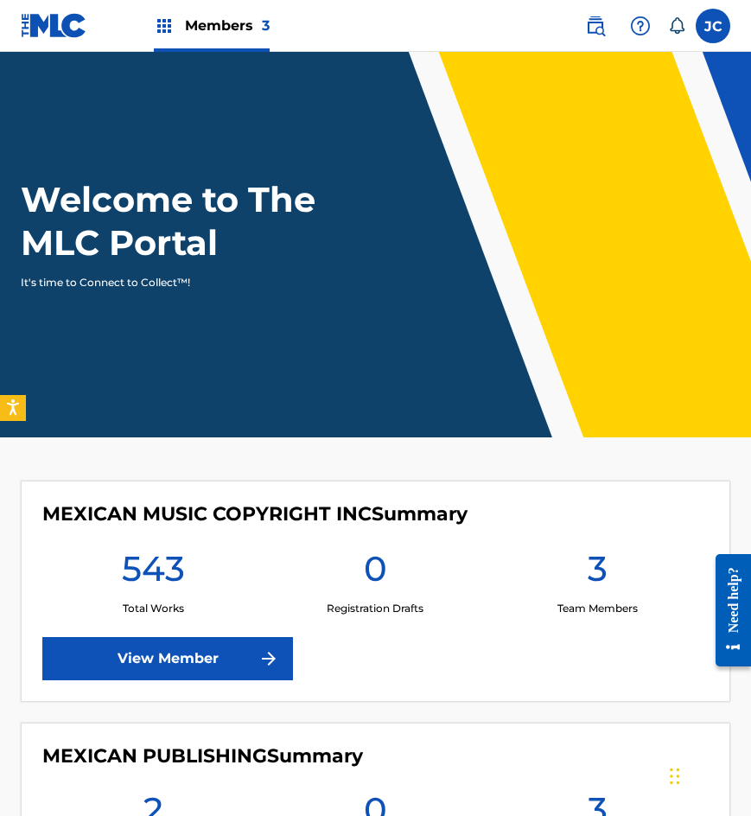
click at [708, 27] on label at bounding box center [713, 26] width 35 height 35
click at [713, 26] on input "[PERSON_NAME] [EMAIL_ADDRESS][DOMAIN_NAME] Notification Preferences Profile Log…" at bounding box center [713, 26] width 0 height 0
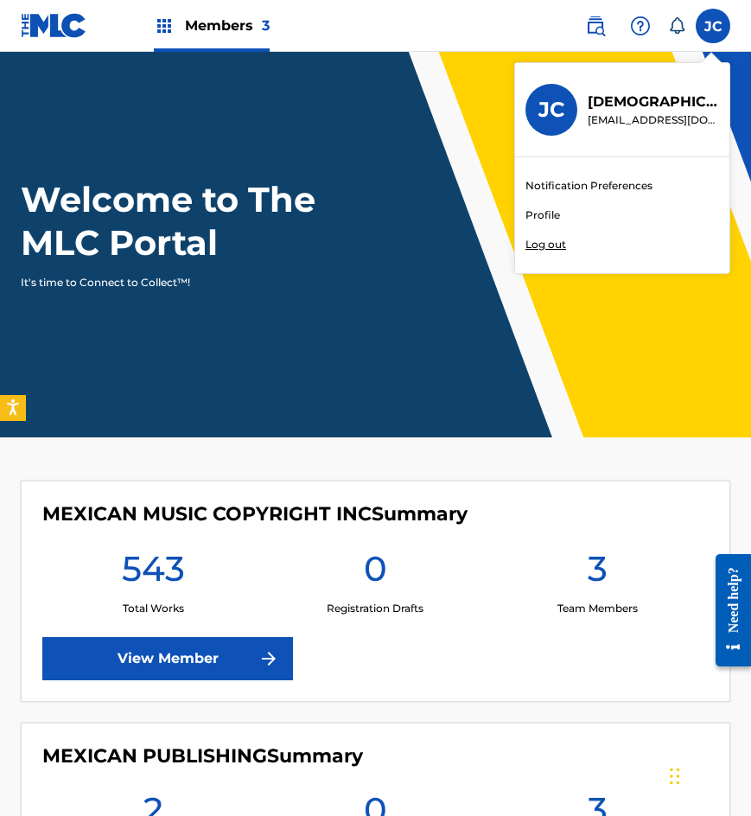
click at [556, 242] on p "Log out" at bounding box center [545, 245] width 41 height 16
click at [713, 26] on input "[PERSON_NAME] [EMAIL_ADDRESS][DOMAIN_NAME] Notification Preferences Profile Log…" at bounding box center [713, 26] width 0 height 0
